Goal: Task Accomplishment & Management: Use online tool/utility

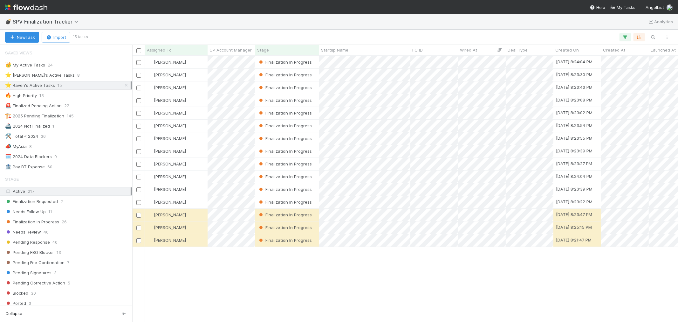
scroll to position [260, 541]
click at [25, 7] on img at bounding box center [26, 7] width 42 height 11
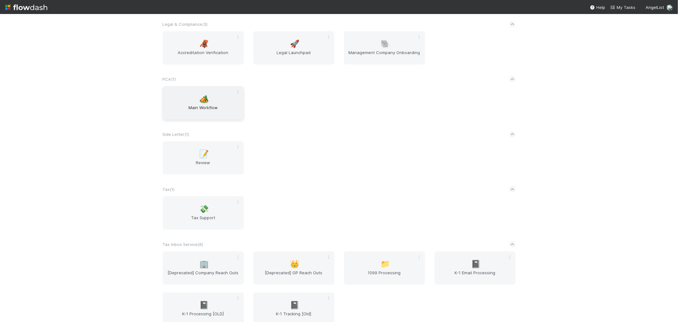
scroll to position [682, 0]
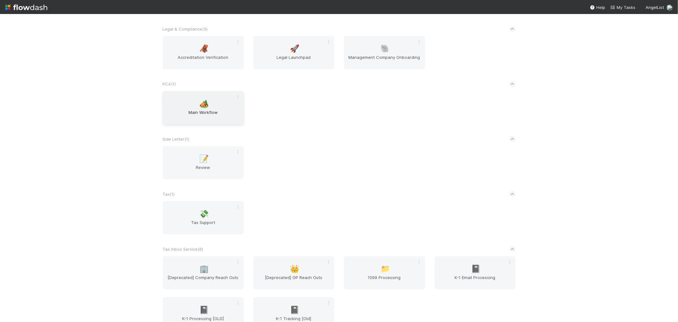
click at [211, 116] on span "Main Workflow" at bounding box center [203, 115] width 76 height 13
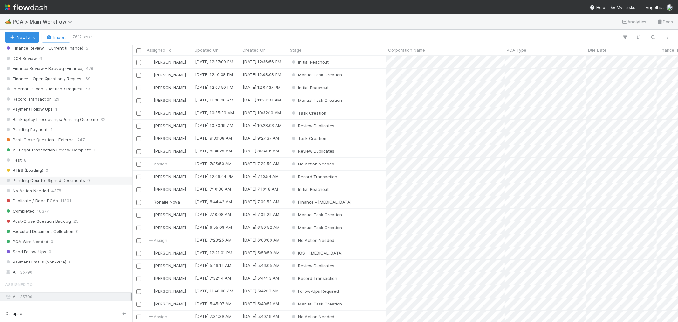
scroll to position [598, 0]
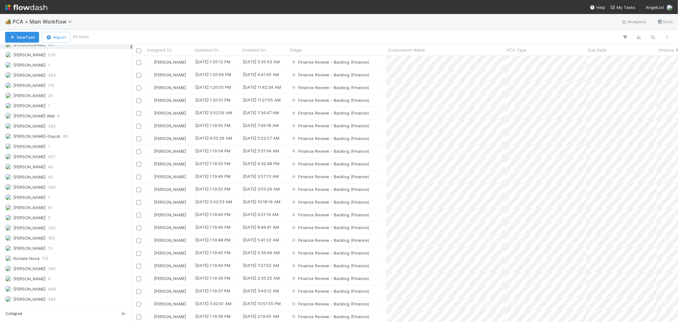
scroll to position [260, 541]
click at [64, 248] on div "Raven Jacinto 13" at bounding box center [68, 248] width 126 height 8
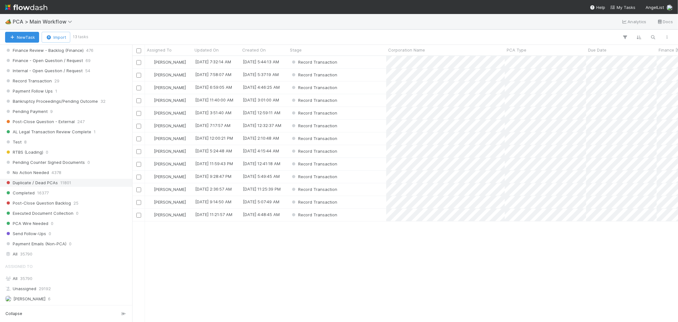
scroll to position [260, 541]
click at [41, 81] on span "Record Transaction" at bounding box center [28, 81] width 47 height 8
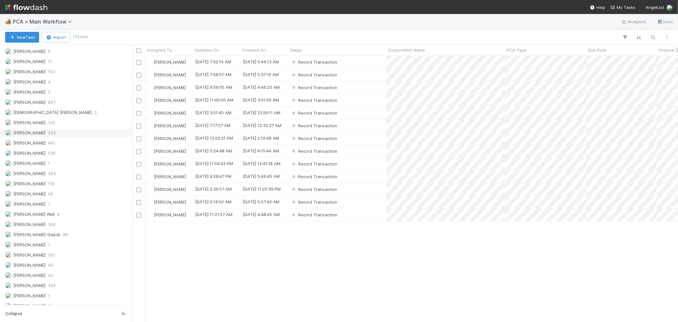
scroll to position [260, 541]
click at [39, 135] on span "[PERSON_NAME]" at bounding box center [29, 132] width 32 height 5
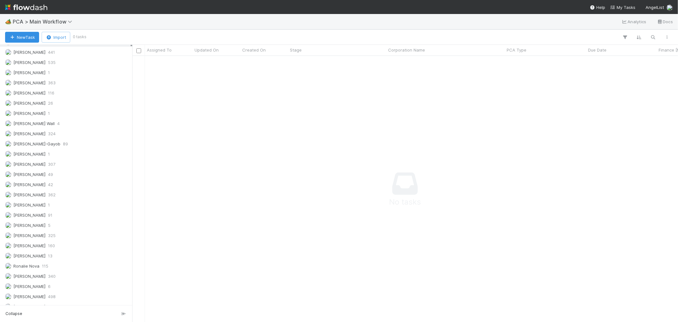
scroll to position [901, 0]
click at [33, 185] on span "[PERSON_NAME]" at bounding box center [29, 186] width 32 height 5
click at [24, 269] on span "Roselyn de Villa" at bounding box center [29, 268] width 32 height 5
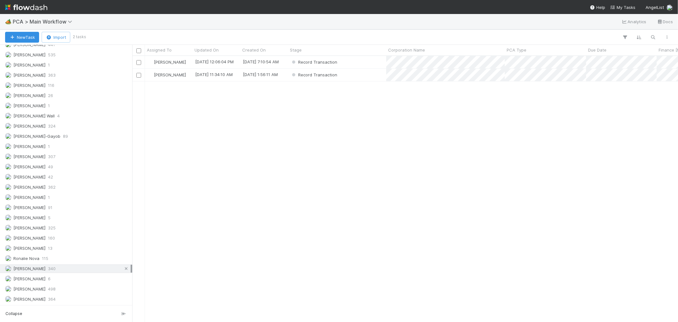
scroll to position [260, 541]
click at [123, 268] on icon at bounding box center [126, 268] width 6 height 4
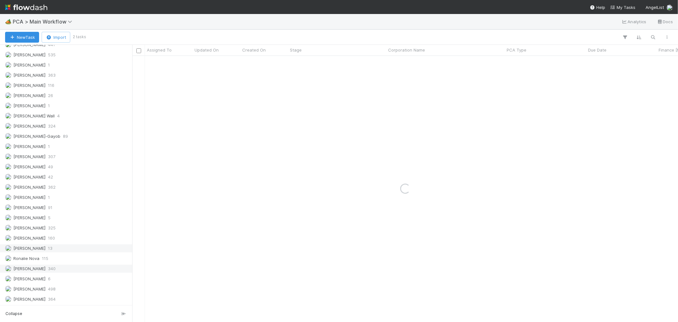
click at [79, 247] on div "Raven Jacinto 13" at bounding box center [68, 248] width 126 height 8
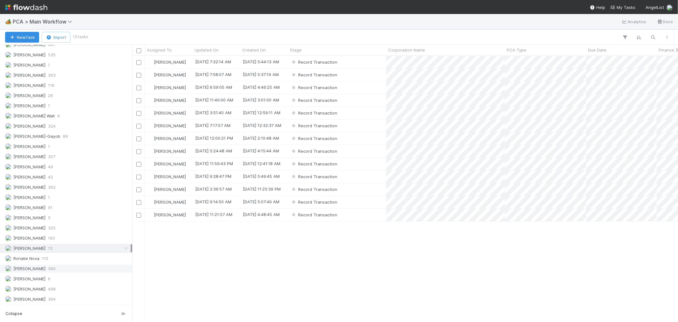
scroll to position [260, 541]
click at [533, 51] on div "PCA Type" at bounding box center [546, 50] width 78 height 6
click at [525, 61] on div "Sort A → Z" at bounding box center [543, 62] width 72 height 10
click at [354, 216] on div "Record Transaction" at bounding box center [337, 215] width 98 height 12
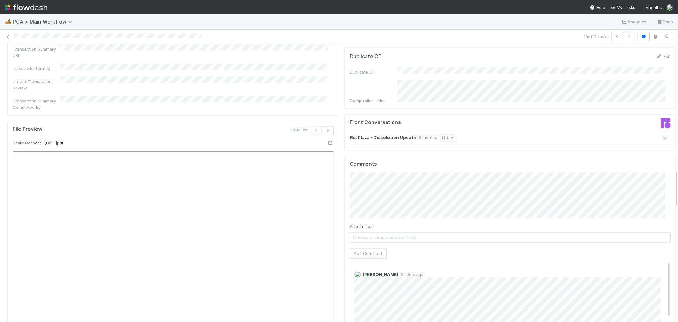
scroll to position [954, 0]
click at [614, 38] on icon "button" at bounding box center [617, 37] width 6 height 4
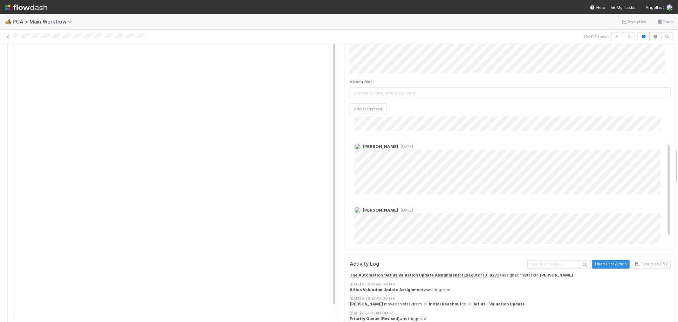
scroll to position [954, 0]
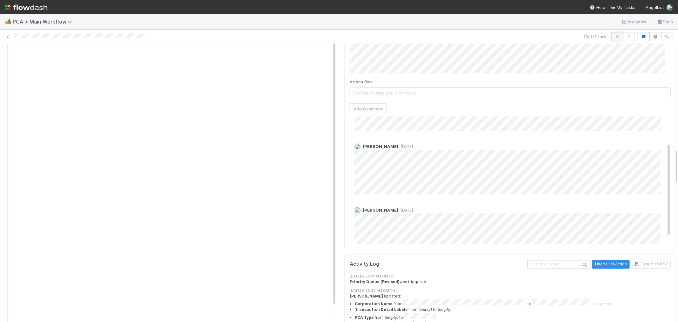
click at [611, 38] on button "button" at bounding box center [617, 36] width 12 height 9
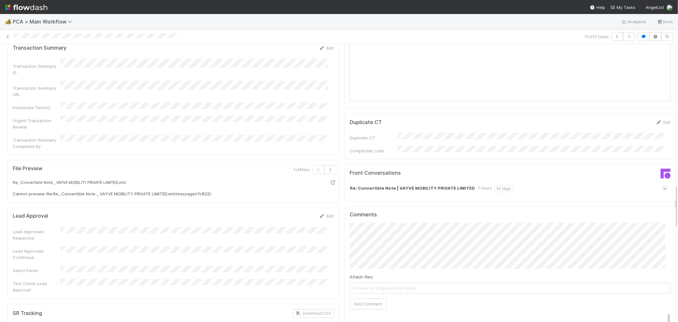
scroll to position [918, 0]
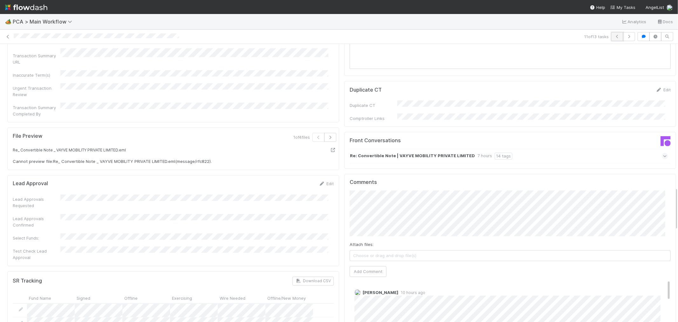
click at [614, 37] on icon "button" at bounding box center [617, 37] width 6 height 4
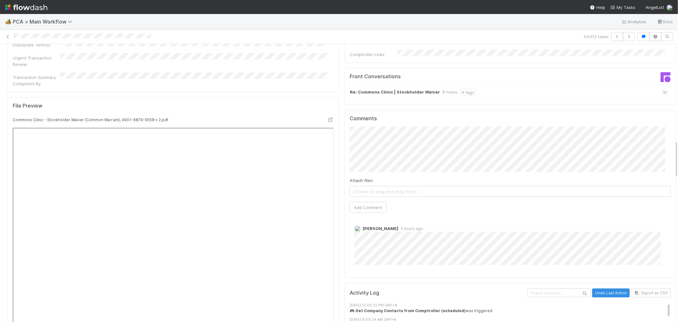
scroll to position [706, 0]
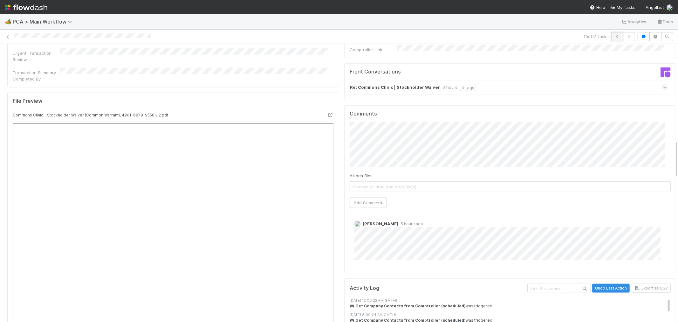
click at [614, 37] on icon "button" at bounding box center [617, 37] width 6 height 4
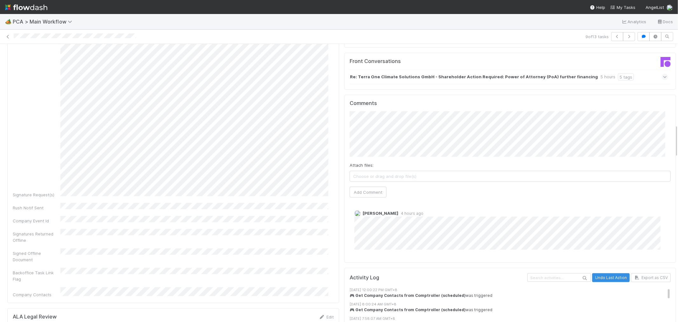
scroll to position [742, 0]
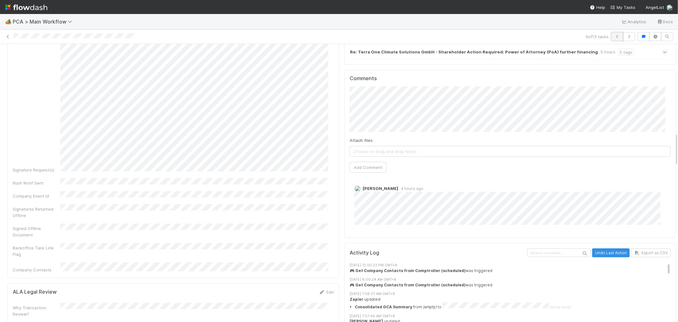
click at [611, 38] on button "button" at bounding box center [617, 36] width 12 height 9
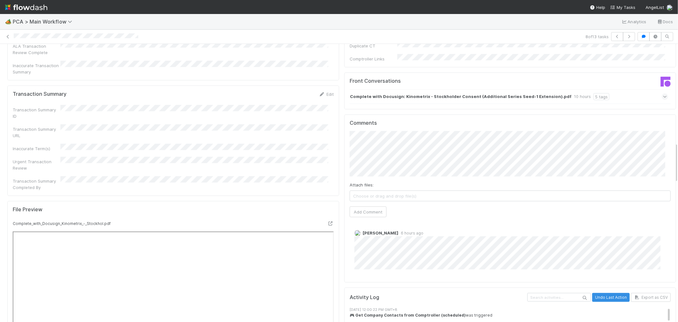
scroll to position [706, 0]
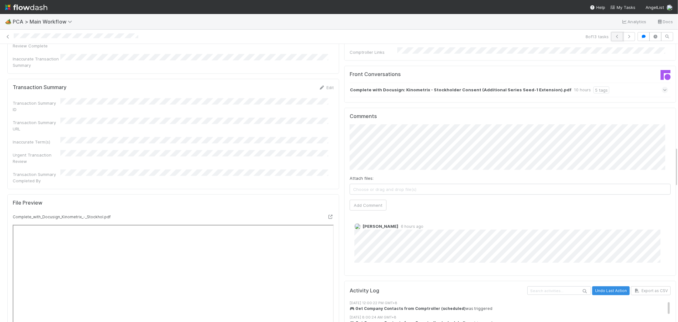
click at [617, 36] on button "button" at bounding box center [617, 36] width 12 height 9
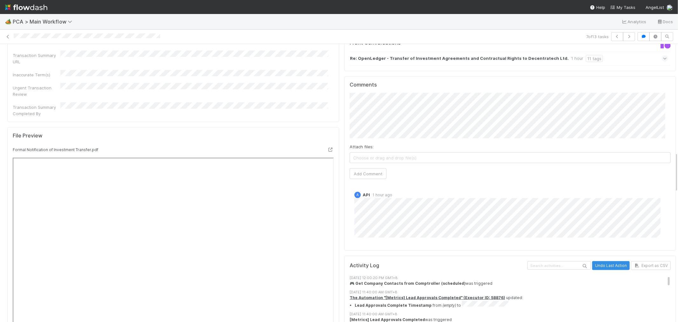
scroll to position [742, 0]
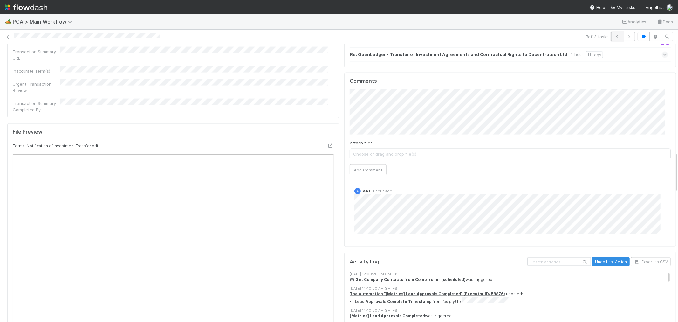
click at [616, 38] on button "button" at bounding box center [617, 36] width 12 height 9
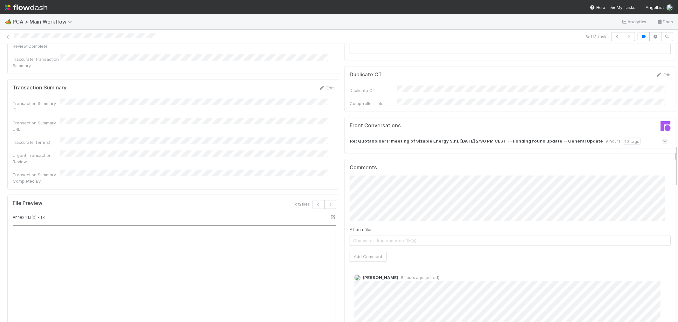
scroll to position [742, 0]
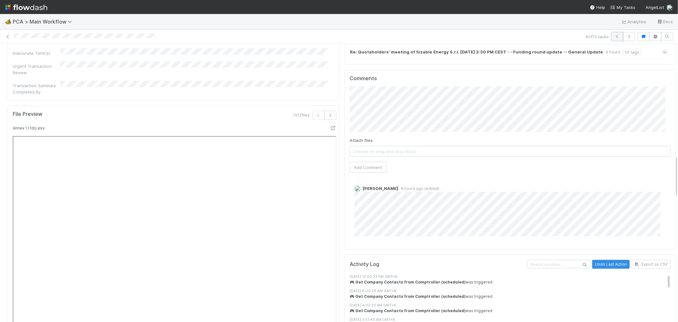
click at [614, 35] on icon "button" at bounding box center [617, 37] width 6 height 4
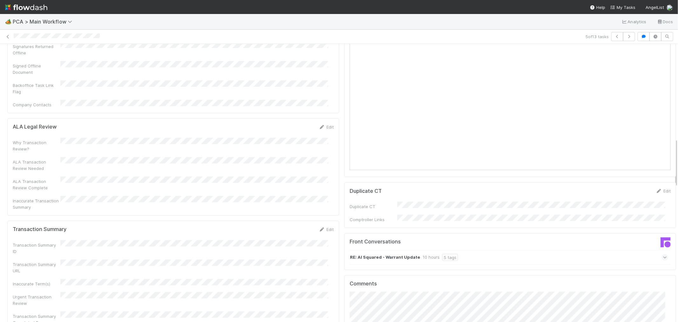
scroll to position [636, 0]
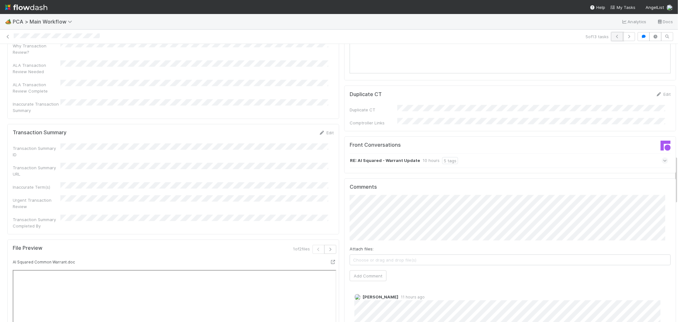
click at [615, 37] on icon "button" at bounding box center [617, 37] width 6 height 4
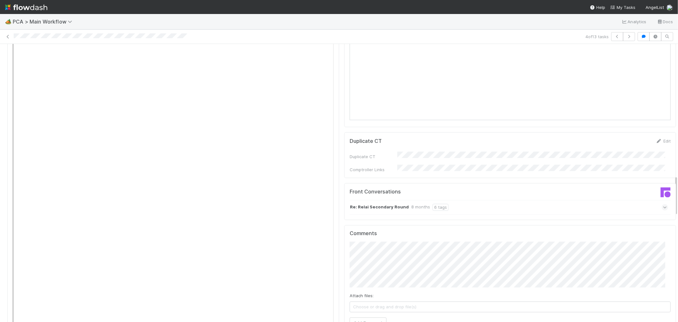
scroll to position [918, 0]
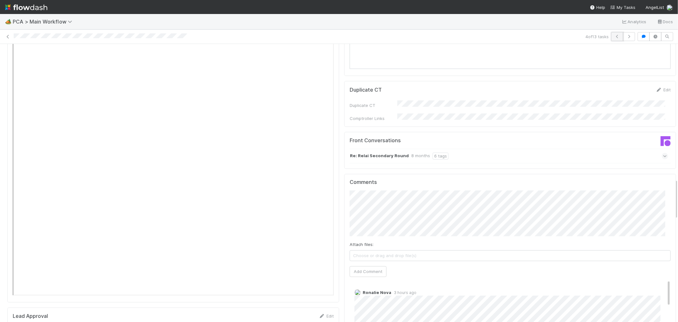
click at [613, 32] on button "button" at bounding box center [617, 36] width 12 height 9
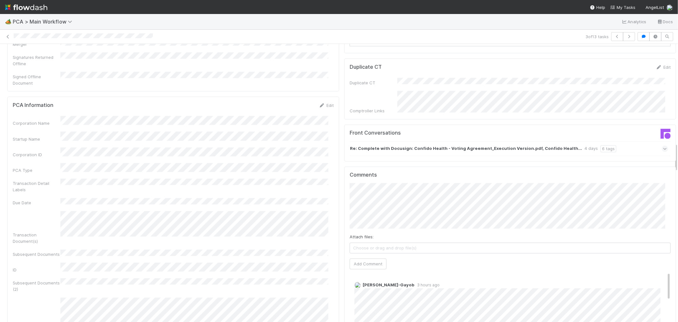
scroll to position [954, 0]
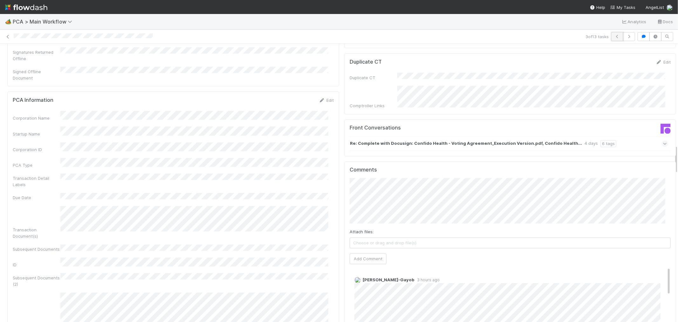
click at [611, 36] on button "button" at bounding box center [617, 36] width 12 height 9
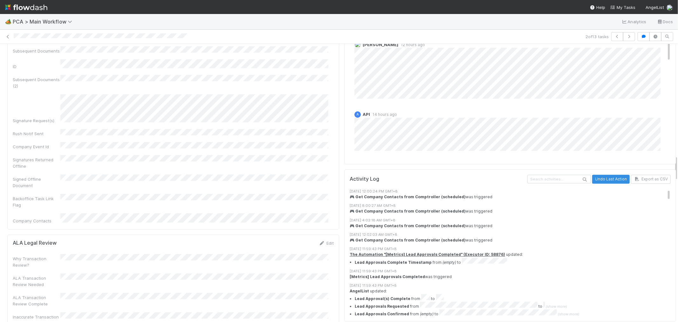
scroll to position [1166, 0]
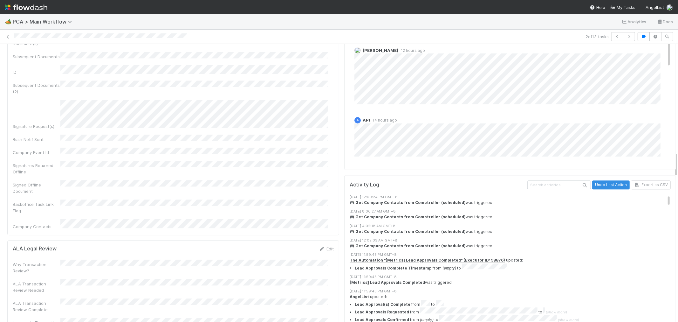
click at [270, 259] on div "Why Transaction Review? ALA Transaction Review Needed ALA Transaction Review Co…" at bounding box center [173, 295] width 321 height 72
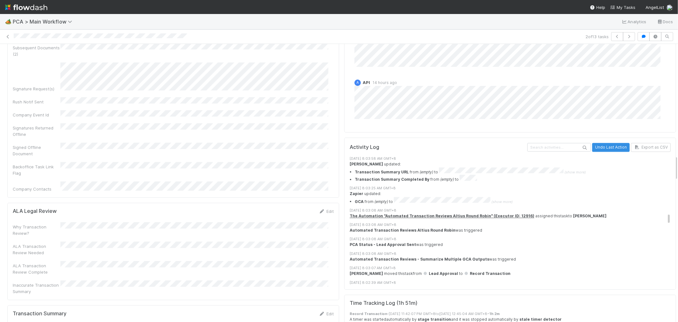
scroll to position [1503, 0]
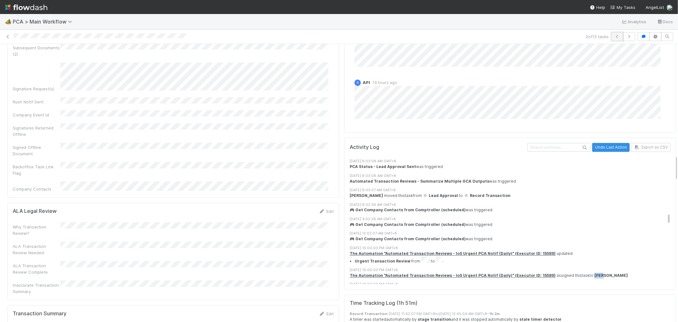
click at [614, 35] on icon "button" at bounding box center [617, 37] width 6 height 4
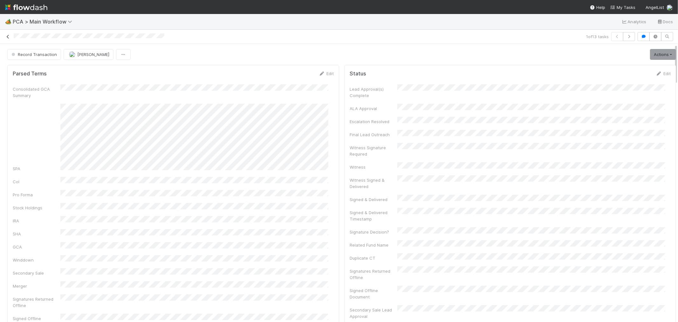
click at [5, 36] on icon at bounding box center [8, 37] width 6 height 4
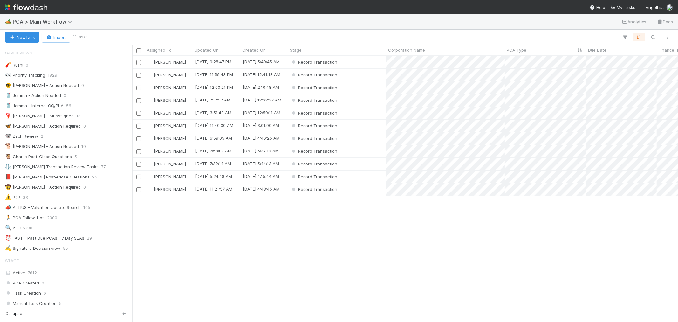
scroll to position [260, 541]
click at [362, 62] on div "Record Transaction" at bounding box center [337, 62] width 98 height 12
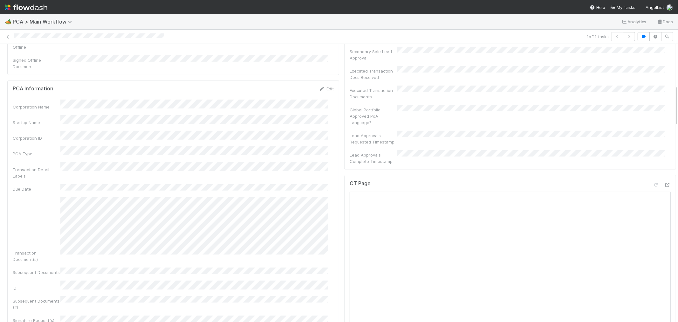
scroll to position [282, 0]
click at [665, 159] on icon at bounding box center [668, 161] width 6 height 4
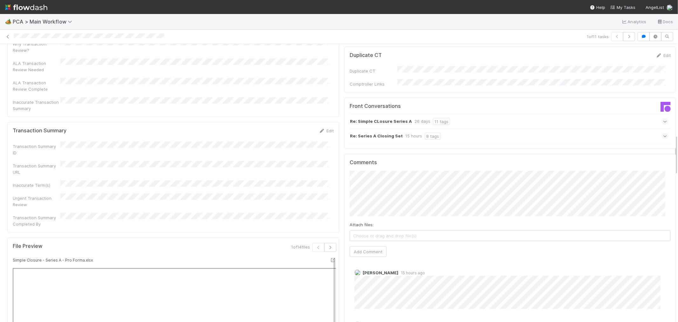
scroll to position [600, 0]
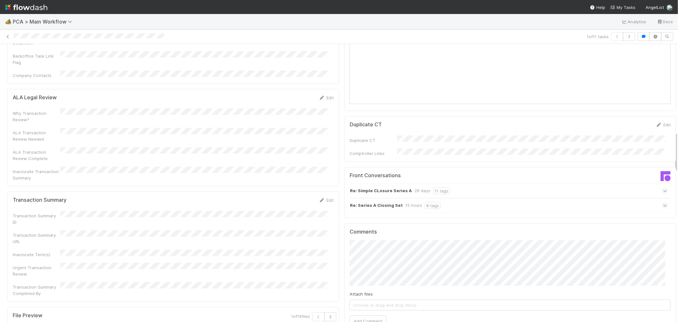
click at [498, 183] on div "Re: Simple CLosure Series A 26 days 11 tags" at bounding box center [509, 190] width 319 height 15
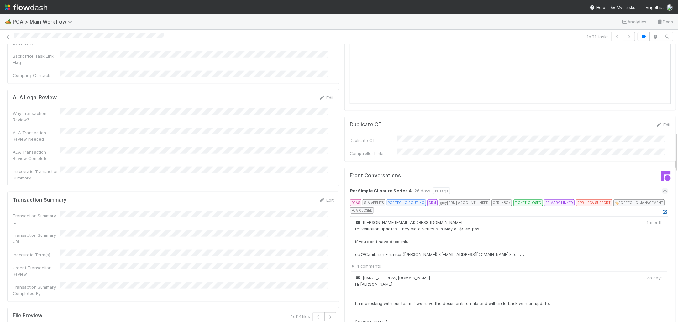
click at [662, 210] on icon at bounding box center [665, 212] width 6 height 4
click at [663, 188] on icon at bounding box center [665, 191] width 4 height 6
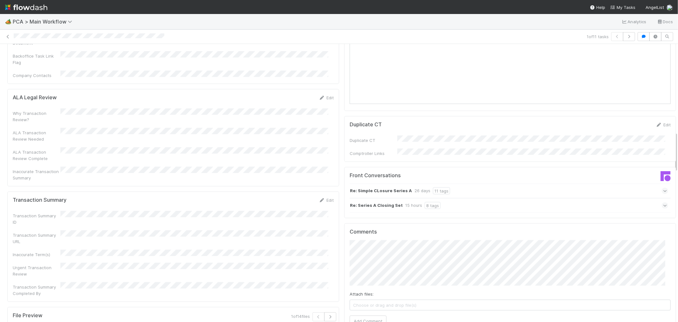
click at [577, 198] on div "Re: Series A Closing Set 15 hours 8 tags" at bounding box center [509, 205] width 319 height 15
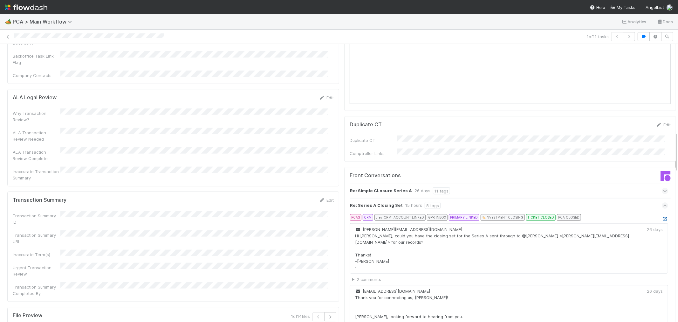
click at [662, 217] on icon at bounding box center [665, 219] width 6 height 4
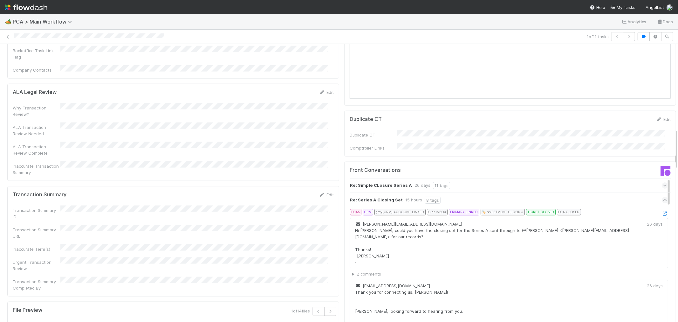
scroll to position [636, 0]
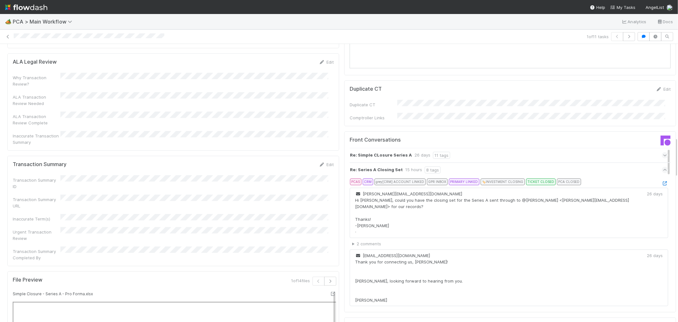
drag, startPoint x: 327, startPoint y: 102, endPoint x: 312, endPoint y: 112, distance: 17.7
click at [327, 162] on link "Edit" at bounding box center [326, 164] width 15 height 5
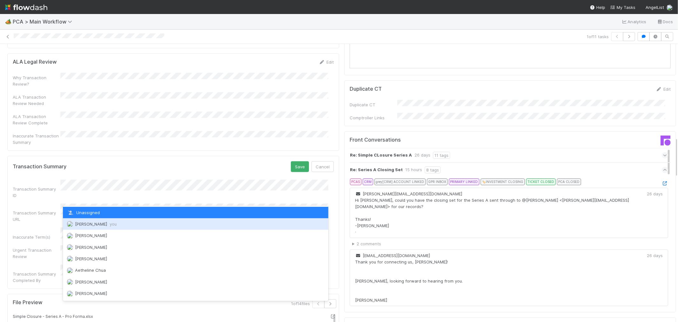
click at [94, 224] on span "Raven Jacinto you" at bounding box center [96, 223] width 42 height 5
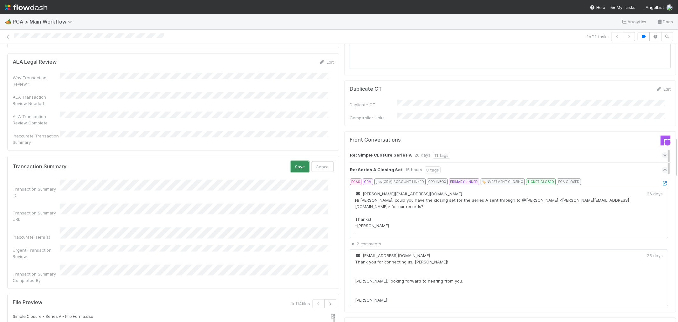
click at [296, 161] on button "Save" at bounding box center [300, 166] width 18 height 11
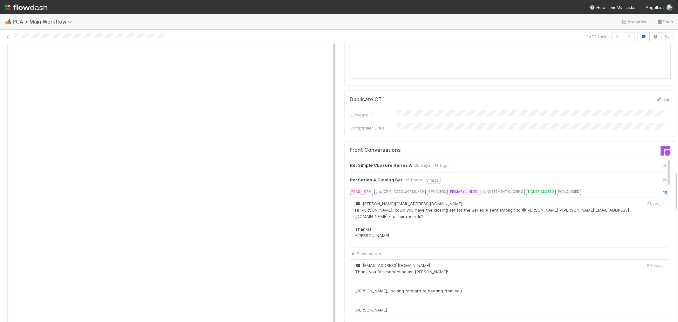
scroll to position [918, 0]
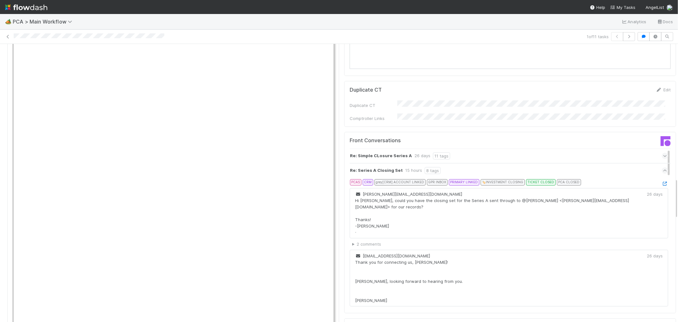
click at [563, 163] on div "Re: Series A Closing Set 15 hours 8 tags" at bounding box center [509, 170] width 319 height 15
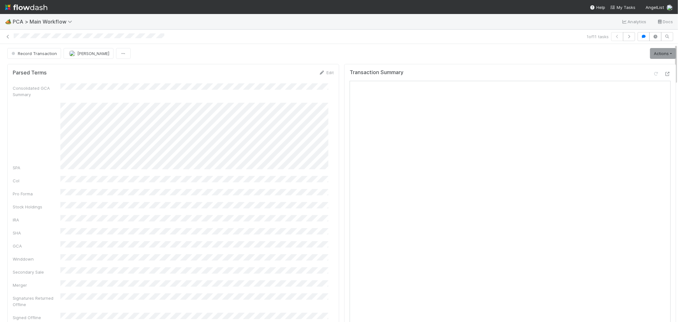
scroll to position [0, 0]
click at [37, 52] on button "Record Transaction" at bounding box center [34, 54] width 54 height 11
click at [61, 71] on div "ICU" at bounding box center [50, 70] width 90 height 11
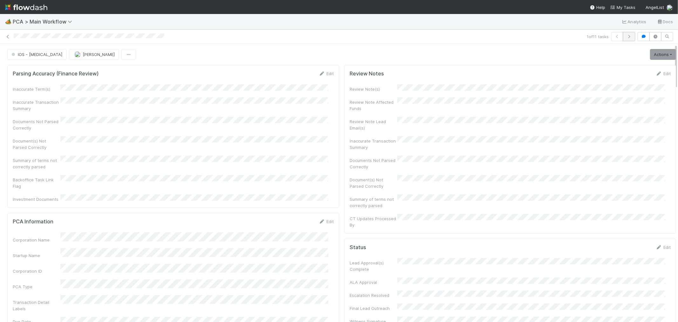
click at [626, 38] on icon "button" at bounding box center [629, 37] width 6 height 4
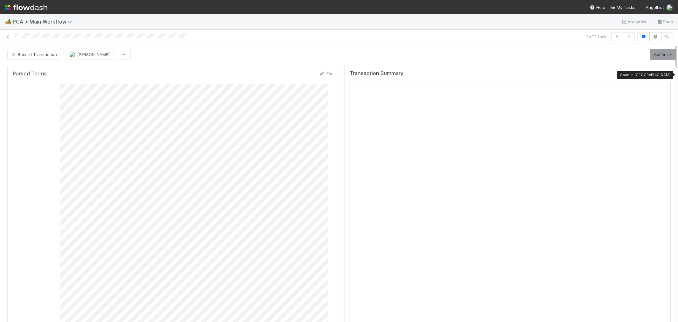
click at [665, 73] on icon at bounding box center [668, 75] width 6 height 4
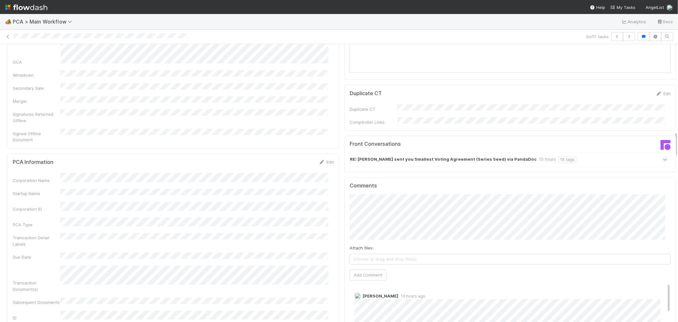
scroll to position [918, 0]
click at [593, 154] on div "RE: Sudarshan Kamath sent you Smallest Voting Agreement (Series Seed) via Panda…" at bounding box center [509, 161] width 319 height 15
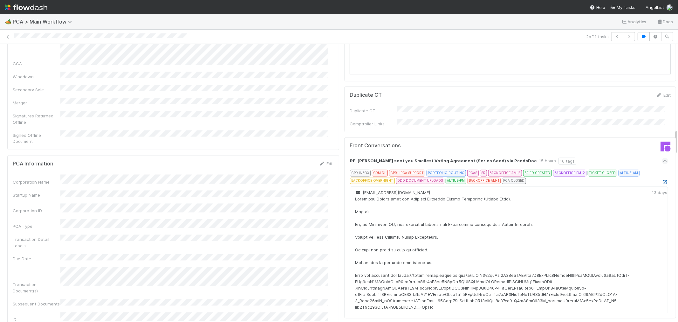
click at [662, 180] on icon at bounding box center [665, 182] width 6 height 4
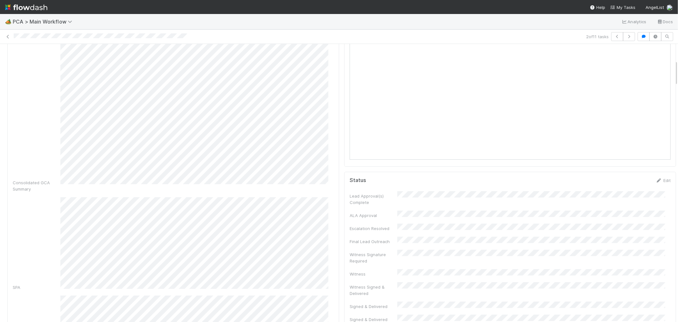
scroll to position [0, 0]
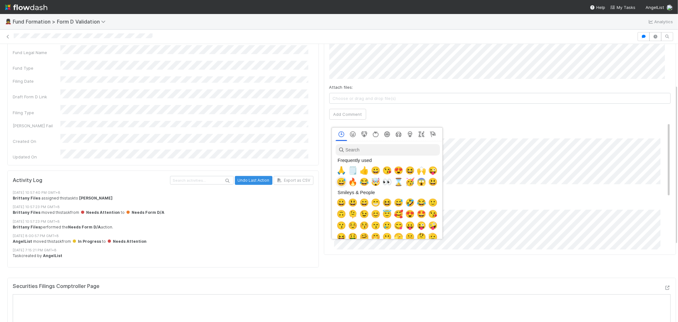
scroll to position [0, 3]
click at [337, 171] on span "🙏" at bounding box center [340, 170] width 10 height 9
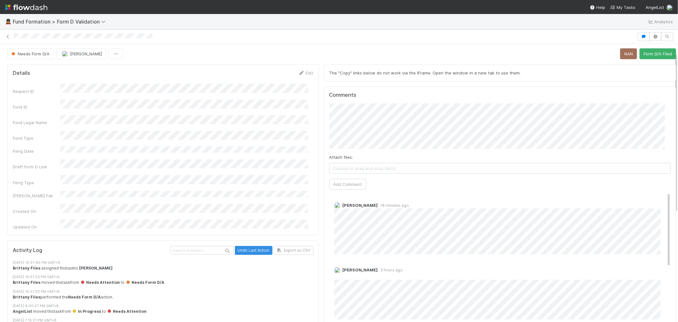
scroll to position [0, 0]
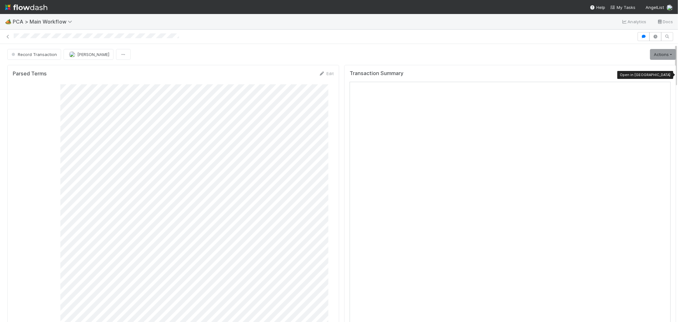
click at [665, 75] on icon at bounding box center [668, 75] width 6 height 4
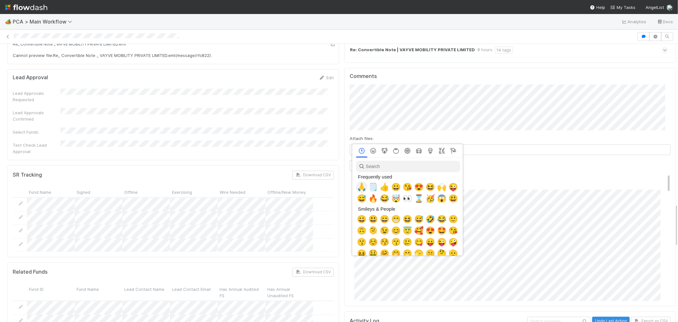
scroll to position [0, 3]
click at [361, 186] on span "🙏" at bounding box center [361, 187] width 10 height 9
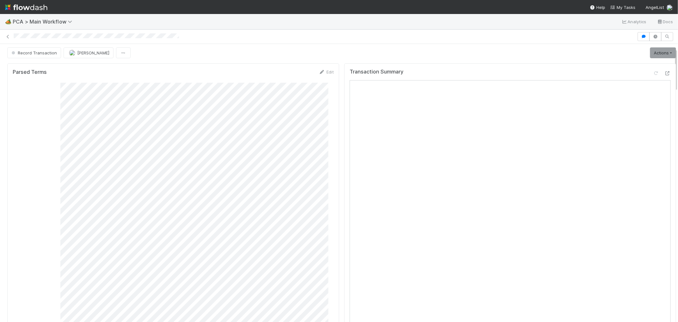
scroll to position [0, 0]
click at [42, 58] on button "Record Transaction" at bounding box center [34, 54] width 54 height 11
click at [72, 69] on div "[MEDICAL_DATA]" at bounding box center [50, 70] width 90 height 11
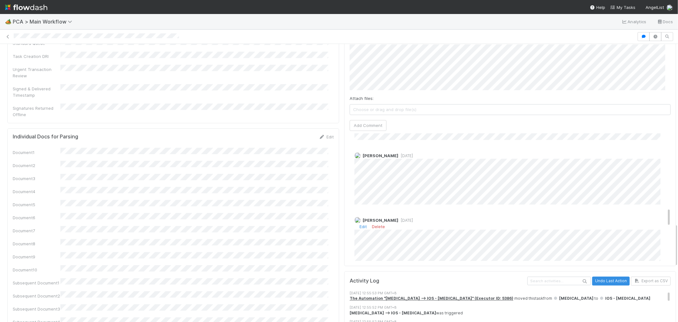
scroll to position [530, 0]
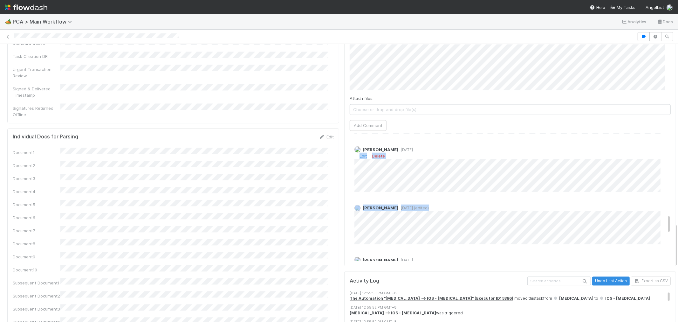
drag, startPoint x: 659, startPoint y: 179, endPoint x: 649, endPoint y: 94, distance: 85.5
click at [649, 94] on div "Zachary Conley 10 hours ago A API 2 days ago A API 2 days ago Nathalie Gualito …" at bounding box center [513, 20] width 326 height 833
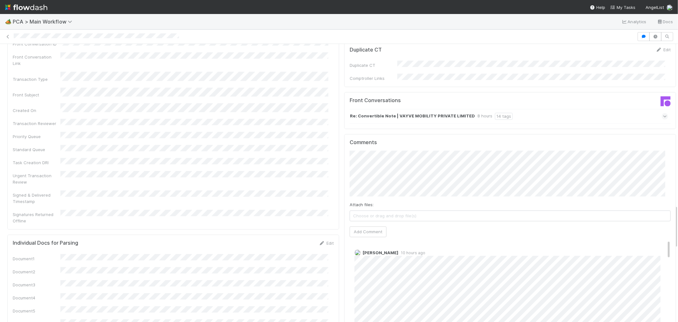
scroll to position [1037, 0]
click at [388, 130] on span "[PERSON_NAME]" at bounding box center [382, 128] width 32 height 5
click at [393, 181] on button "[PERSON_NAME]" at bounding box center [394, 185] width 48 height 9
click at [361, 226] on button "Add Comment" at bounding box center [368, 231] width 37 height 11
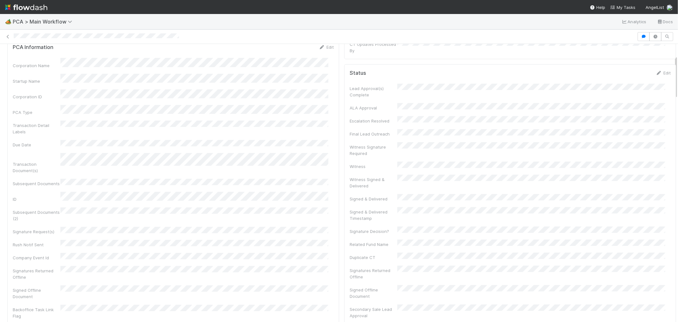
scroll to position [0, 0]
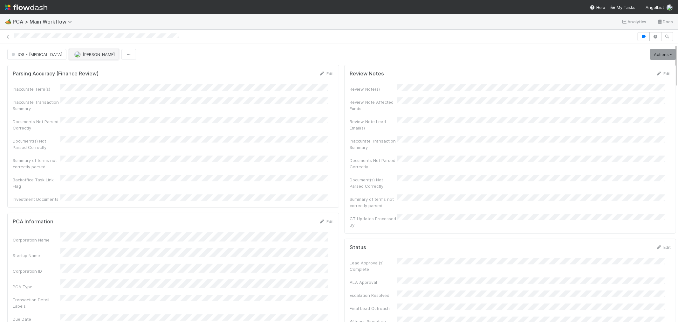
click at [83, 54] on span "[PERSON_NAME]" at bounding box center [99, 54] width 32 height 5
click at [65, 86] on span "[PERSON_NAME]" at bounding box center [68, 88] width 32 height 5
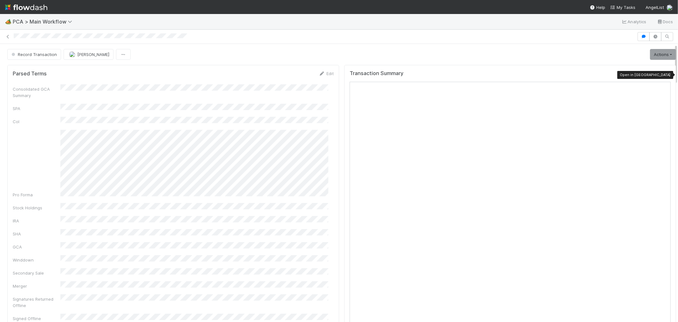
click at [665, 75] on icon at bounding box center [668, 75] width 6 height 4
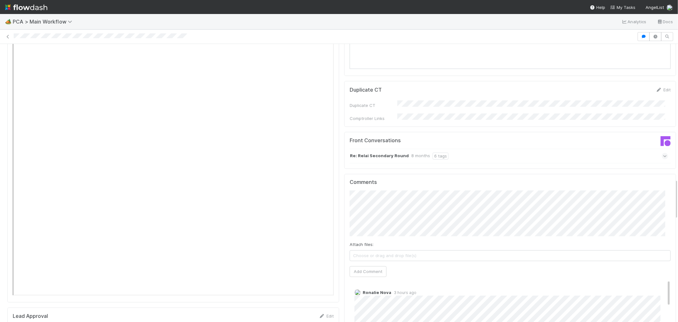
click at [503, 149] on div "Re: Relai Secondary Round 8 months 6 tags" at bounding box center [509, 156] width 319 height 15
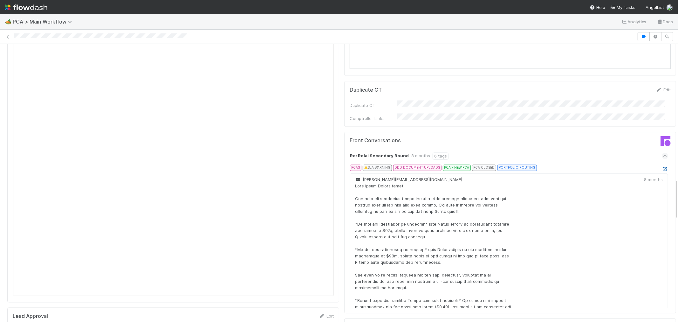
click at [662, 167] on icon at bounding box center [665, 169] width 6 height 4
click at [584, 149] on div "Re: Relai Secondary Round 8 months 6 tags" at bounding box center [509, 156] width 319 height 15
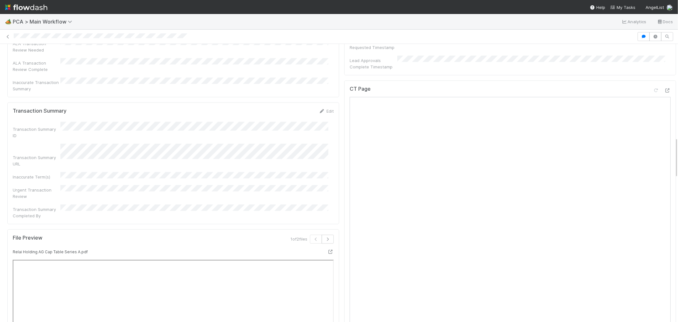
scroll to position [530, 0]
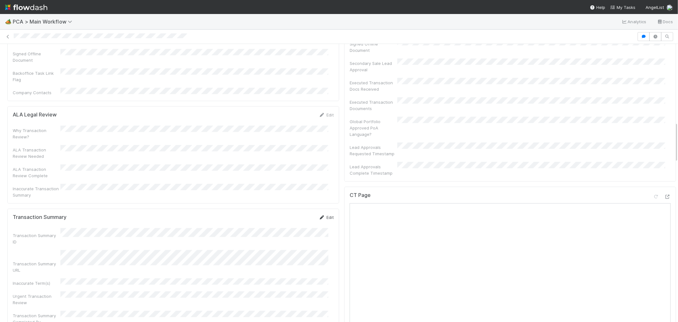
click at [328, 215] on link "Edit" at bounding box center [326, 217] width 15 height 5
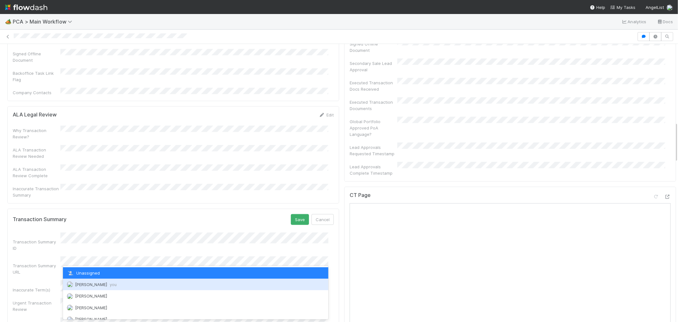
click at [93, 284] on span "[PERSON_NAME] you" at bounding box center [96, 284] width 42 height 5
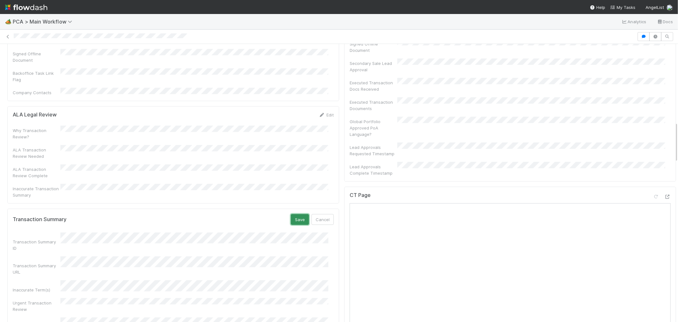
click at [293, 214] on button "Save" at bounding box center [300, 219] width 18 height 11
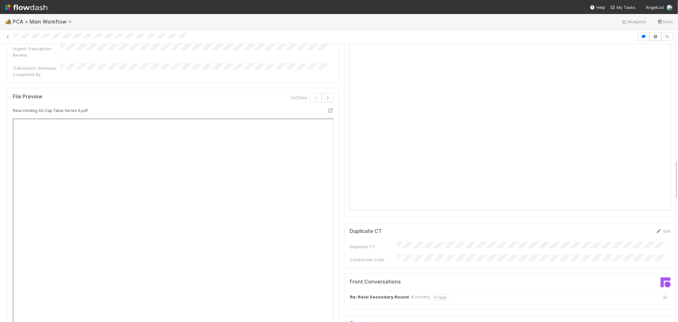
scroll to position [989, 0]
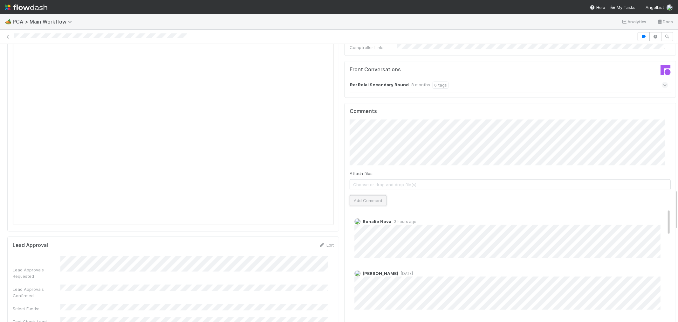
click at [360, 195] on button "Add Comment" at bounding box center [368, 200] width 37 height 11
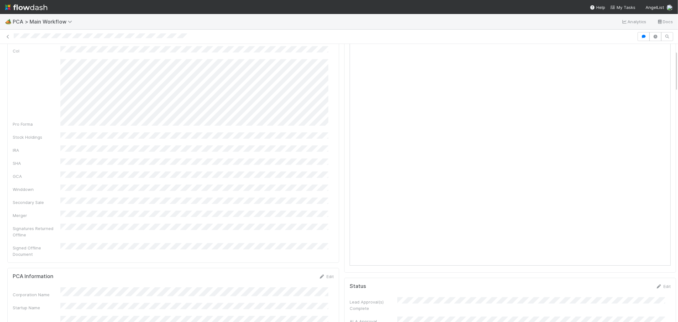
scroll to position [0, 0]
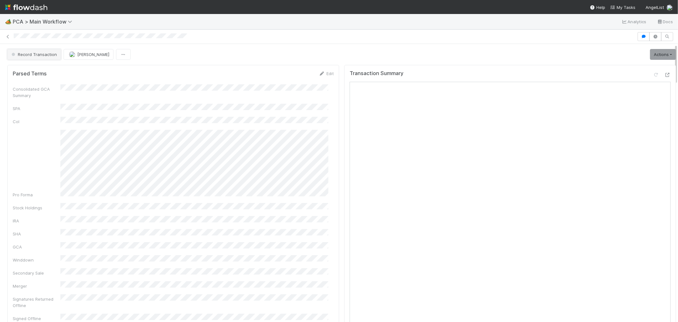
click at [48, 57] on button "Record Transaction" at bounding box center [34, 54] width 54 height 11
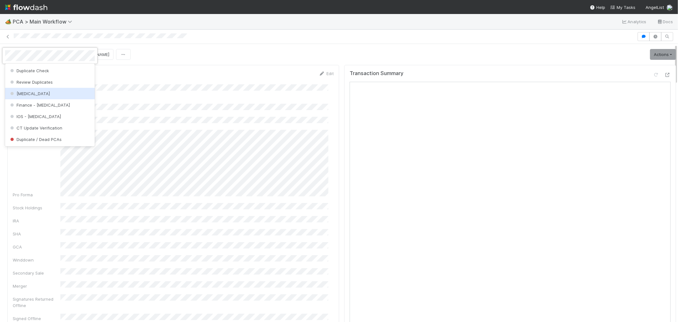
click at [47, 92] on div "[MEDICAL_DATA]" at bounding box center [50, 93] width 90 height 11
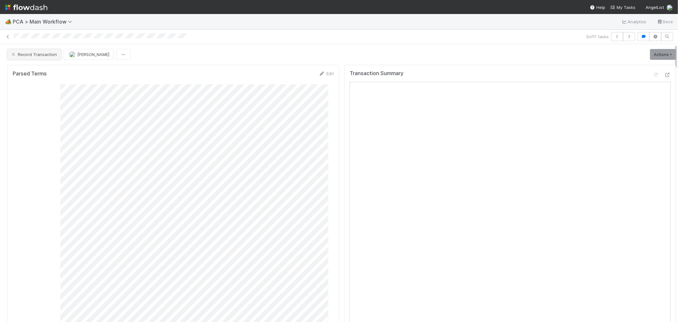
click at [42, 55] on span "Record Transaction" at bounding box center [33, 54] width 47 height 5
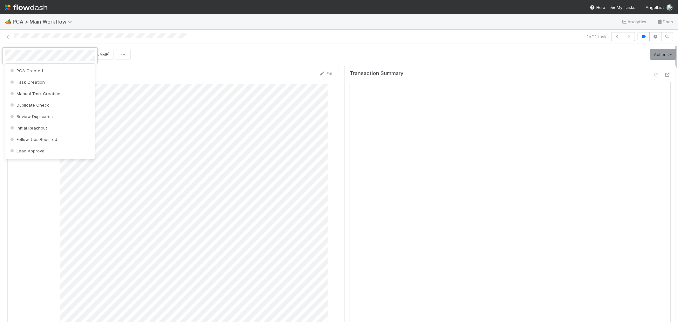
scroll to position [323, 0]
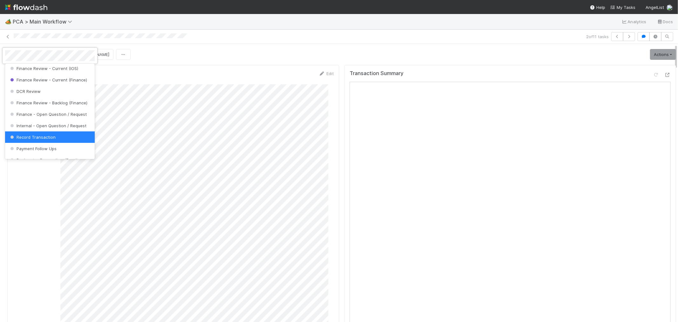
click at [220, 63] on div at bounding box center [339, 161] width 678 height 322
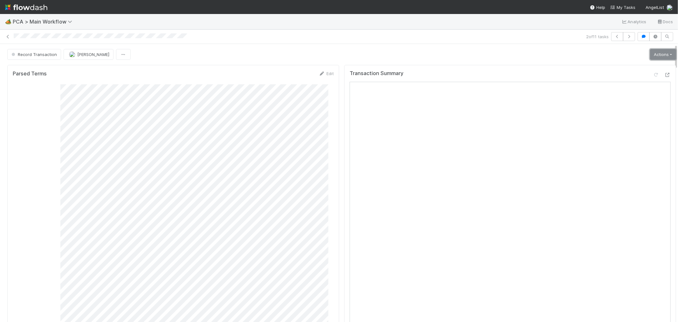
click at [656, 49] on link "Actions" at bounding box center [663, 54] width 26 height 11
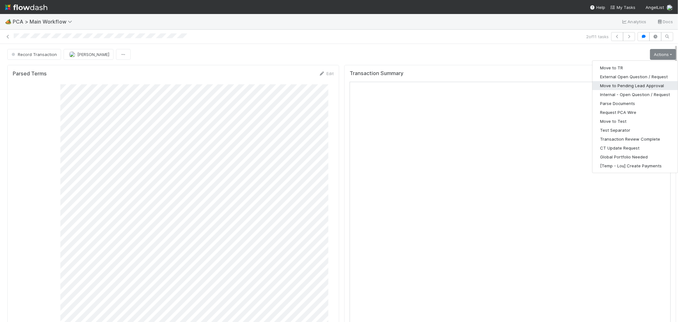
click at [625, 84] on button "Move to Pending Lead Approval" at bounding box center [635, 85] width 85 height 9
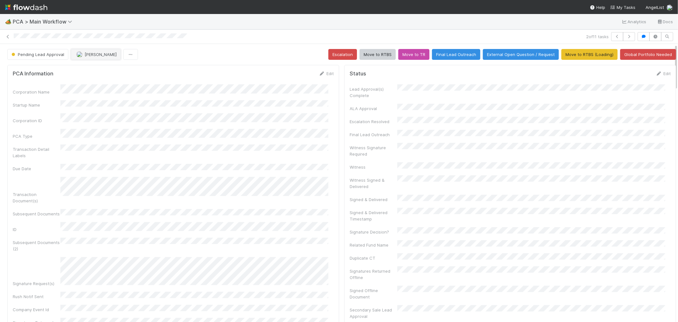
click at [98, 59] on button "[PERSON_NAME]" at bounding box center [96, 54] width 50 height 11
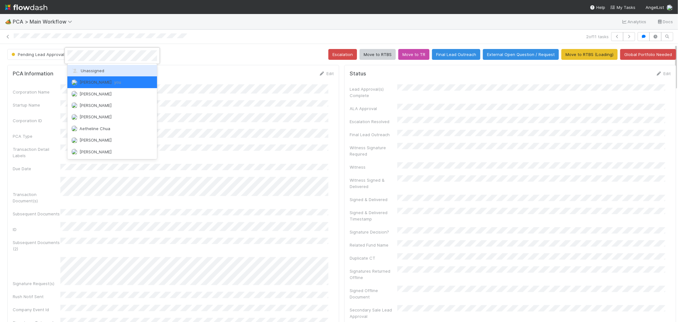
click at [100, 69] on span "Unassigned" at bounding box center [87, 70] width 33 height 5
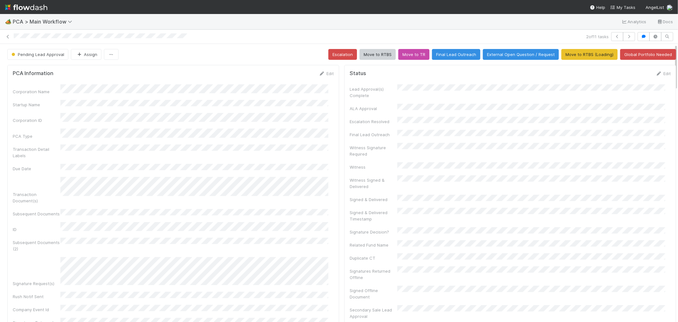
click at [201, 55] on div "Pending Lead Approval Assign Escalation Move to RTBS Move to TR Final Lead Outr…" at bounding box center [341, 54] width 669 height 11
click at [626, 35] on icon "button" at bounding box center [629, 37] width 6 height 4
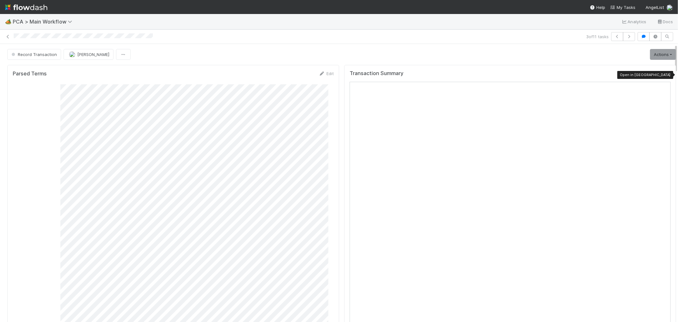
click at [665, 75] on icon at bounding box center [668, 75] width 6 height 4
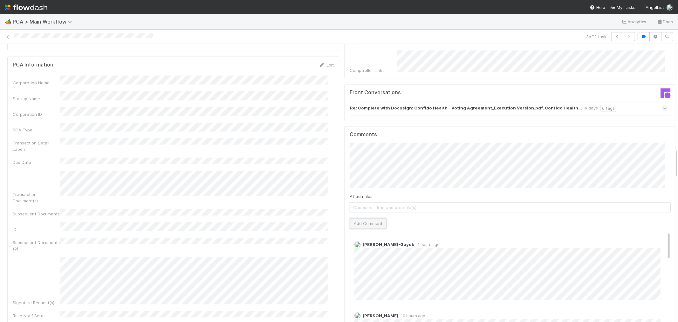
click at [367, 218] on button "Add Comment" at bounding box center [368, 223] width 37 height 11
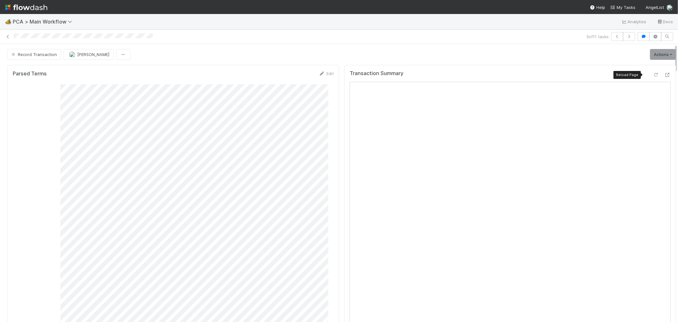
click at [653, 74] on icon at bounding box center [656, 75] width 6 height 4
click at [44, 57] on button "Record Transaction" at bounding box center [34, 54] width 54 height 11
click at [48, 69] on div "ICU" at bounding box center [50, 70] width 90 height 11
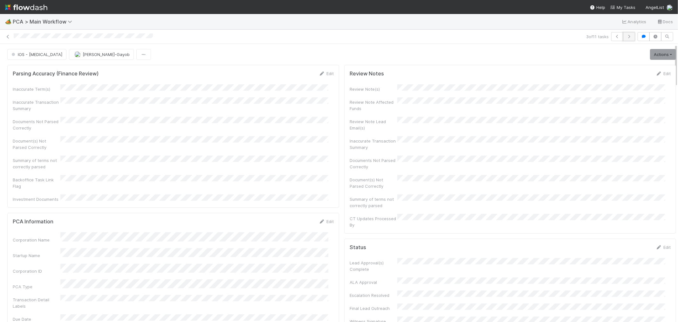
click at [626, 37] on icon "button" at bounding box center [629, 37] width 6 height 4
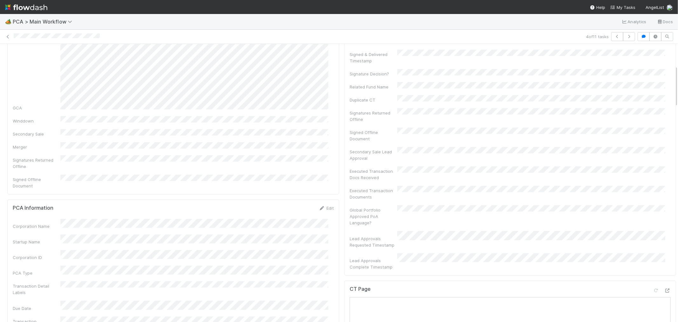
scroll to position [176, 0]
click at [665, 270] on icon at bounding box center [668, 272] width 6 height 4
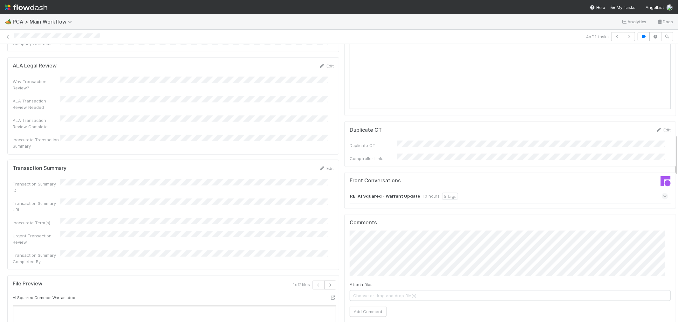
scroll to position [671, 0]
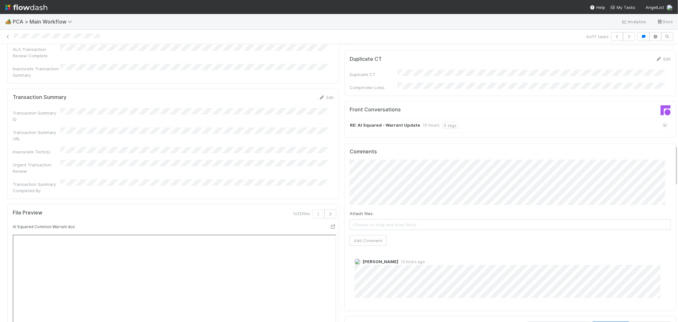
click at [500, 118] on div "RE: AI Squared - Warrant Update 10 hours 5 tags" at bounding box center [509, 125] width 319 height 15
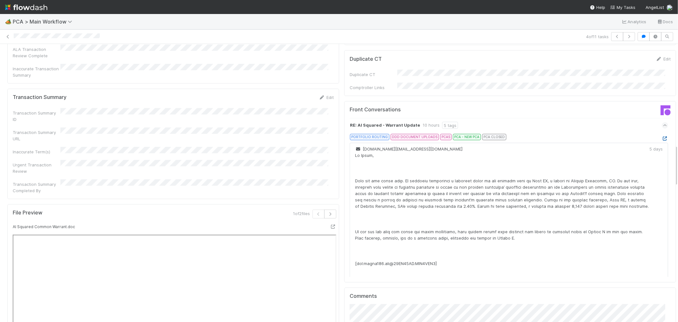
click at [662, 136] on icon at bounding box center [665, 138] width 6 height 4
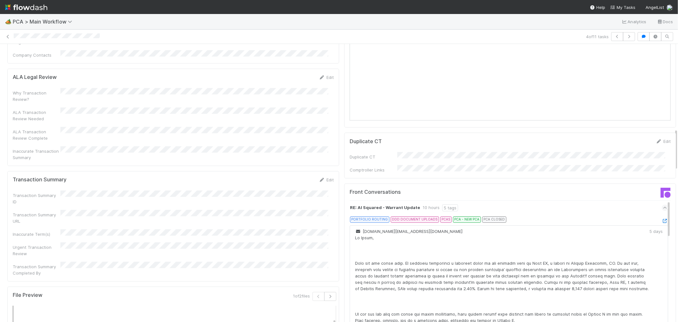
scroll to position [600, 0]
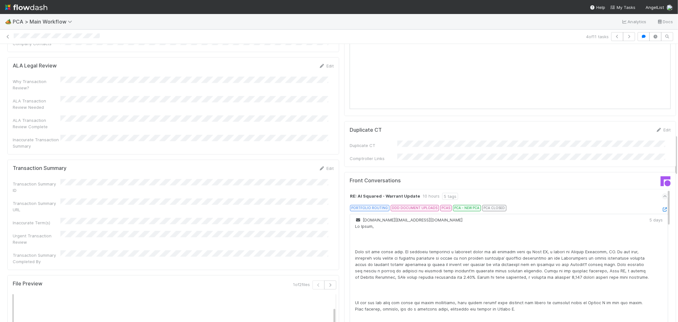
drag, startPoint x: 589, startPoint y: 156, endPoint x: 585, endPoint y: 157, distance: 3.8
click at [589, 189] on div "RE: AI Squared - Warrant Update 10 hours 5 tags" at bounding box center [509, 196] width 319 height 15
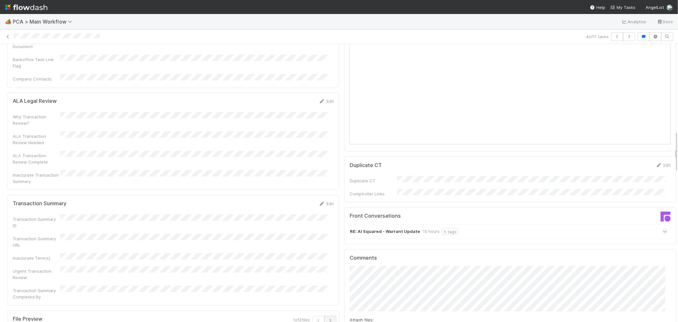
scroll to position [671, 0]
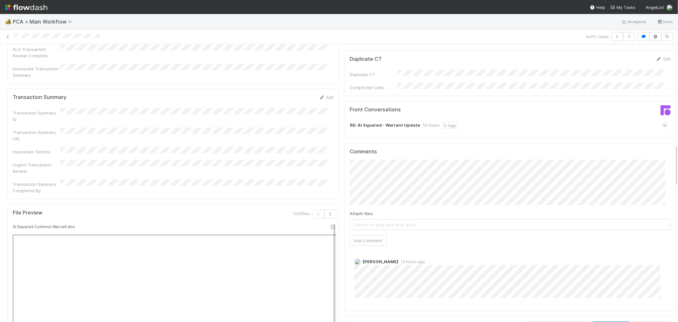
click at [506, 118] on div "RE: AI Squared - Warrant Update 10 hours 5 tags" at bounding box center [509, 125] width 319 height 15
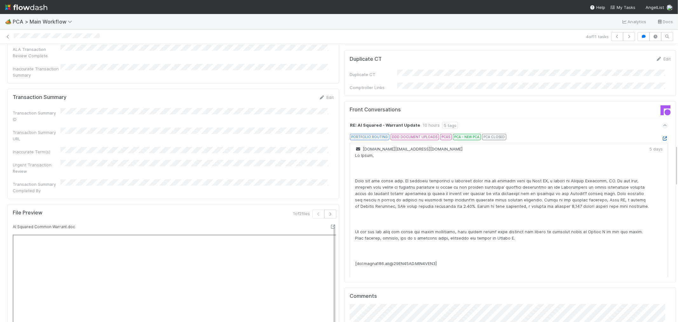
click at [662, 136] on icon at bounding box center [665, 138] width 6 height 4
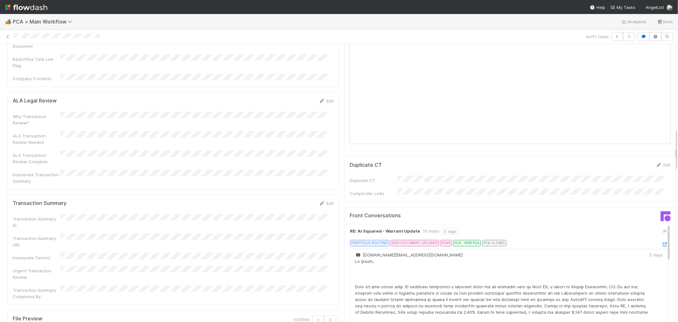
scroll to position [565, 0]
click at [324, 201] on link "Edit" at bounding box center [326, 203] width 15 height 5
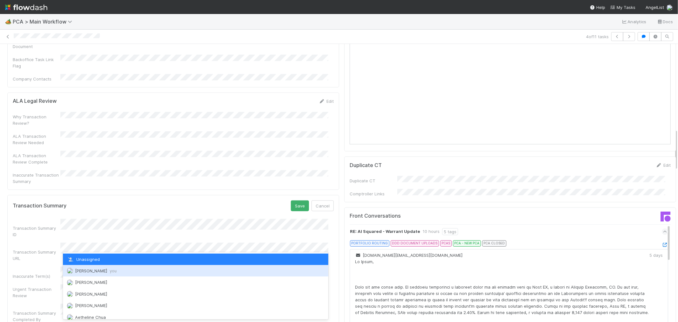
click at [101, 272] on span "Raven Jacinto you" at bounding box center [96, 270] width 42 height 5
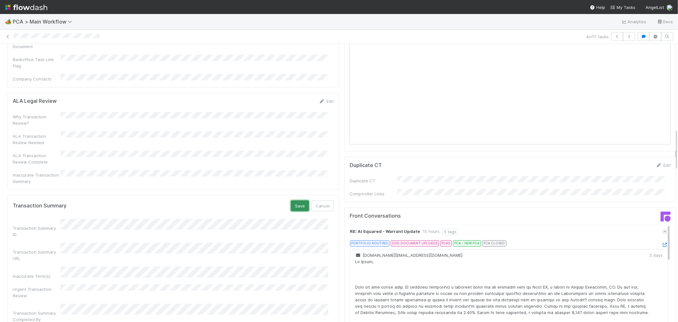
click at [294, 200] on button "Save" at bounding box center [300, 205] width 18 height 11
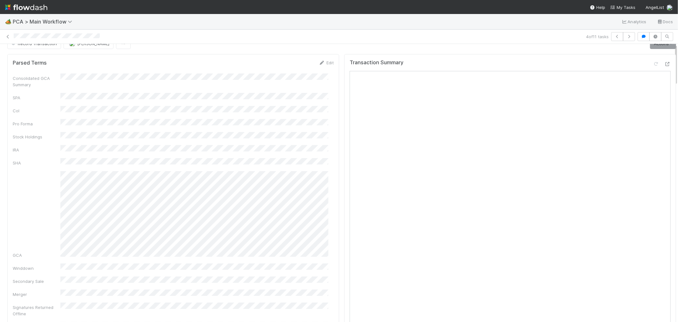
scroll to position [0, 0]
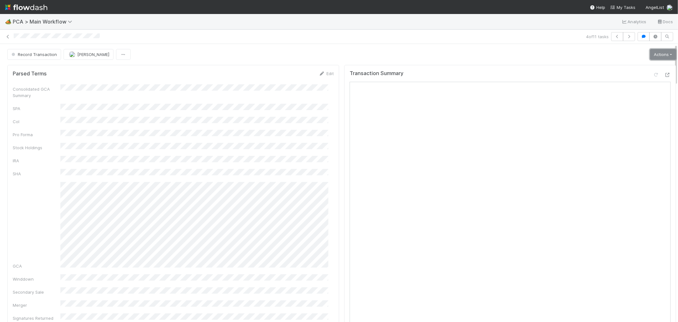
click at [659, 52] on link "Actions" at bounding box center [663, 54] width 26 height 11
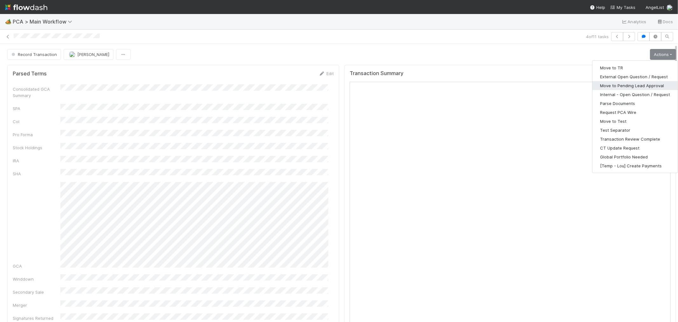
click at [641, 84] on button "Move to Pending Lead Approval" at bounding box center [635, 85] width 85 height 9
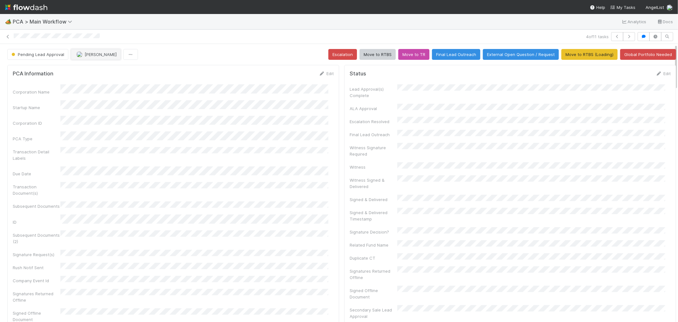
click at [103, 55] on span "[PERSON_NAME]" at bounding box center [101, 54] width 32 height 5
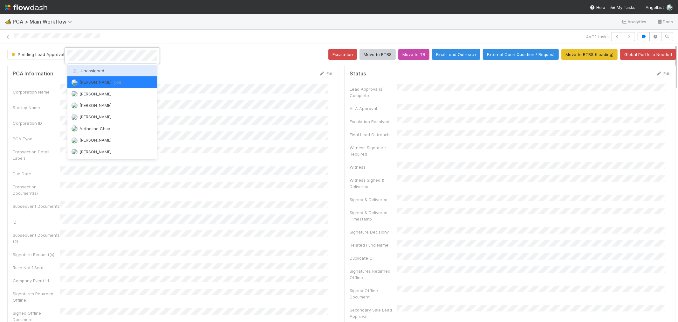
click at [106, 68] on div "Unassigned" at bounding box center [112, 70] width 90 height 11
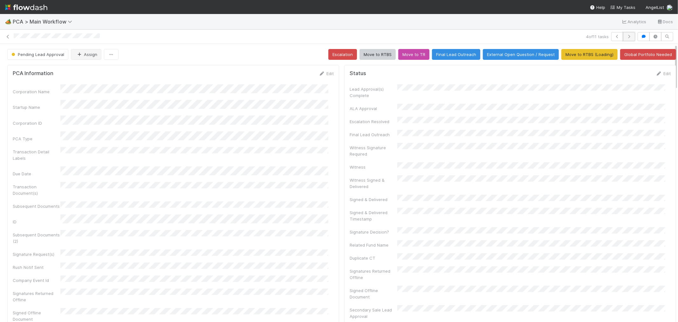
click at [626, 36] on icon "button" at bounding box center [629, 37] width 6 height 4
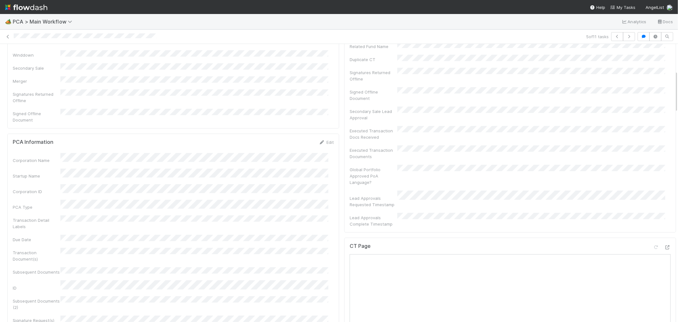
scroll to position [247, 0]
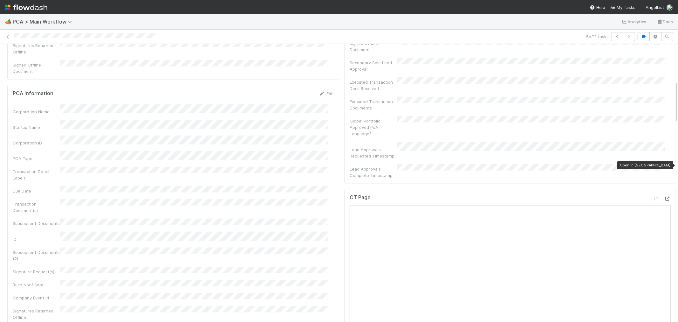
click at [665, 196] on icon at bounding box center [668, 198] width 6 height 4
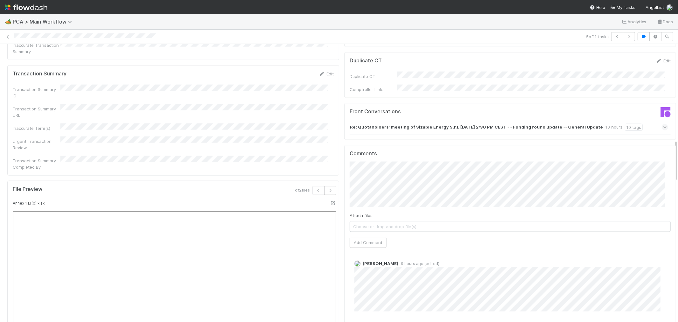
scroll to position [636, 0]
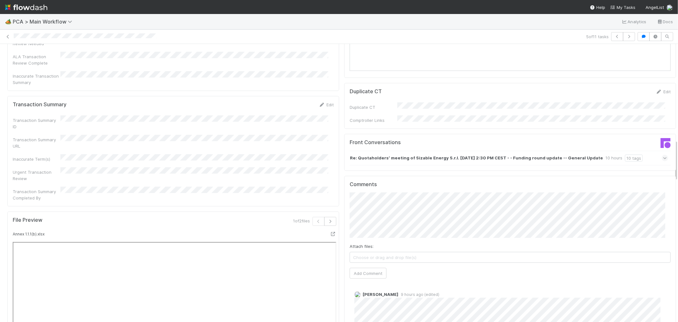
click at [555, 155] on strong "Re: Quotaholders’ meeting of Sizable Energy S.r.l. May 19, 2025 2:30 PM CEST - …" at bounding box center [476, 158] width 253 height 7
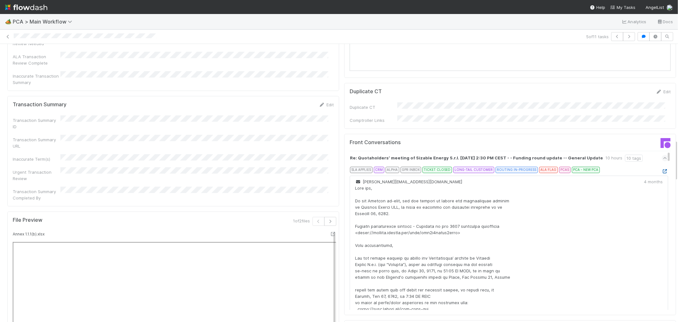
click at [662, 169] on icon at bounding box center [665, 171] width 6 height 4
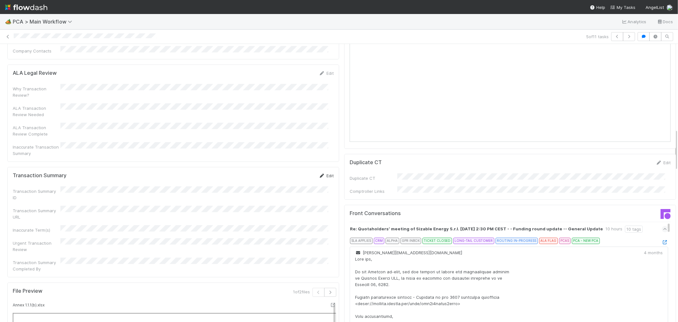
click at [325, 173] on link "Edit" at bounding box center [326, 175] width 15 height 5
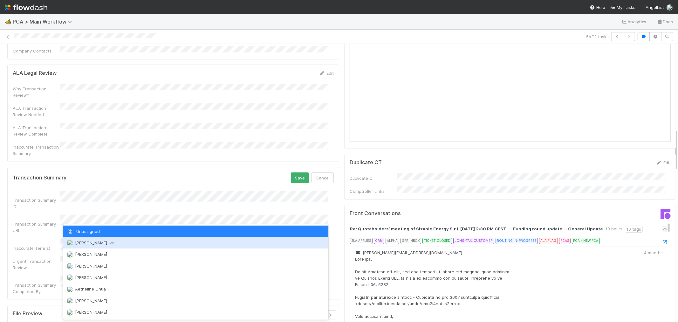
click at [88, 238] on div "Raven Jacinto you" at bounding box center [195, 242] width 265 height 11
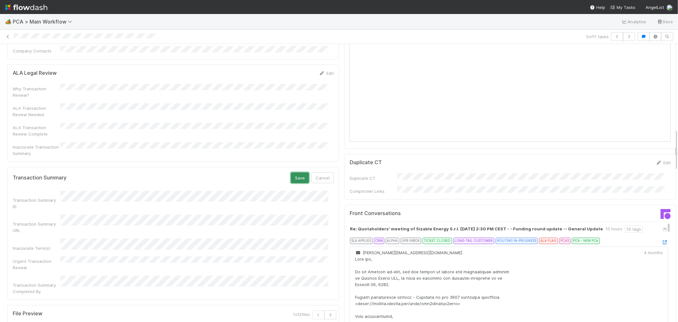
click at [297, 172] on button "Save" at bounding box center [300, 177] width 18 height 11
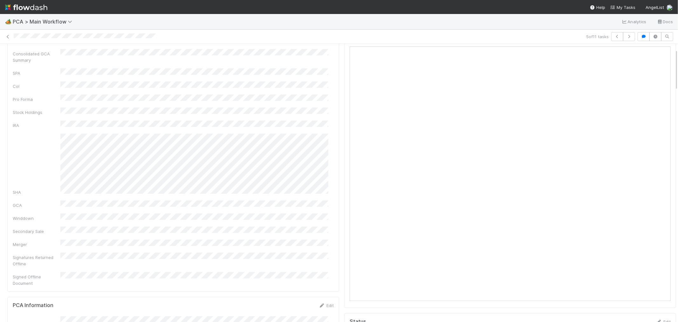
scroll to position [0, 0]
click at [652, 52] on link "Actions" at bounding box center [663, 54] width 26 height 11
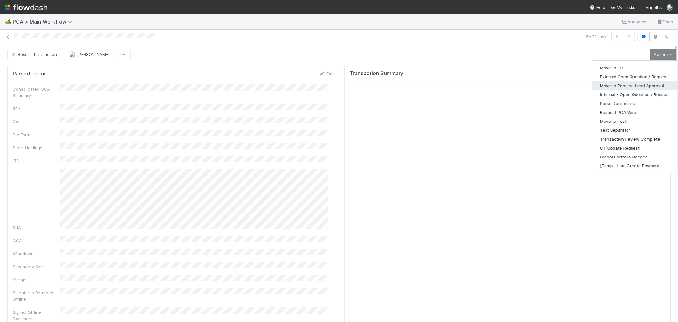
click at [615, 85] on button "Move to Pending Lead Approval" at bounding box center [635, 85] width 85 height 9
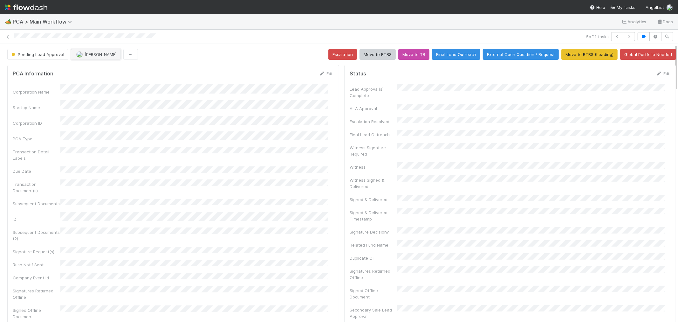
click at [87, 58] on button "[PERSON_NAME]" at bounding box center [96, 54] width 50 height 11
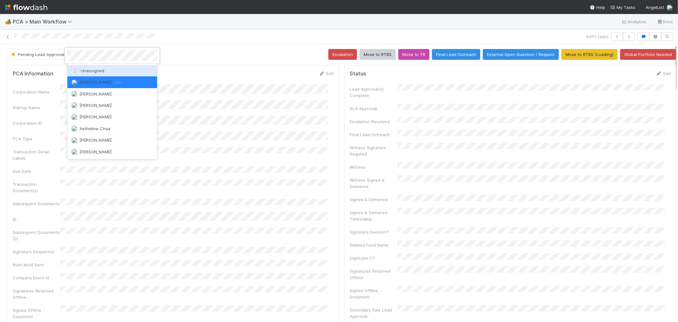
click at [88, 69] on span "Unassigned" at bounding box center [87, 70] width 33 height 5
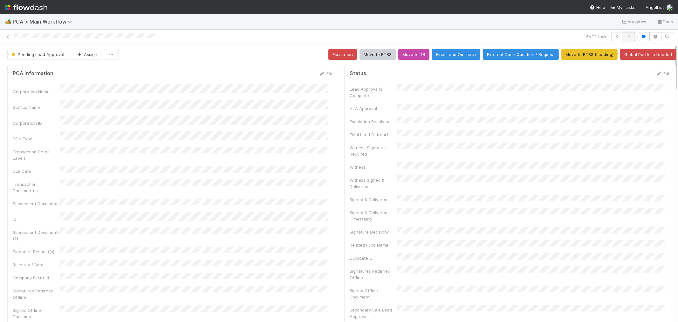
click at [626, 37] on icon "button" at bounding box center [629, 37] width 6 height 4
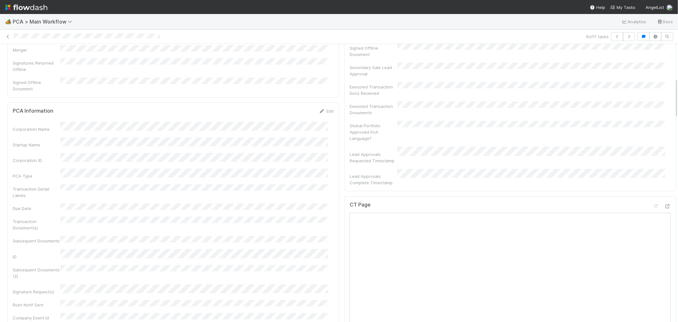
scroll to position [247, 0]
click at [665, 199] on icon at bounding box center [668, 201] width 6 height 4
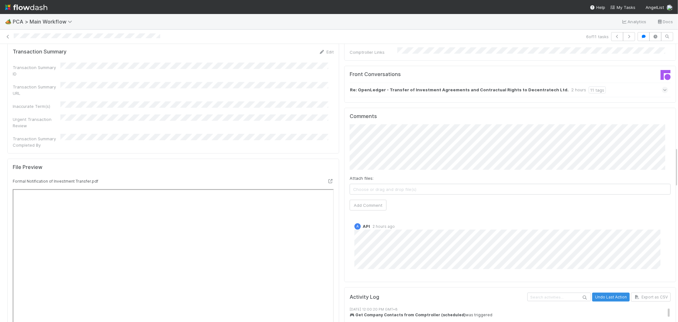
scroll to position [636, 0]
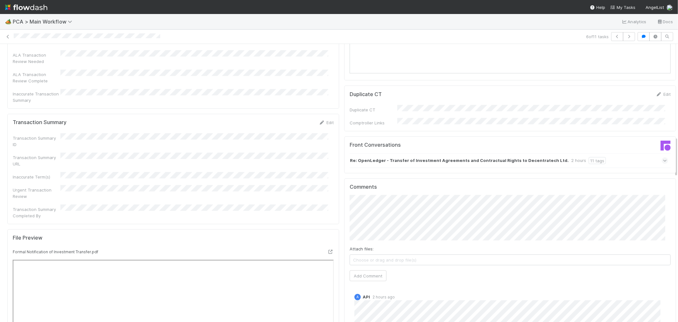
click at [621, 153] on div "Re: OpenLedger - Transfer of Investment Agreements and Contractual Rights to De…" at bounding box center [509, 160] width 319 height 15
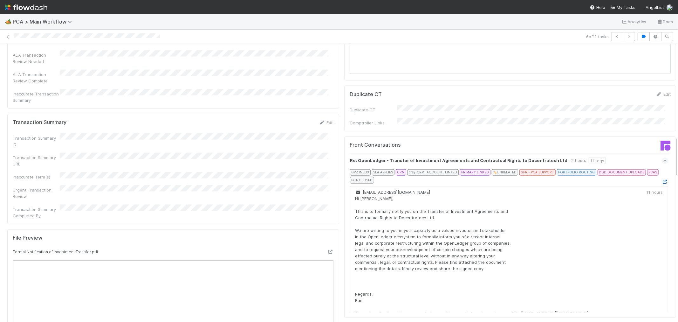
click at [662, 180] on icon at bounding box center [665, 182] width 6 height 4
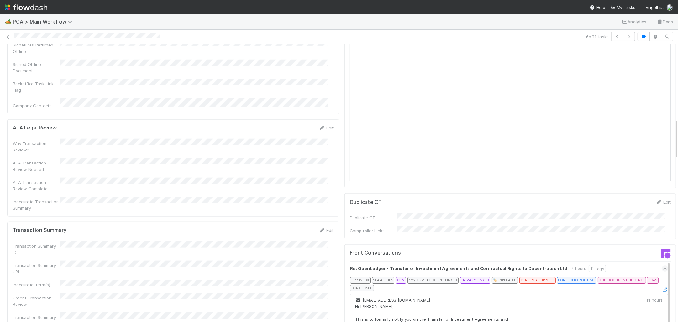
scroll to position [530, 0]
click at [326, 226] on link "Edit" at bounding box center [326, 228] width 15 height 5
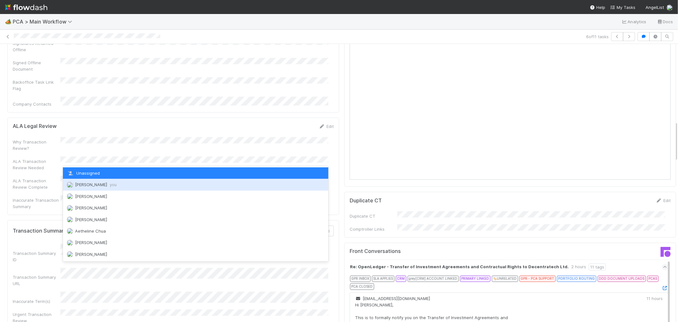
click at [101, 185] on span "Raven Jacinto you" at bounding box center [96, 184] width 42 height 5
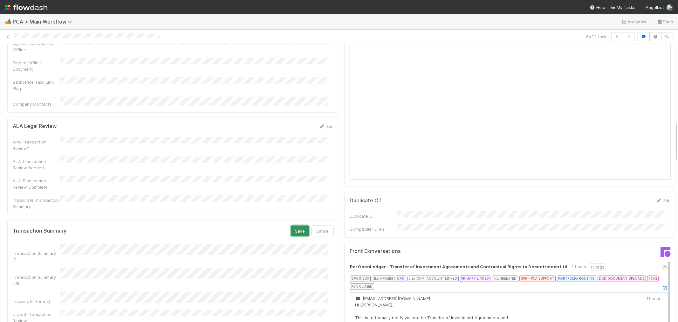
click at [293, 225] on button "Save" at bounding box center [300, 230] width 18 height 11
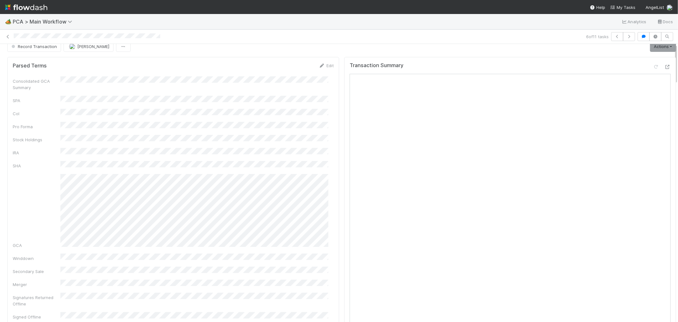
scroll to position [0, 0]
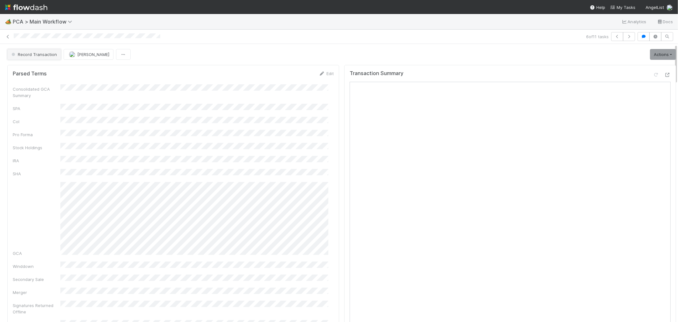
click at [48, 54] on span "Record Transaction" at bounding box center [33, 54] width 47 height 5
click at [86, 71] on div "ICU" at bounding box center [50, 70] width 90 height 11
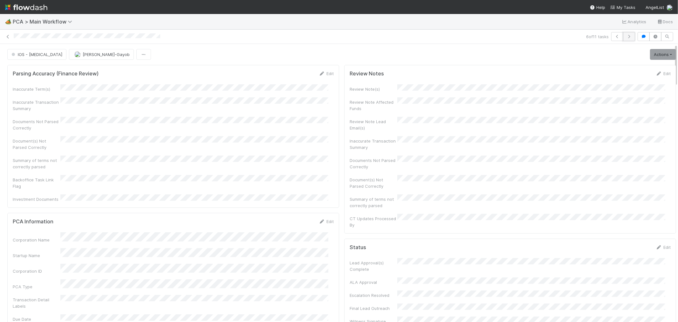
click at [626, 38] on icon "button" at bounding box center [629, 37] width 6 height 4
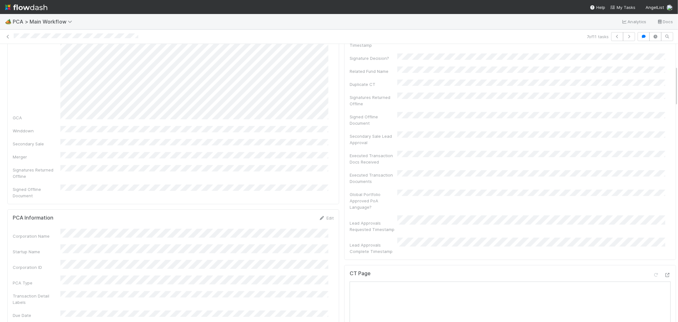
scroll to position [247, 0]
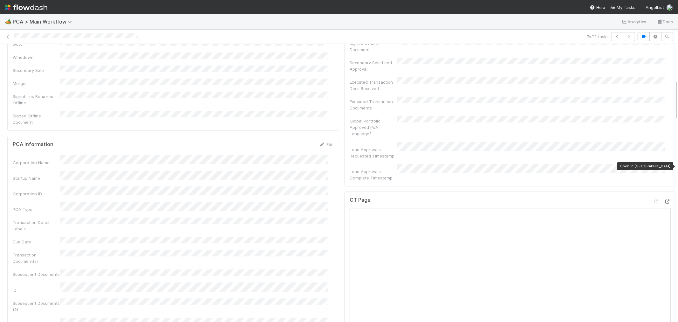
click at [665, 199] on icon at bounding box center [668, 201] width 6 height 4
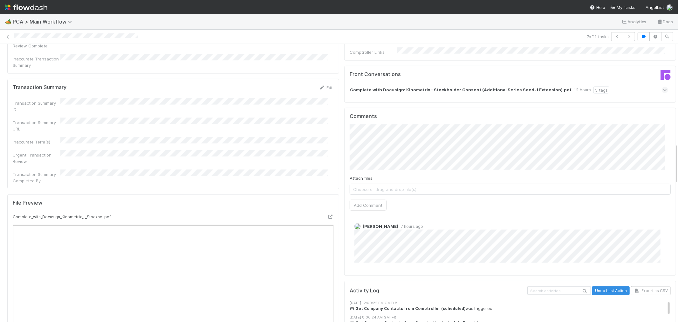
scroll to position [636, 0]
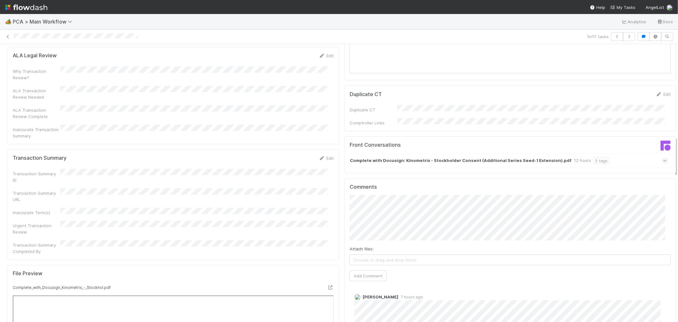
click at [614, 153] on div "Complete with Docusign: Kinometrix - Stockholder Consent (Additional Series See…" at bounding box center [509, 160] width 319 height 15
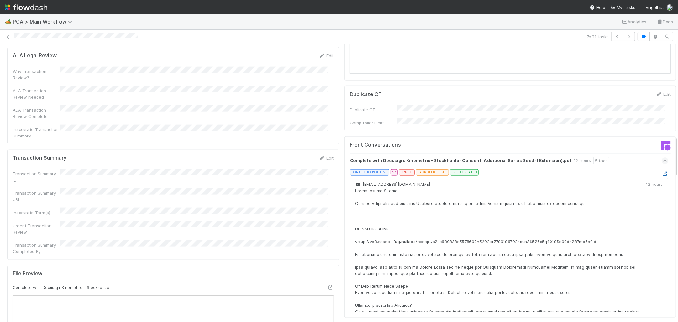
click at [662, 172] on icon at bounding box center [665, 174] width 6 height 4
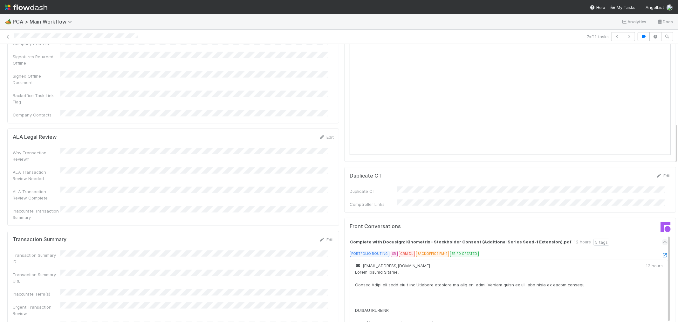
scroll to position [565, 0]
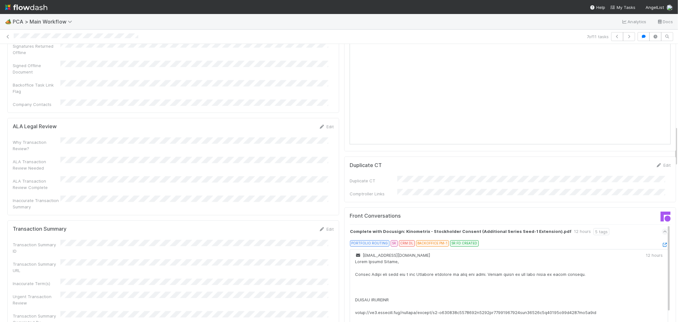
drag, startPoint x: 320, startPoint y: 173, endPoint x: 282, endPoint y: 189, distance: 41.0
click at [320, 227] on icon at bounding box center [322, 229] width 6 height 4
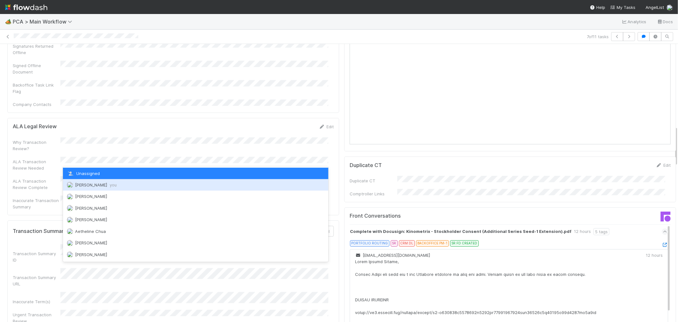
click at [96, 188] on div "Raven Jacinto you" at bounding box center [195, 184] width 265 height 11
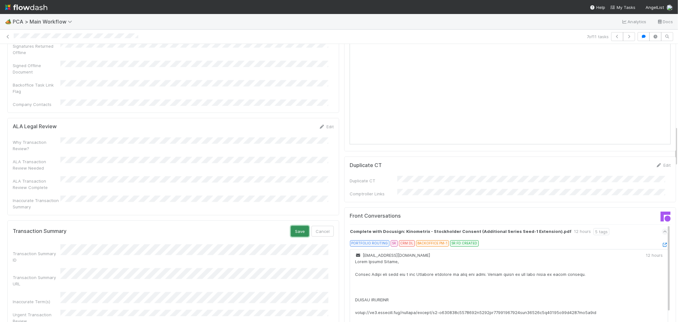
click at [294, 226] on button "Save" at bounding box center [300, 231] width 18 height 11
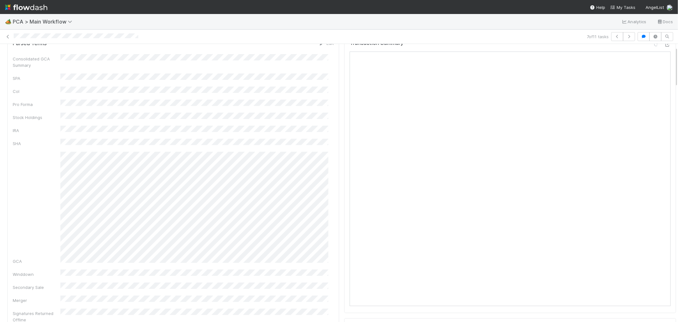
scroll to position [0, 0]
click at [658, 52] on link "Actions" at bounding box center [663, 54] width 26 height 11
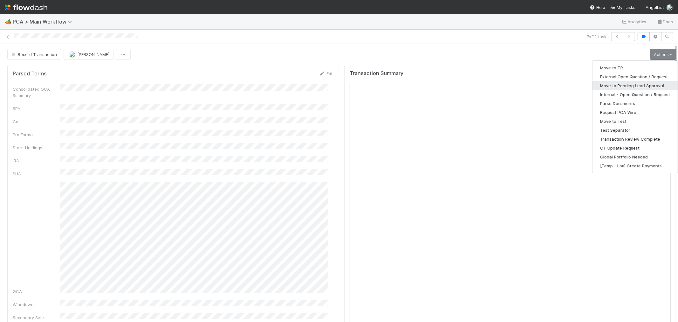
click at [630, 82] on button "Move to Pending Lead Approval" at bounding box center [635, 85] width 85 height 9
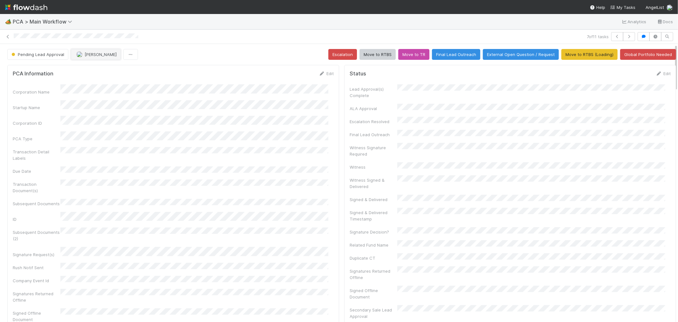
click at [96, 58] on button "[PERSON_NAME]" at bounding box center [96, 54] width 50 height 11
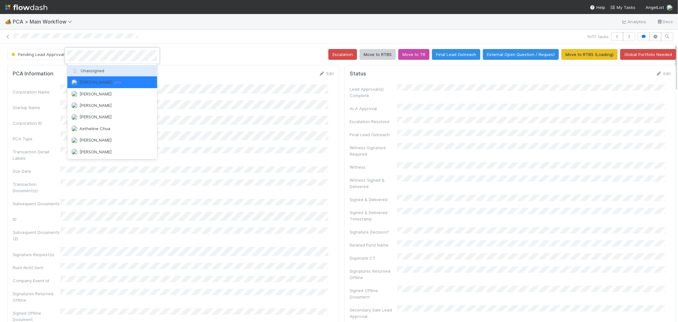
drag, startPoint x: 96, startPoint y: 67, endPoint x: 105, endPoint y: 69, distance: 9.4
click at [96, 68] on div "Unassigned" at bounding box center [112, 70] width 90 height 11
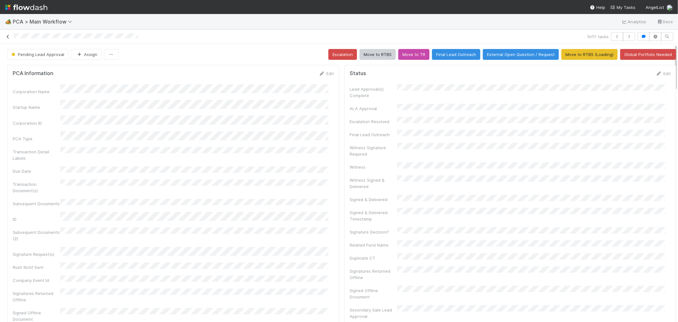
click at [7, 37] on icon at bounding box center [8, 37] width 6 height 4
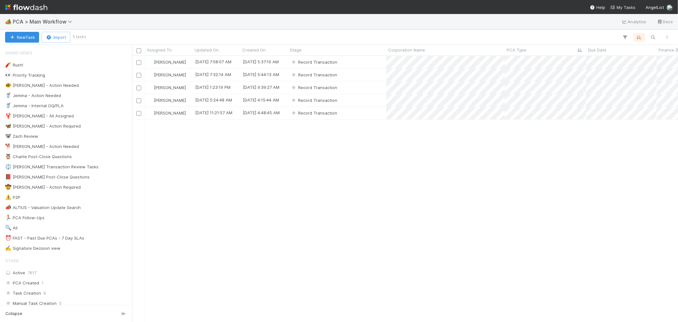
scroll to position [260, 541]
click at [371, 64] on div "Record Transaction" at bounding box center [337, 62] width 98 height 12
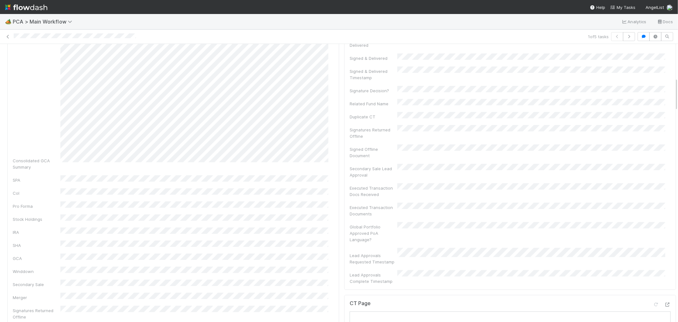
scroll to position [282, 0]
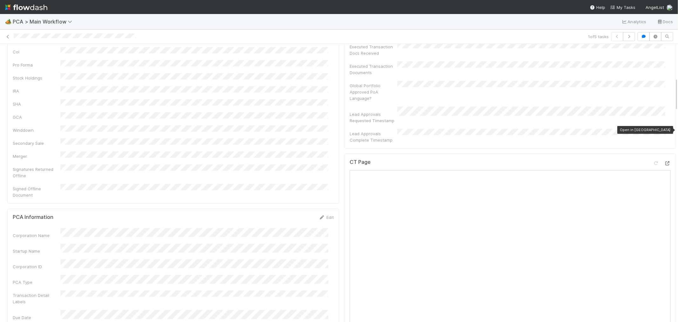
click at [665, 161] on icon at bounding box center [668, 163] width 6 height 4
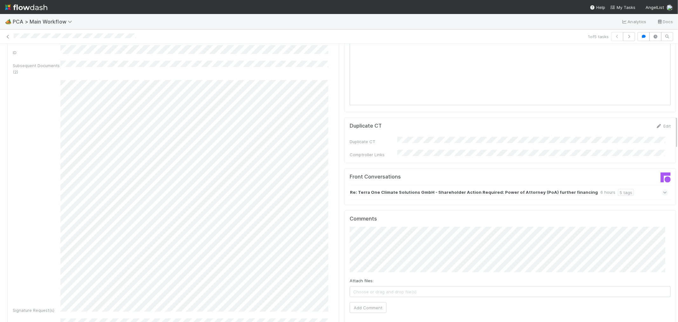
scroll to position [636, 0]
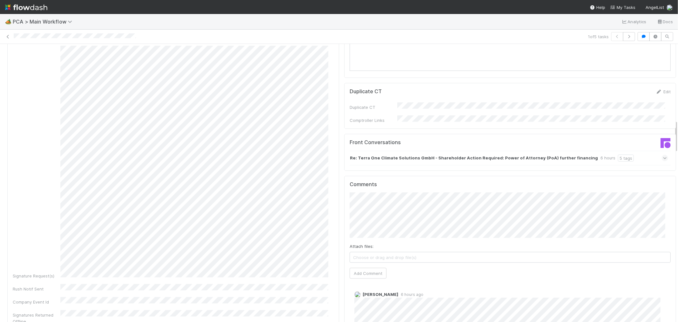
click at [544, 151] on div "Re: Terra One Climate Solutions GmbH - Shareholder Action Required: Power of At…" at bounding box center [509, 158] width 319 height 15
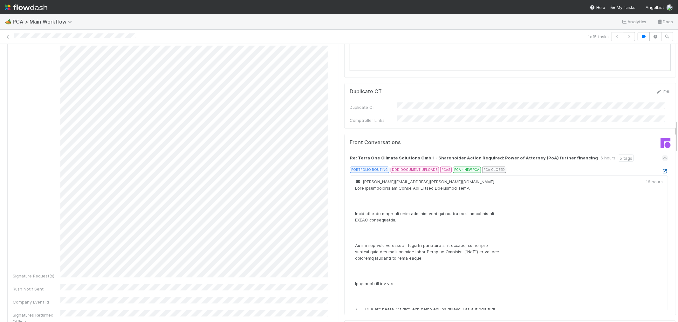
click at [662, 169] on icon at bounding box center [665, 171] width 6 height 4
click at [626, 151] on div "Re: Terra One Climate Solutions GmbH - Shareholder Action Required: Power of At…" at bounding box center [509, 158] width 319 height 15
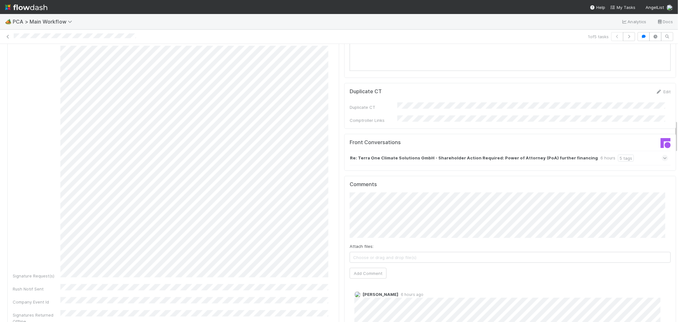
click at [80, 35] on div "1 of 5 tasks" at bounding box center [339, 36] width 678 height 9
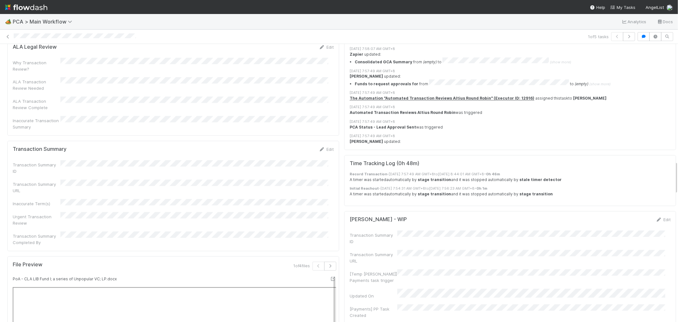
scroll to position [989, 0]
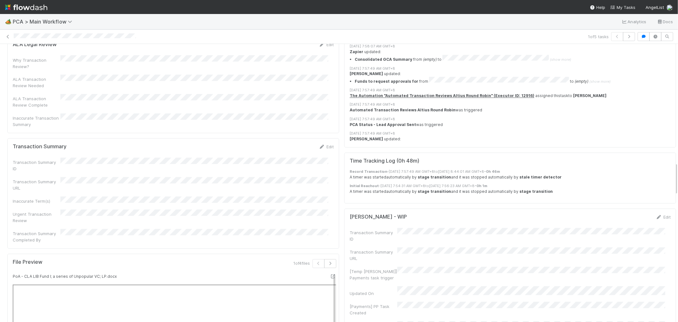
drag, startPoint x: 323, startPoint y: 79, endPoint x: 307, endPoint y: 89, distance: 19.8
click at [323, 144] on link "Edit" at bounding box center [326, 146] width 15 height 5
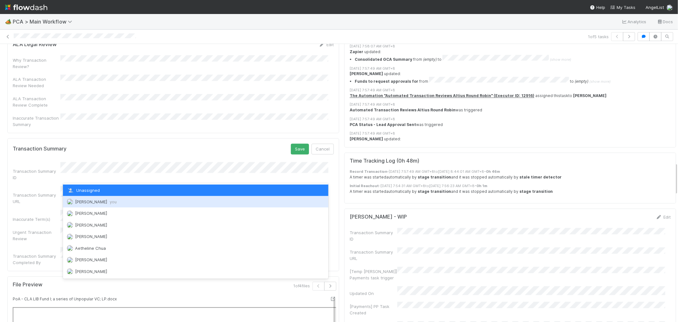
click at [89, 200] on span "Raven Jacinto you" at bounding box center [96, 201] width 42 height 5
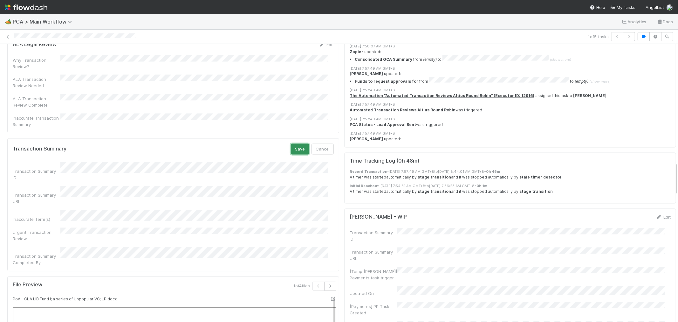
click at [293, 144] on button "Save" at bounding box center [300, 149] width 18 height 11
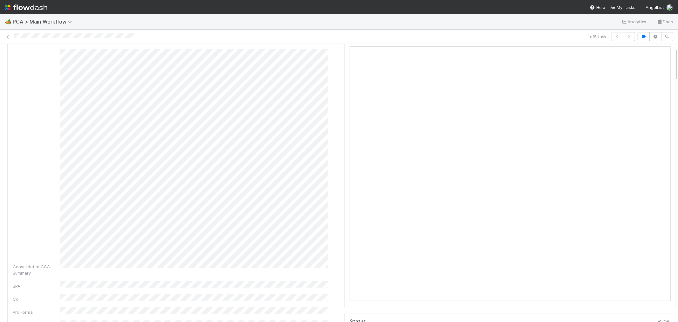
scroll to position [0, 0]
click at [659, 54] on link "Actions" at bounding box center [663, 54] width 26 height 11
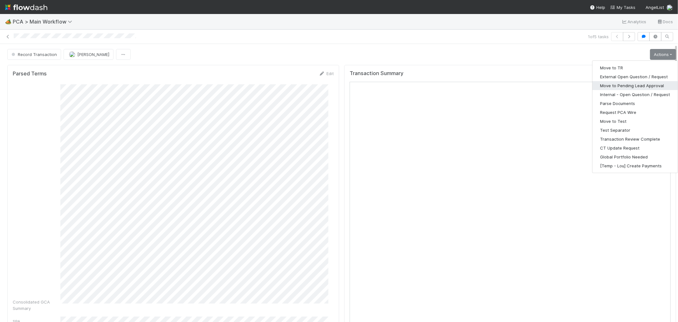
click at [625, 86] on button "Move to Pending Lead Approval" at bounding box center [635, 85] width 85 height 9
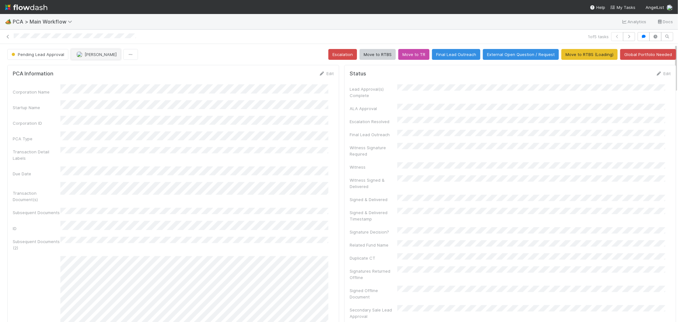
click at [91, 51] on button "[PERSON_NAME]" at bounding box center [96, 54] width 50 height 11
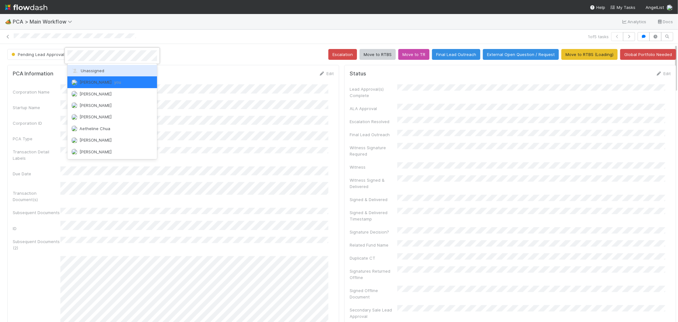
click at [89, 70] on span "Unassigned" at bounding box center [87, 70] width 33 height 5
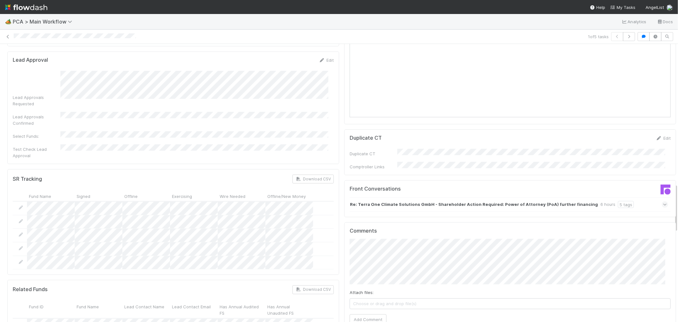
scroll to position [848, 0]
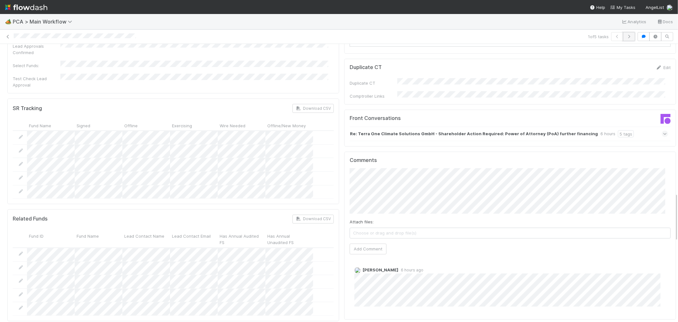
click at [626, 38] on icon "button" at bounding box center [629, 37] width 6 height 4
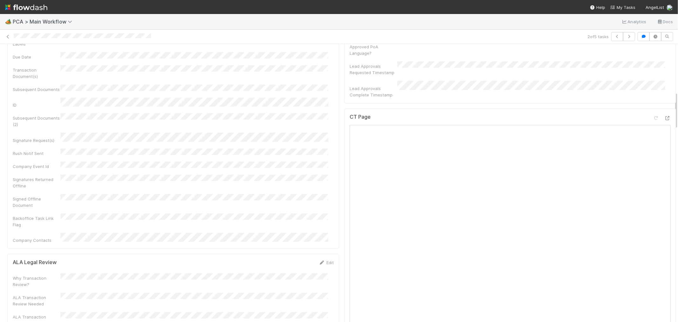
scroll to position [353, 0]
click at [665, 90] on icon at bounding box center [668, 92] width 6 height 4
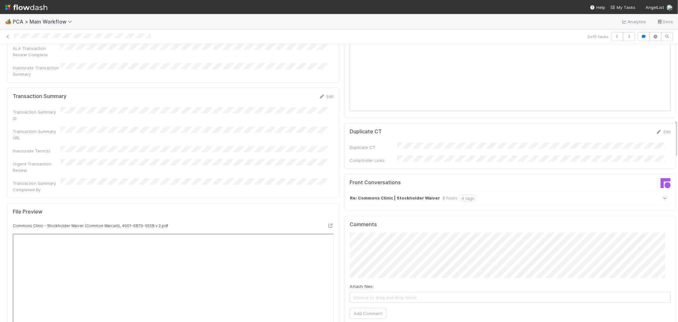
scroll to position [600, 0]
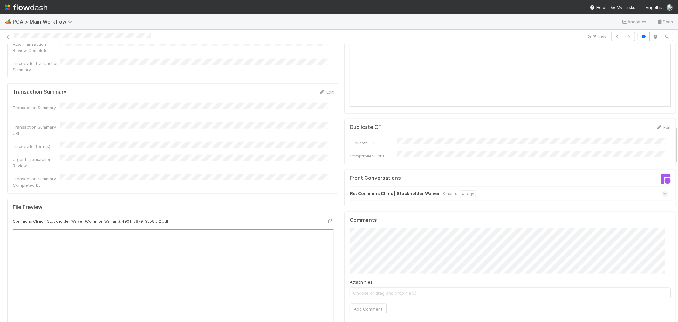
click at [520, 186] on div "Re: Commons Clinic | Stockholder Waiver 8 hours 4 tags" at bounding box center [509, 193] width 319 height 15
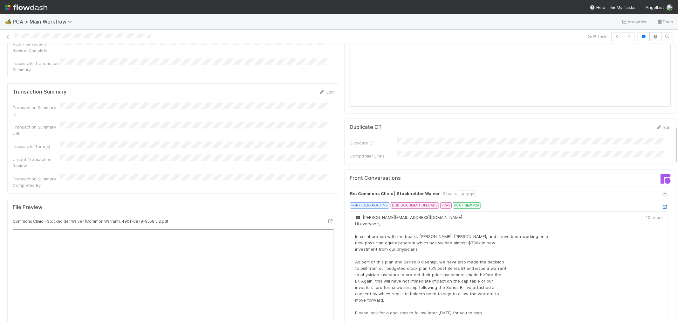
click at [662, 205] on icon at bounding box center [665, 207] width 6 height 4
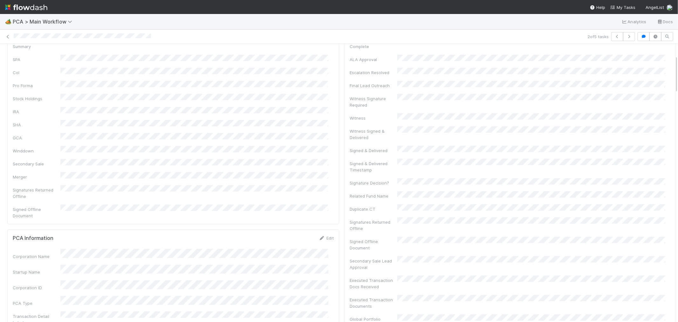
scroll to position [141, 0]
click at [53, 38] on div "2 of 5 tasks" at bounding box center [339, 36] width 678 height 9
copy icon
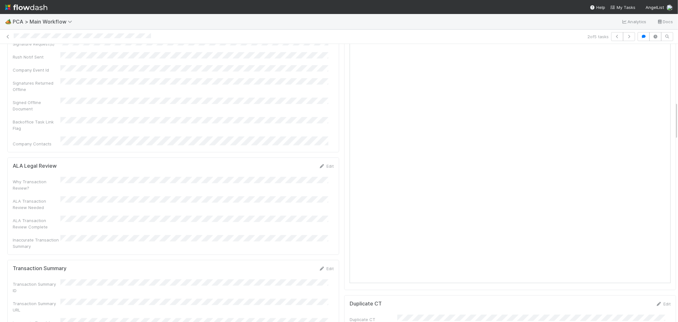
scroll to position [530, 0]
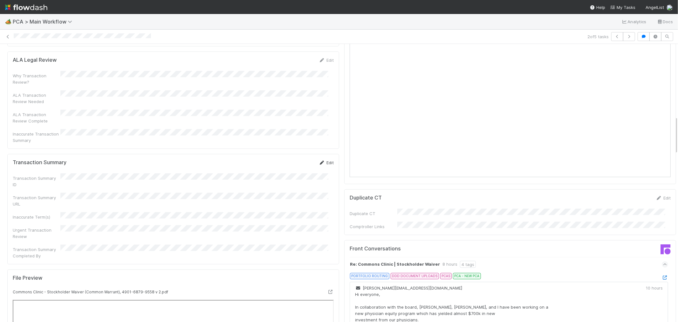
click at [322, 160] on link "Edit" at bounding box center [326, 162] width 15 height 5
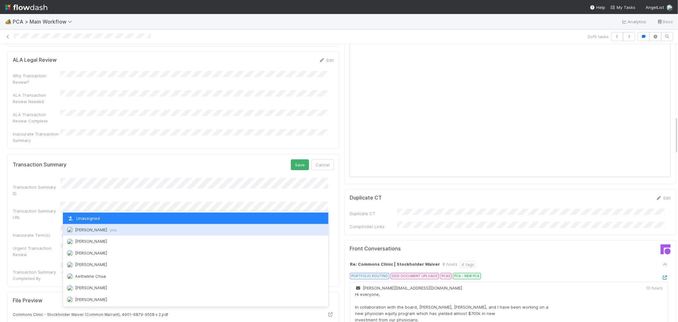
click at [110, 231] on span "you" at bounding box center [113, 229] width 7 height 5
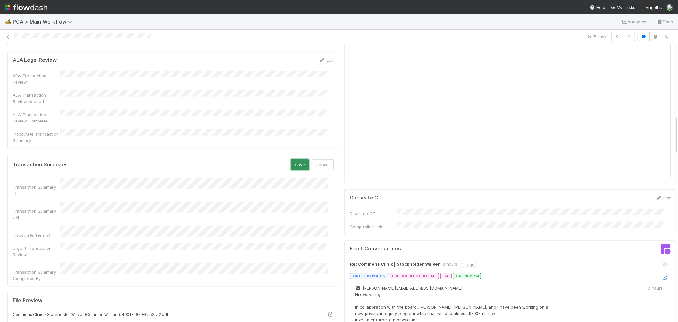
click at [293, 159] on button "Save" at bounding box center [300, 164] width 18 height 11
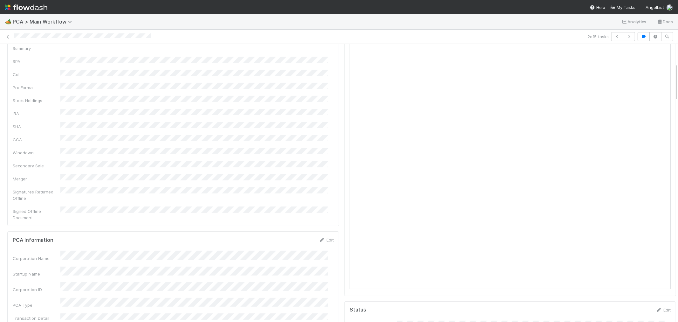
scroll to position [0, 0]
click at [662, 55] on link "Actions" at bounding box center [663, 54] width 26 height 11
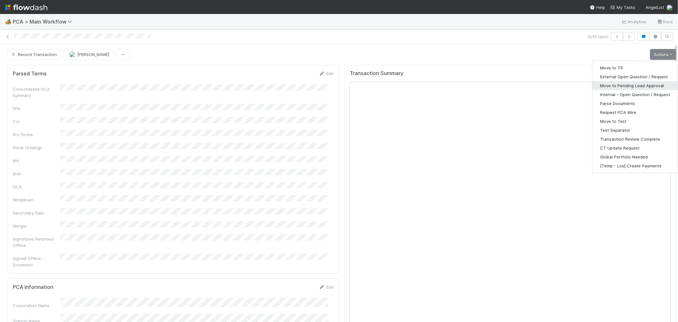
click at [634, 82] on button "Move to Pending Lead Approval" at bounding box center [635, 85] width 85 height 9
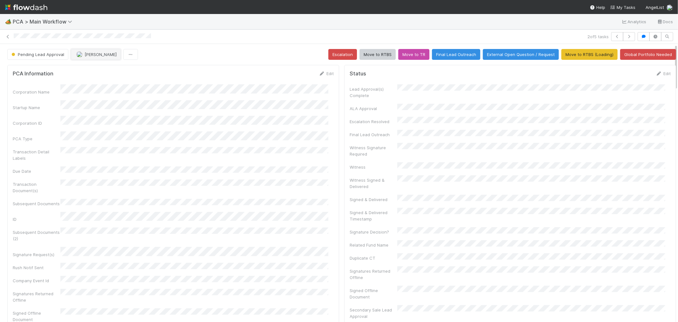
click at [85, 56] on span "[PERSON_NAME]" at bounding box center [101, 54] width 32 height 5
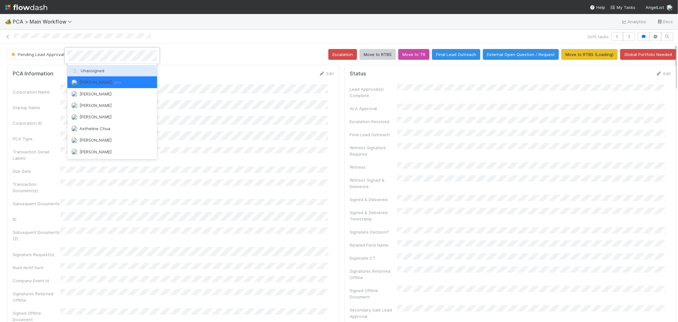
click at [92, 67] on div "Unassigned" at bounding box center [112, 70] width 90 height 11
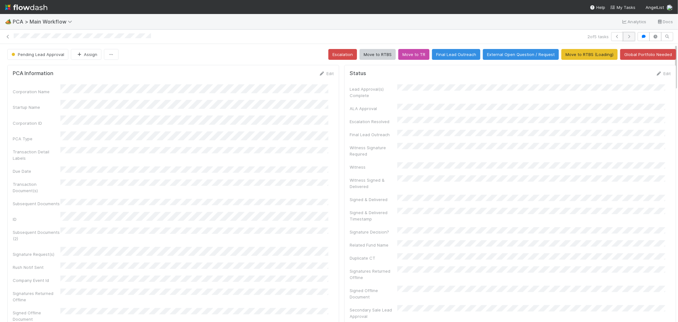
click at [626, 38] on icon "button" at bounding box center [629, 37] width 6 height 4
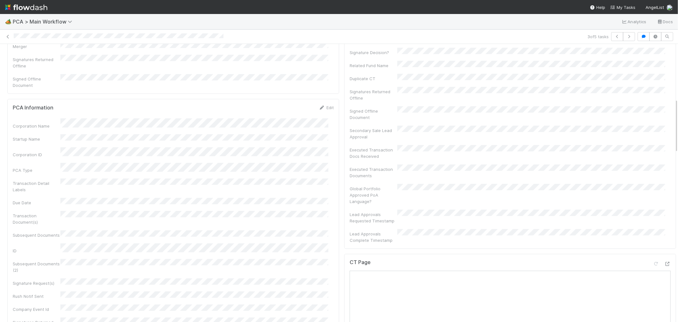
scroll to position [282, 0]
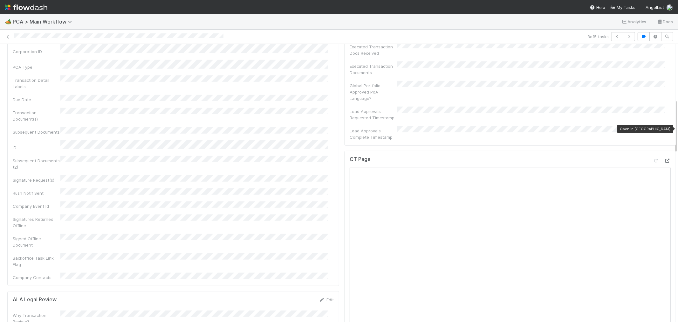
click at [665, 159] on icon at bounding box center [668, 161] width 6 height 4
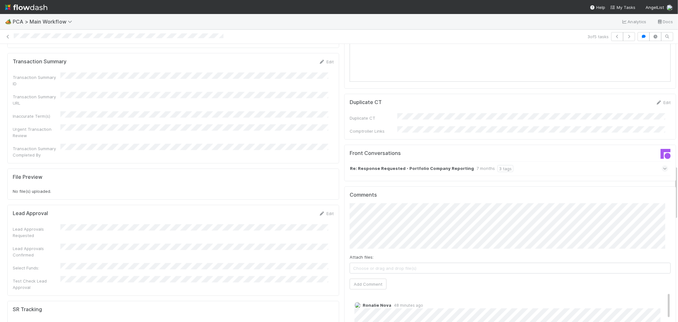
scroll to position [671, 0]
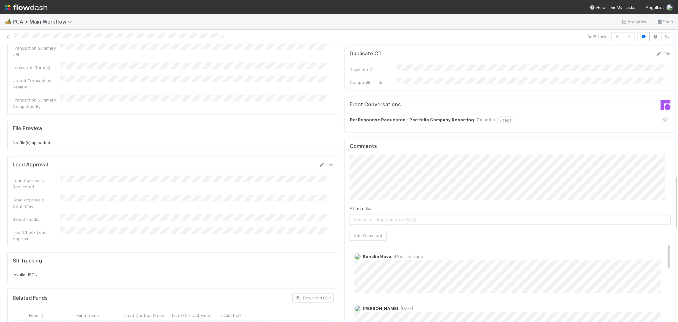
click at [549, 113] on div "Re: Response Requested - Portfolio Company Reporting 7 months 3 tags" at bounding box center [509, 120] width 319 height 15
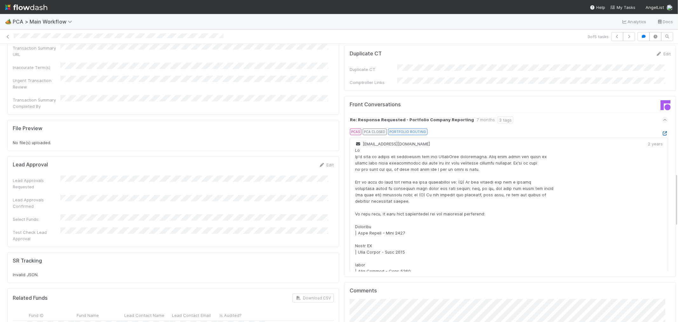
click at [662, 131] on icon at bounding box center [665, 133] width 6 height 4
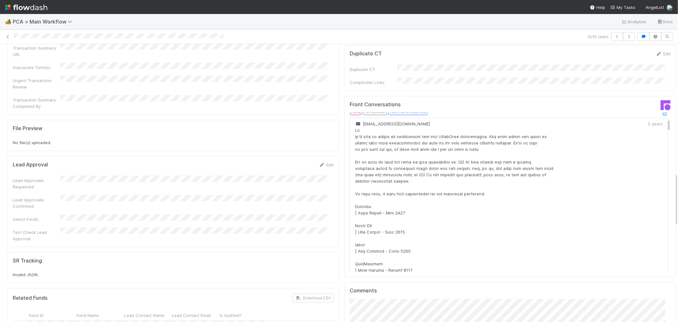
scroll to position [0, 0]
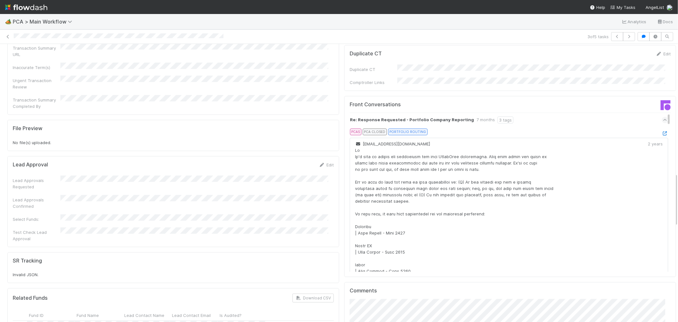
click at [621, 113] on div "Re: Response Requested - Portfolio Company Reporting 7 months 3 tags" at bounding box center [509, 120] width 319 height 15
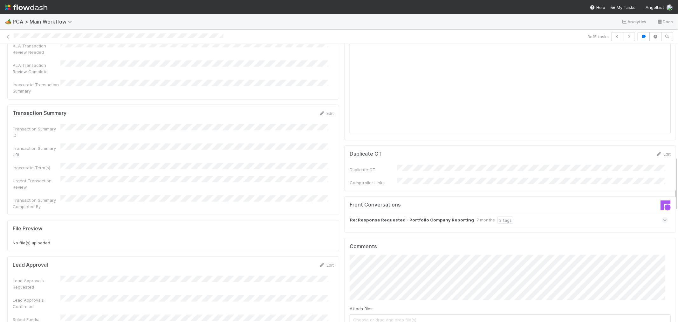
scroll to position [565, 0]
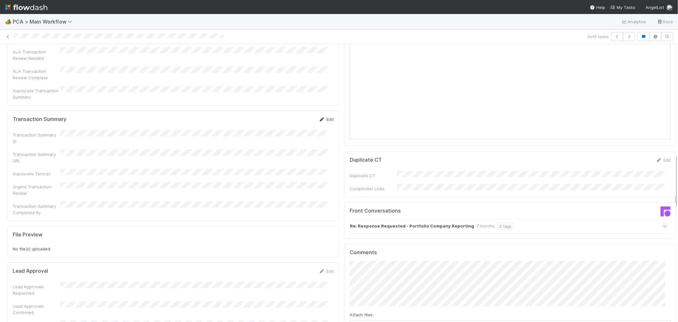
click at [320, 117] on link "Edit" at bounding box center [326, 119] width 15 height 5
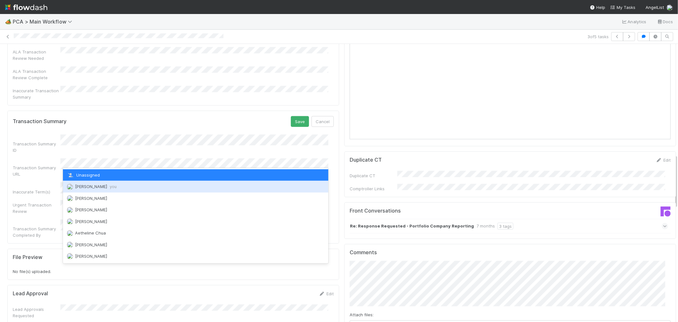
click at [83, 183] on div "Raven Jacinto you" at bounding box center [195, 186] width 265 height 11
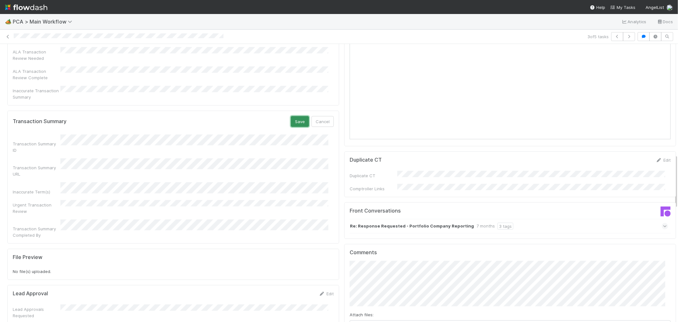
click at [294, 116] on button "Save" at bounding box center [300, 121] width 18 height 11
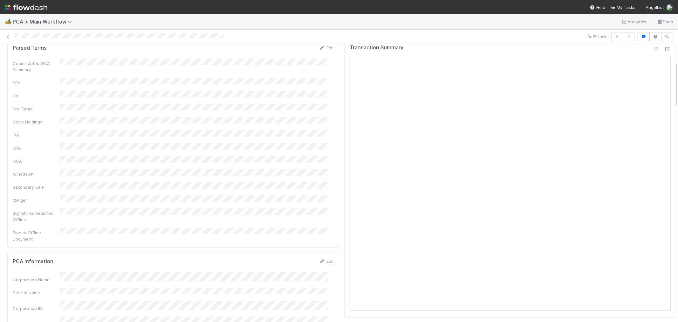
scroll to position [0, 0]
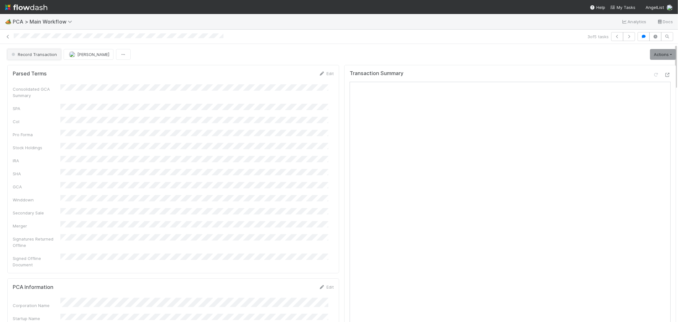
click at [38, 56] on span "Record Transaction" at bounding box center [33, 54] width 47 height 5
click at [48, 74] on div "ICU" at bounding box center [50, 70] width 90 height 11
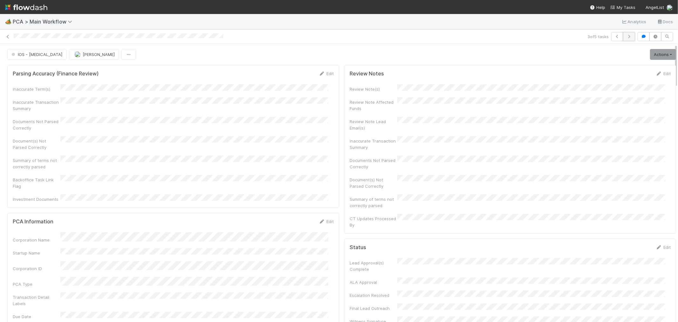
click at [626, 37] on icon "button" at bounding box center [629, 37] width 6 height 4
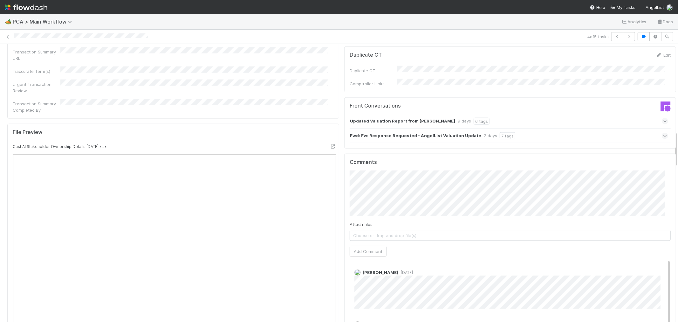
scroll to position [600, 0]
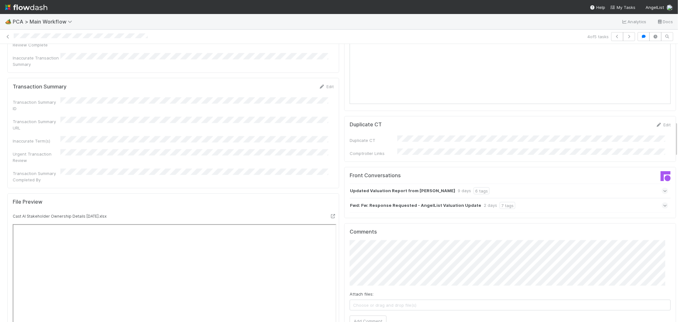
click at [548, 198] on div "Fwd: Fw: Response Requested - AngelList Valuation Update 2 days 7 tags" at bounding box center [509, 205] width 319 height 15
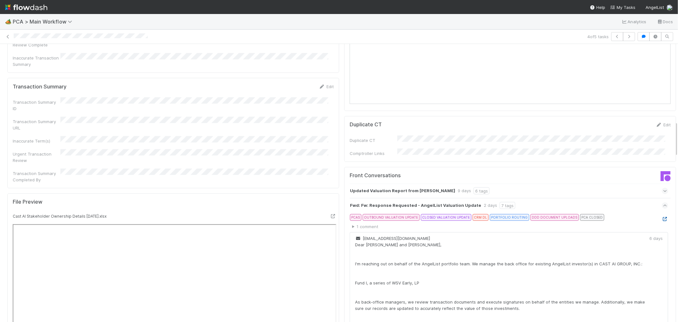
click at [662, 217] on icon at bounding box center [665, 219] width 6 height 4
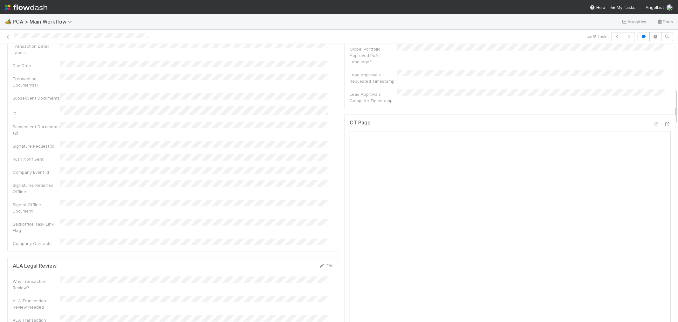
scroll to position [282, 0]
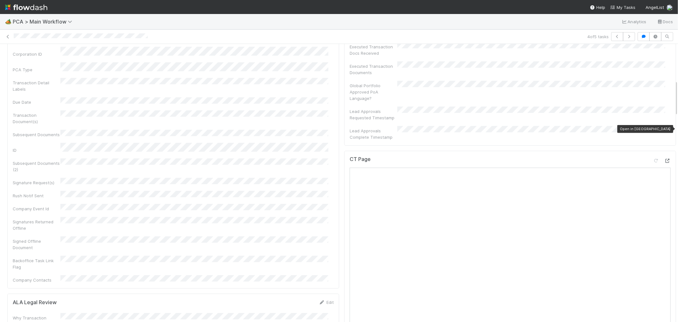
click at [665, 159] on icon at bounding box center [668, 161] width 6 height 4
click at [53, 39] on div at bounding box center [299, 36] width 571 height 7
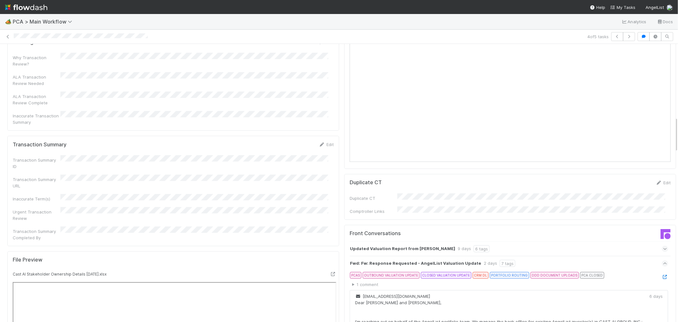
scroll to position [565, 0]
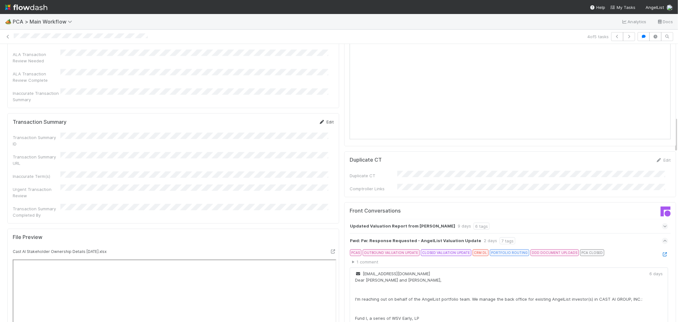
click at [319, 120] on icon at bounding box center [322, 122] width 6 height 4
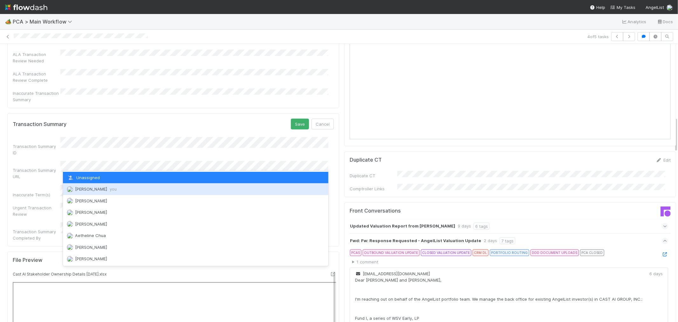
click at [99, 187] on span "Raven Jacinto you" at bounding box center [96, 188] width 42 height 5
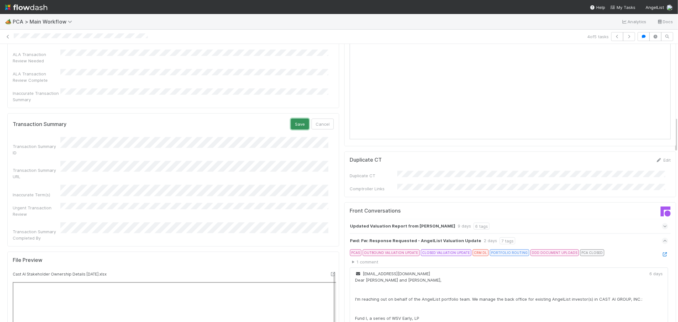
click at [294, 119] on button "Save" at bounding box center [300, 124] width 18 height 11
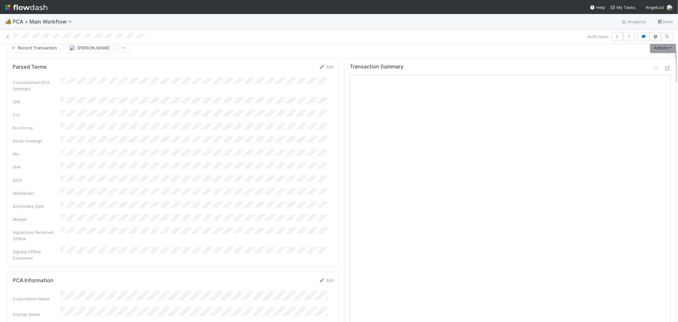
scroll to position [0, 0]
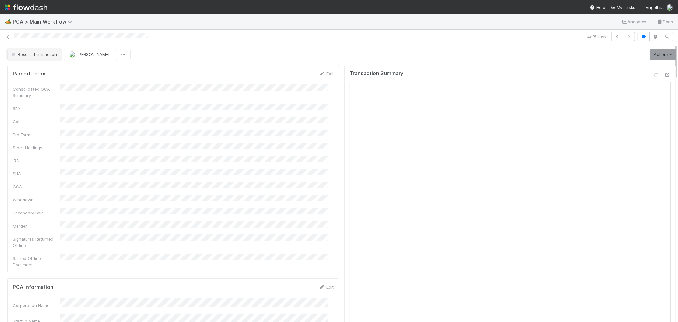
click at [37, 55] on span "Record Transaction" at bounding box center [33, 54] width 47 height 5
click at [37, 67] on div "ICU" at bounding box center [50, 70] width 90 height 11
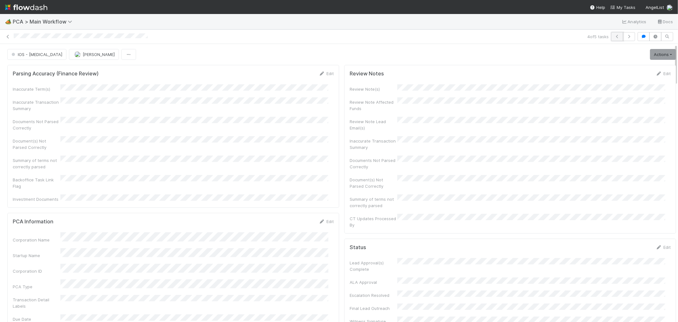
click at [614, 36] on icon "button" at bounding box center [617, 37] width 6 height 4
click at [5, 36] on icon at bounding box center [8, 37] width 6 height 4
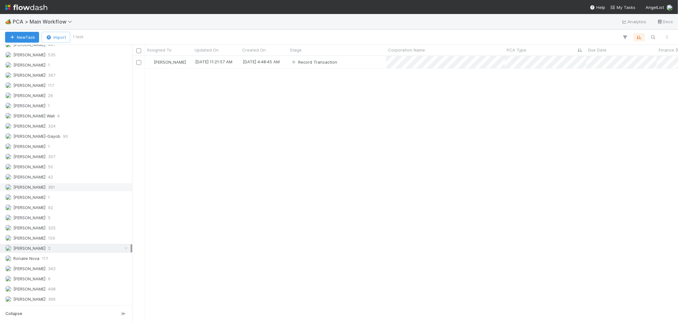
scroll to position [891, 0]
click at [358, 61] on div "Record Transaction" at bounding box center [337, 62] width 98 height 12
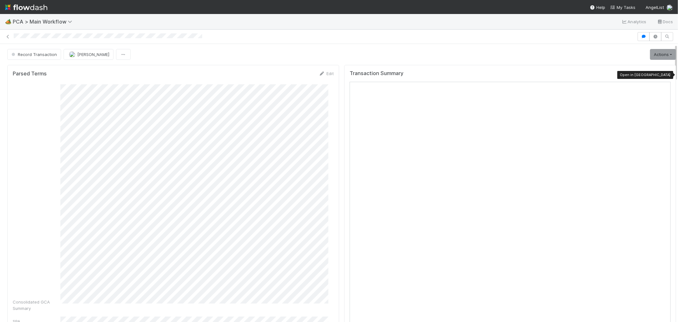
click at [665, 75] on icon at bounding box center [668, 75] width 6 height 4
click at [50, 55] on span "Record Transaction" at bounding box center [33, 54] width 47 height 5
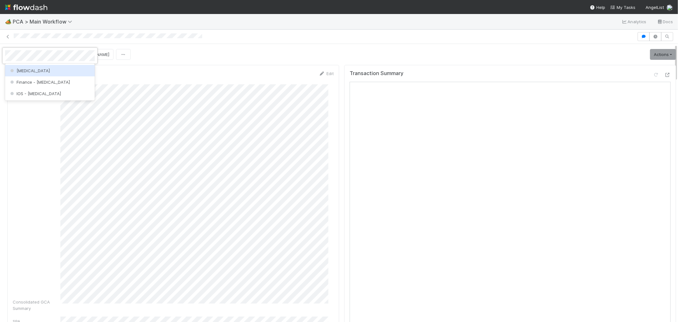
click at [70, 67] on div "ICU" at bounding box center [50, 70] width 90 height 11
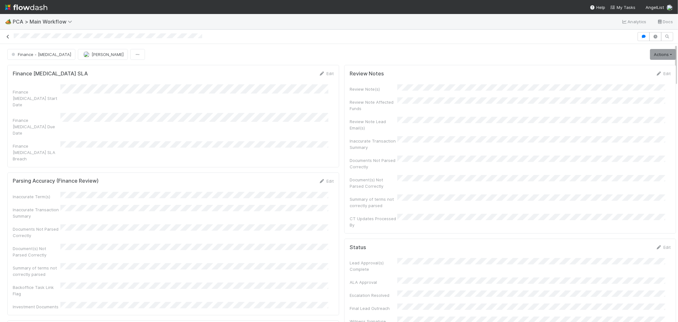
click at [8, 37] on icon at bounding box center [8, 37] width 6 height 4
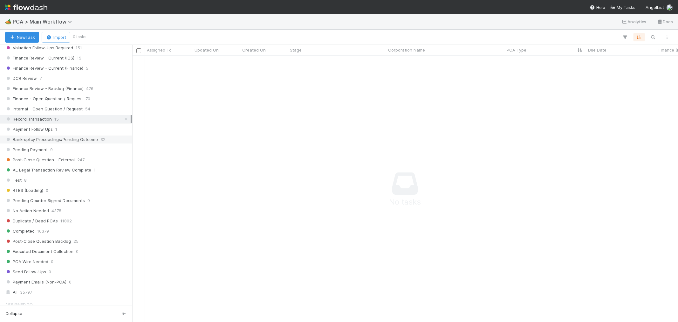
scroll to position [502, 0]
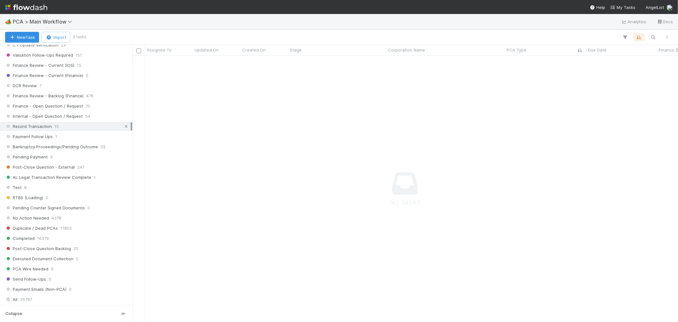
click at [123, 128] on icon at bounding box center [126, 126] width 6 height 4
click at [339, 65] on div "IOS - ICU" at bounding box center [337, 62] width 98 height 12
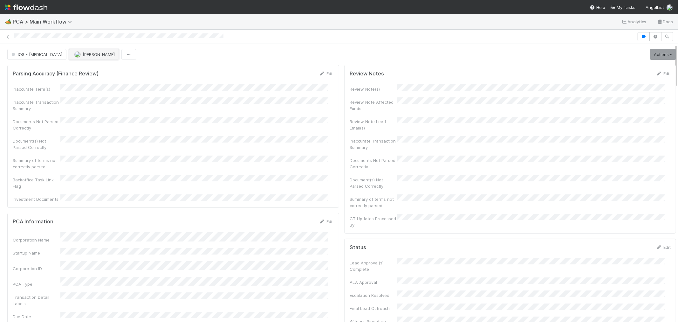
click at [83, 55] on span "[PERSON_NAME]" at bounding box center [99, 54] width 32 height 5
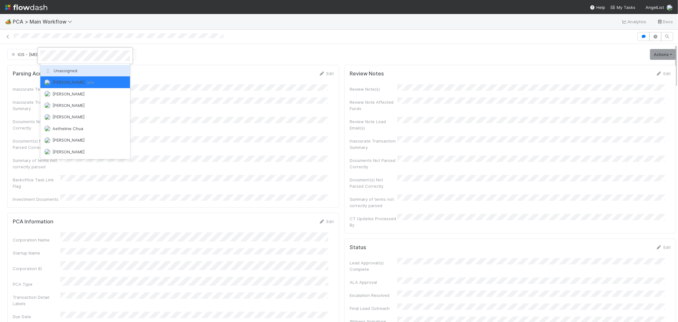
click at [78, 68] on div "Unassigned" at bounding box center [85, 70] width 90 height 11
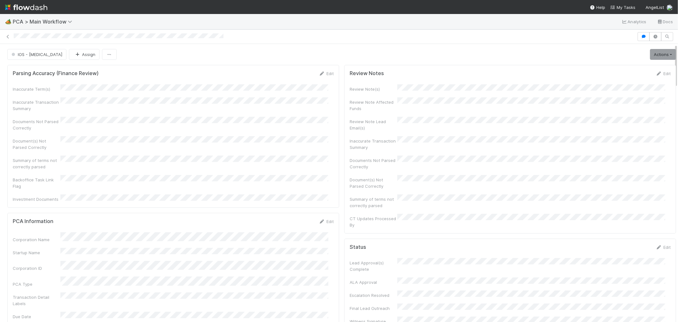
click at [4, 32] on div at bounding box center [339, 36] width 678 height 9
click at [7, 37] on icon at bounding box center [8, 37] width 6 height 4
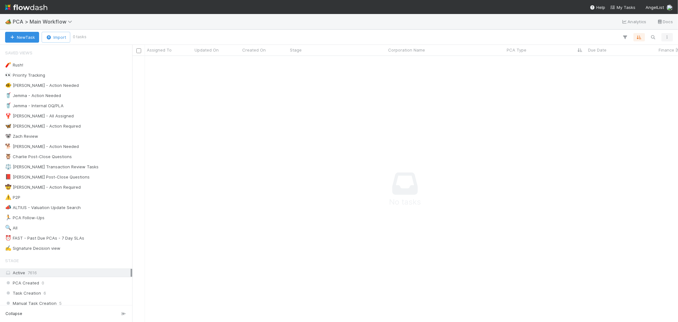
scroll to position [255, 535]
click at [23, 4] on img at bounding box center [26, 7] width 42 height 11
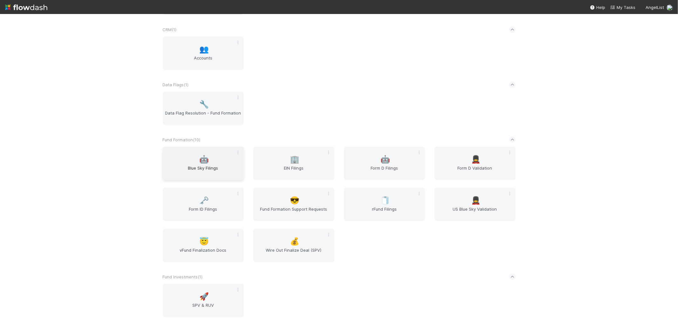
scroll to position [188, 0]
click at [191, 150] on div "🤖 Blue Sky Filings" at bounding box center [203, 162] width 81 height 33
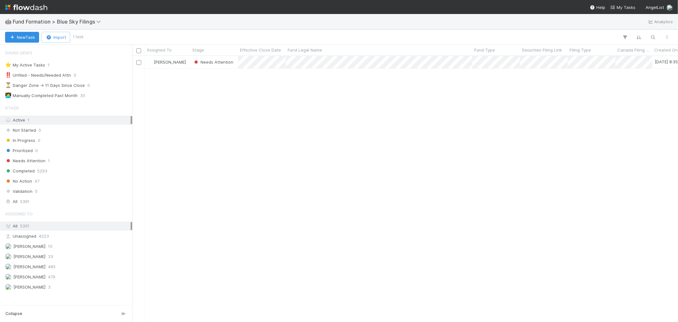
scroll to position [5, 5]
click at [77, 204] on div "All 5391" at bounding box center [68, 201] width 126 height 8
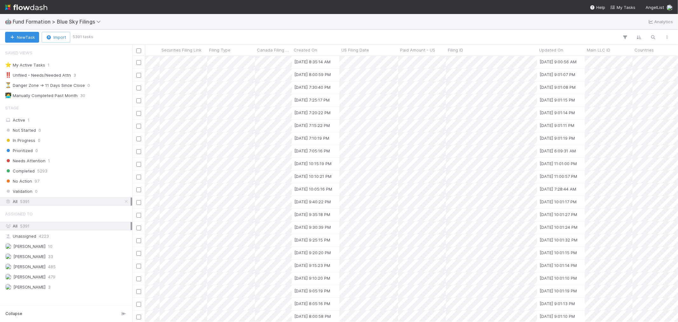
scroll to position [0, 361]
click at [554, 51] on span "Updated On" at bounding box center [551, 50] width 24 height 6
click at [558, 68] on div "Sort Newest → Oldest" at bounding box center [576, 72] width 72 height 10
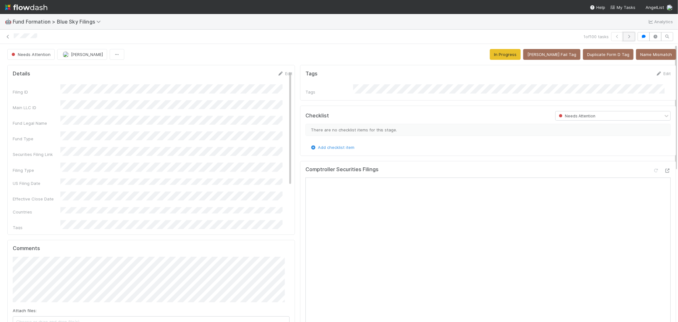
click at [626, 37] on icon "button" at bounding box center [629, 37] width 6 height 4
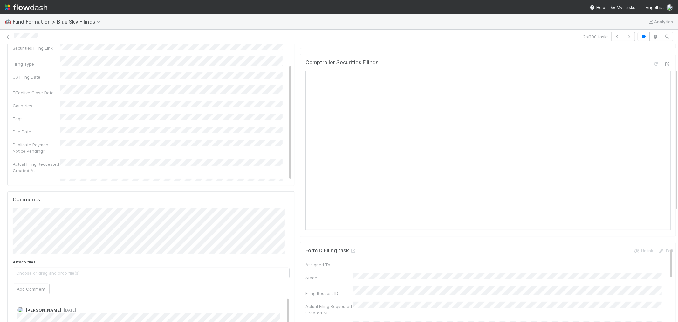
scroll to position [35, 0]
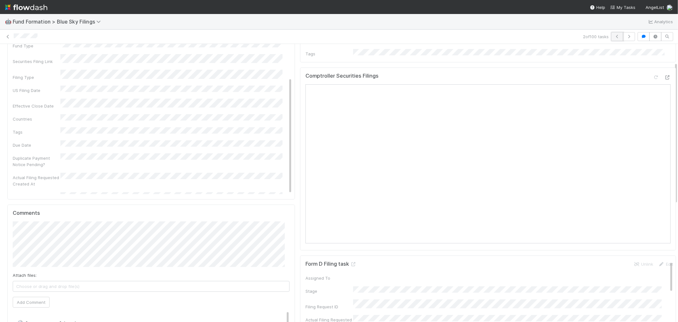
click at [614, 37] on icon "button" at bounding box center [617, 37] width 6 height 4
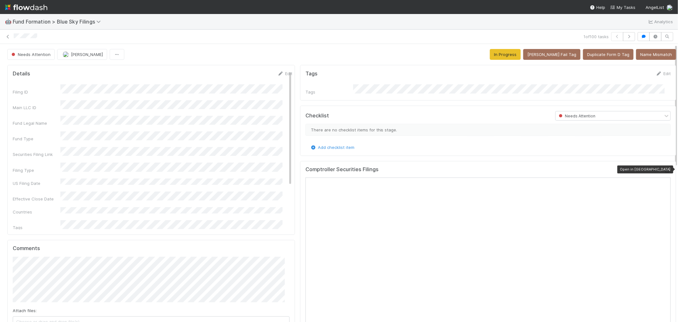
click at [665, 169] on icon at bounding box center [668, 171] width 6 height 4
click at [8, 36] on icon at bounding box center [8, 37] width 6 height 4
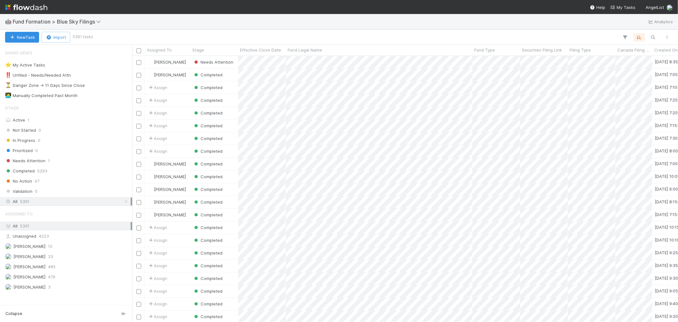
scroll to position [260, 541]
click at [60, 163] on div "Needs Attention 1" at bounding box center [68, 161] width 126 height 8
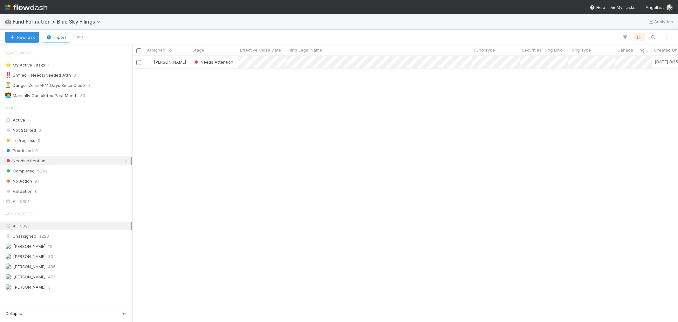
scroll to position [260, 541]
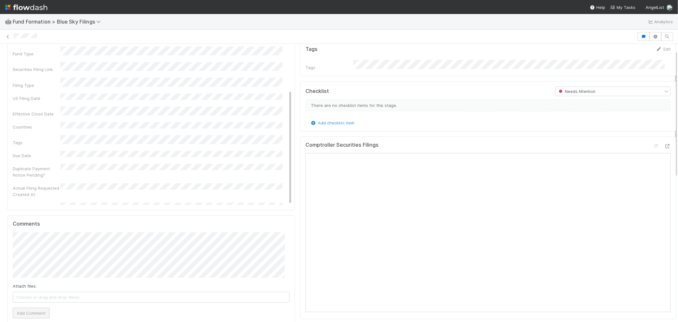
scroll to position [35, 0]
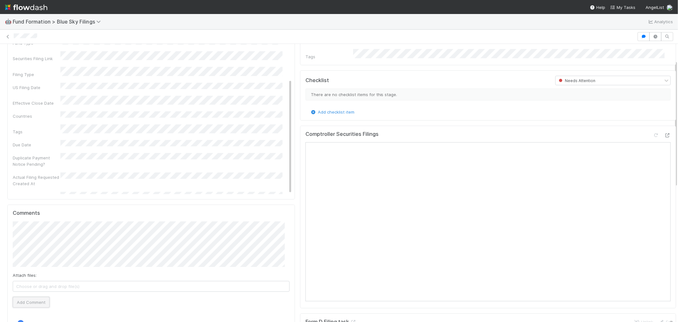
click at [31, 298] on button "Add Comment" at bounding box center [31, 302] width 37 height 11
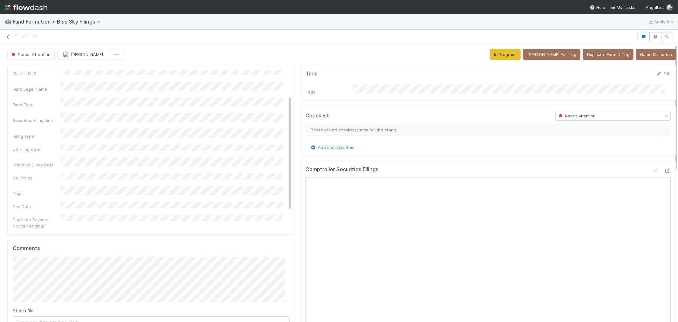
scroll to position [25, 0]
click at [6, 37] on icon at bounding box center [8, 37] width 6 height 4
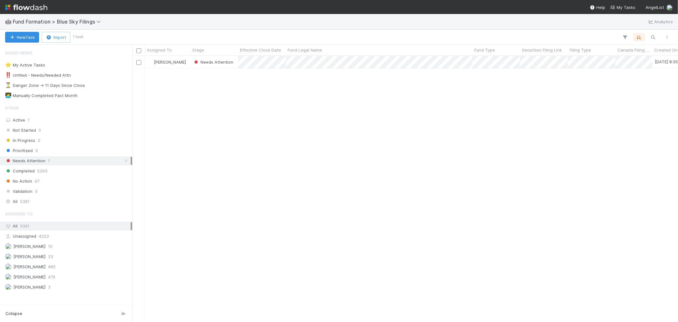
scroll to position [260, 541]
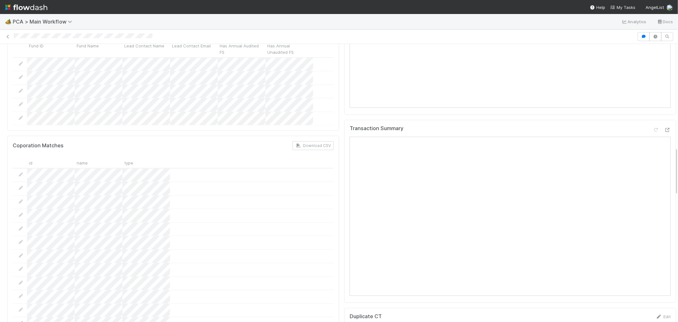
scroll to position [600, 0]
click at [665, 129] on icon at bounding box center [668, 131] width 6 height 4
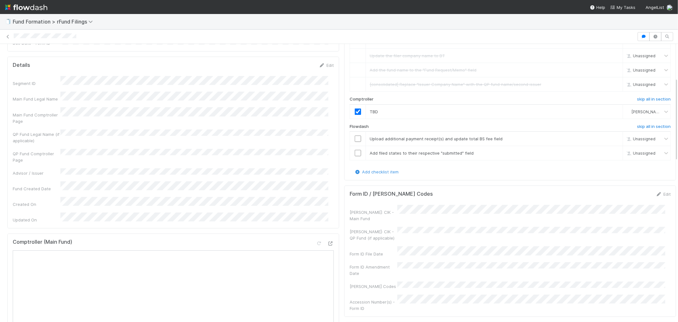
scroll to position [212, 0]
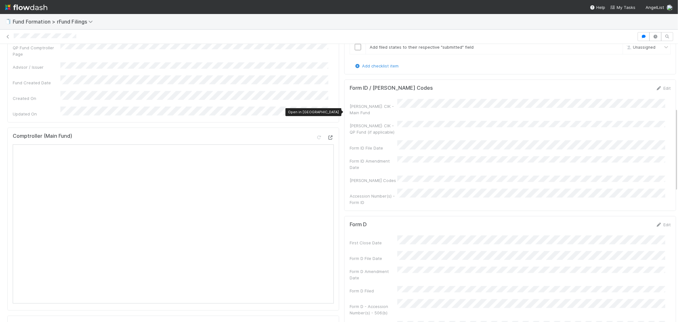
click at [327, 135] on icon at bounding box center [330, 137] width 6 height 4
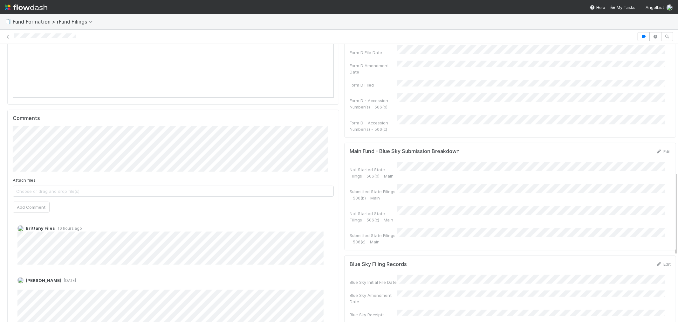
scroll to position [424, 0]
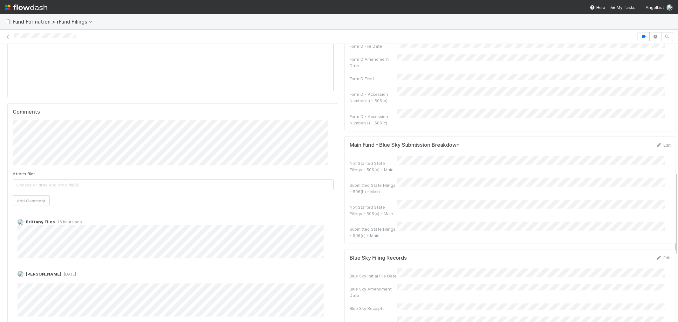
drag, startPoint x: 651, startPoint y: 213, endPoint x: 593, endPoint y: 222, distance: 58.9
click at [656, 255] on link "Edit" at bounding box center [663, 257] width 15 height 5
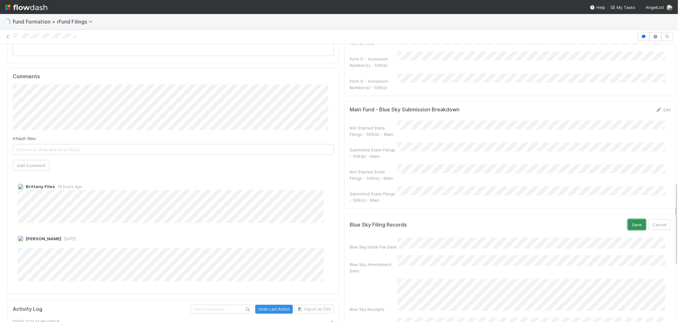
click at [628, 219] on button "Save" at bounding box center [637, 224] width 18 height 11
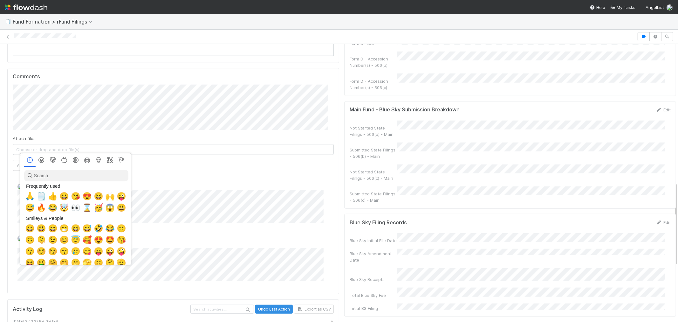
scroll to position [0, 3]
click at [27, 195] on span "🙏" at bounding box center [29, 196] width 10 height 9
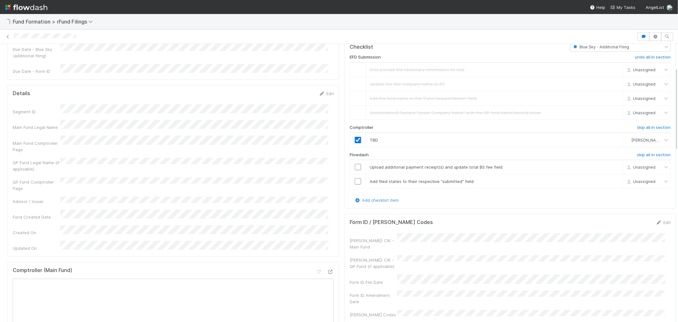
scroll to position [71, 0]
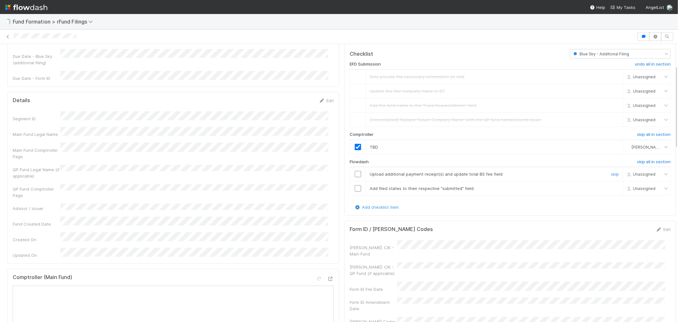
click at [355, 172] on input "checkbox" at bounding box center [358, 174] width 6 height 6
checkbox input "true"
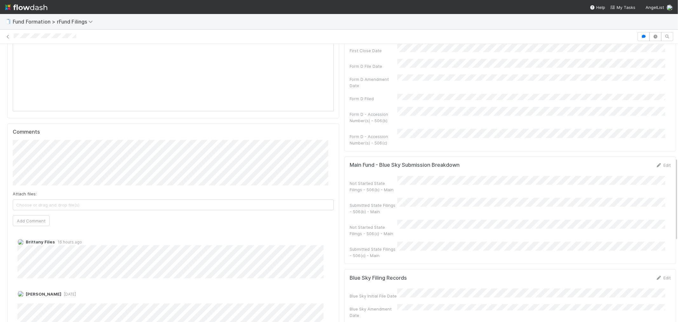
scroll to position [424, 0]
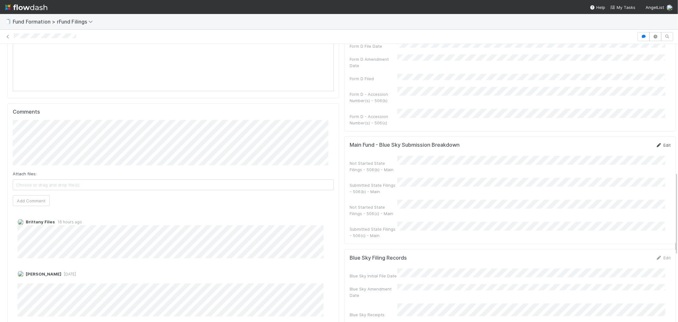
click at [656, 142] on link "Edit" at bounding box center [663, 144] width 15 height 5
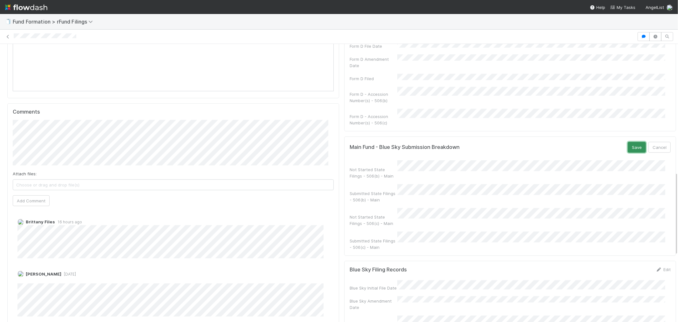
click at [628, 142] on button "Save" at bounding box center [637, 147] width 18 height 11
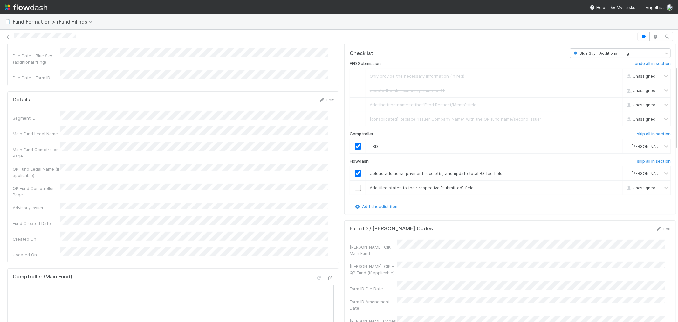
scroll to position [71, 0]
click at [355, 187] on input "checkbox" at bounding box center [358, 188] width 6 height 6
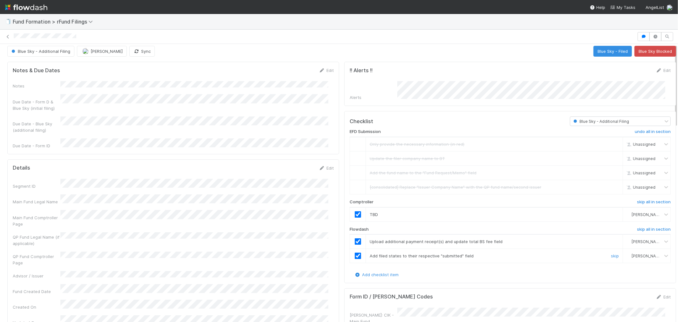
scroll to position [0, 0]
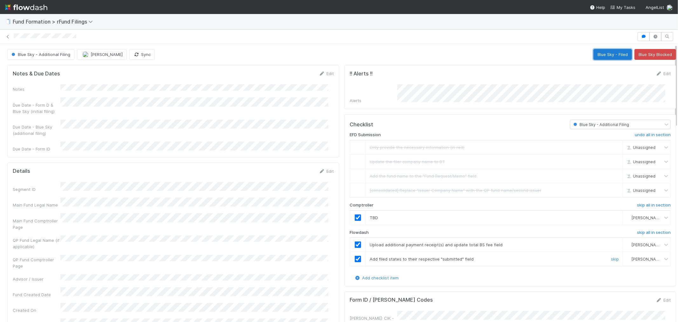
click at [594, 54] on button "Blue Sky - Filed" at bounding box center [613, 54] width 38 height 11
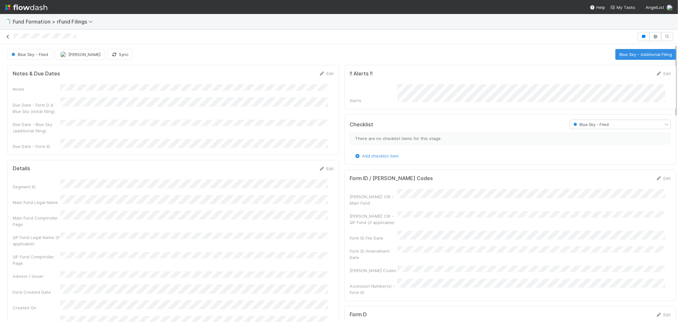
click at [8, 37] on icon at bounding box center [8, 37] width 6 height 4
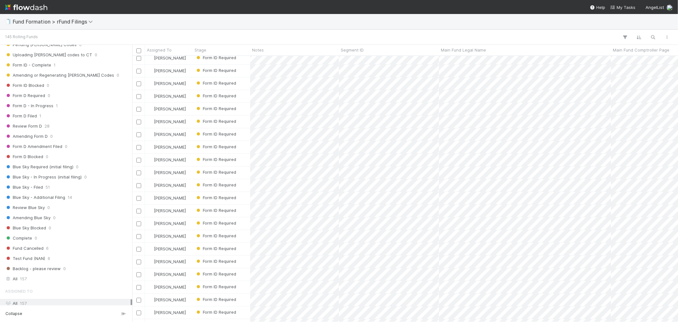
scroll to position [174, 0]
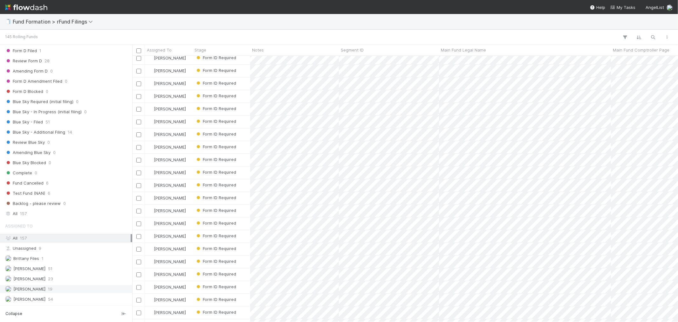
click at [68, 288] on div "[PERSON_NAME] 19" at bounding box center [68, 289] width 126 height 8
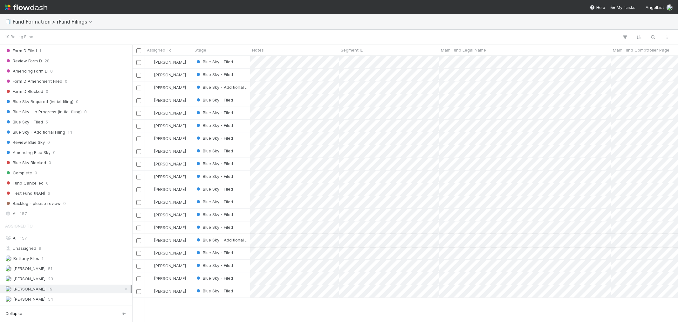
scroll to position [260, 541]
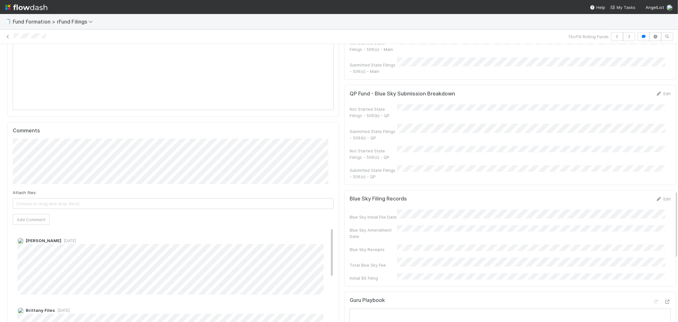
scroll to position [600, 0]
click at [7, 36] on icon at bounding box center [8, 37] width 6 height 4
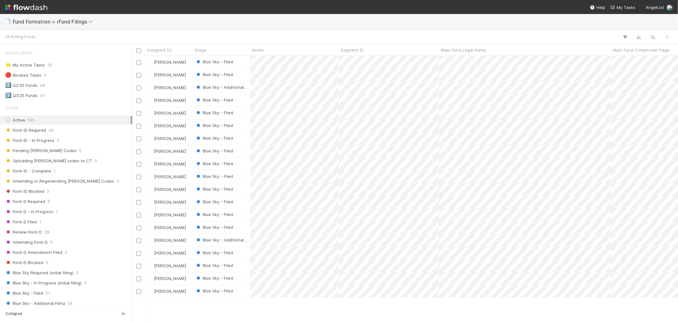
scroll to position [260, 541]
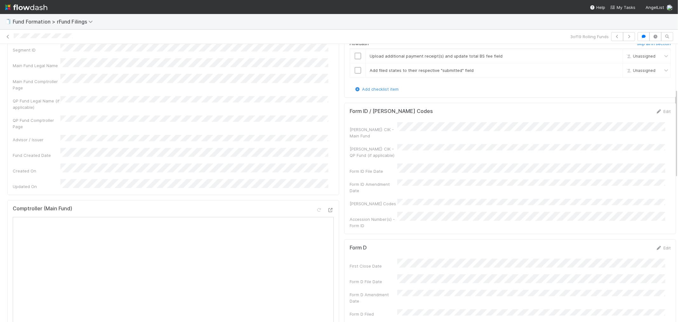
scroll to position [141, 0]
click at [327, 206] on icon at bounding box center [330, 208] width 6 height 4
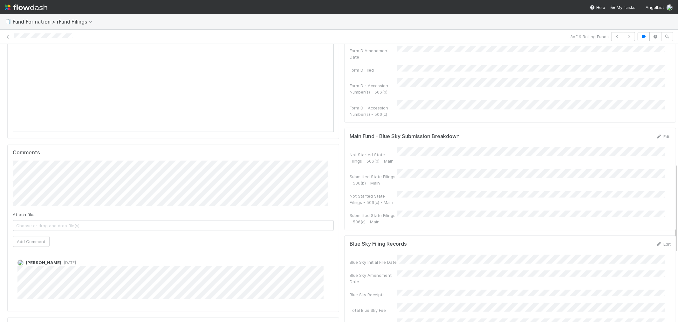
scroll to position [389, 0]
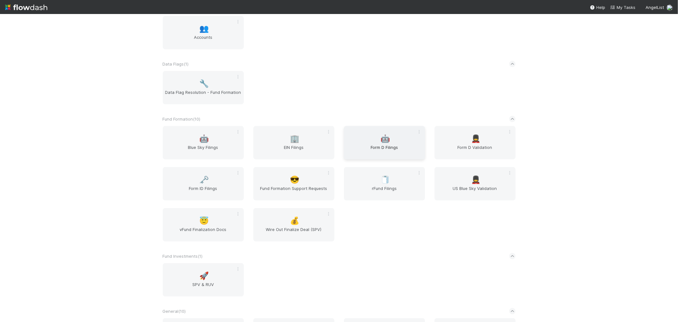
scroll to position [212, 0]
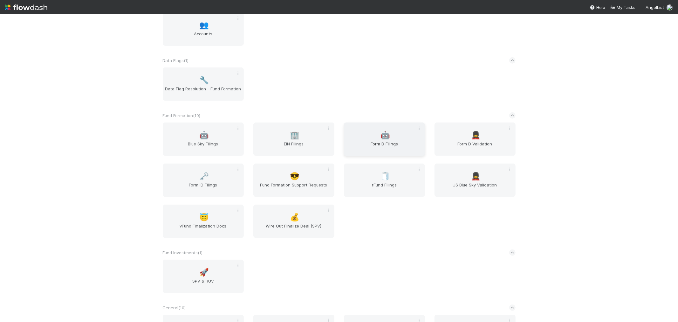
click at [408, 141] on span "Form D Filings" at bounding box center [385, 147] width 76 height 13
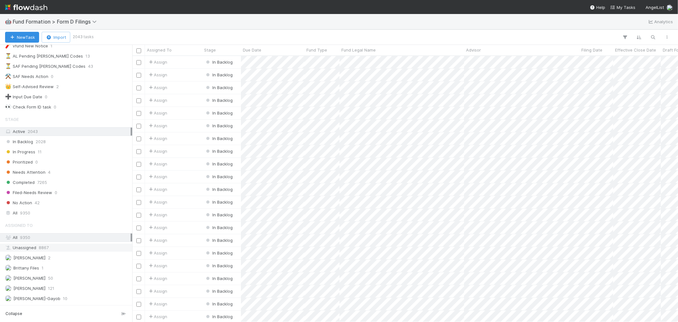
scroll to position [71, 0]
click at [60, 215] on div "All 9350" at bounding box center [68, 212] width 126 height 8
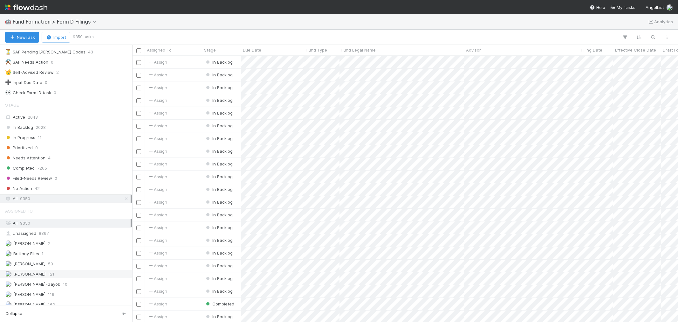
scroll to position [92, 0]
click at [39, 286] on span "[PERSON_NAME]" at bounding box center [25, 289] width 40 height 8
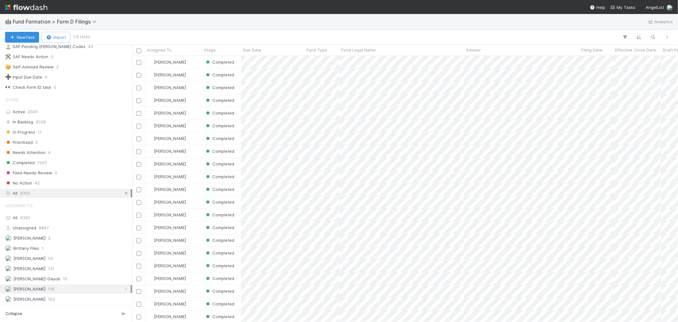
scroll to position [260, 541]
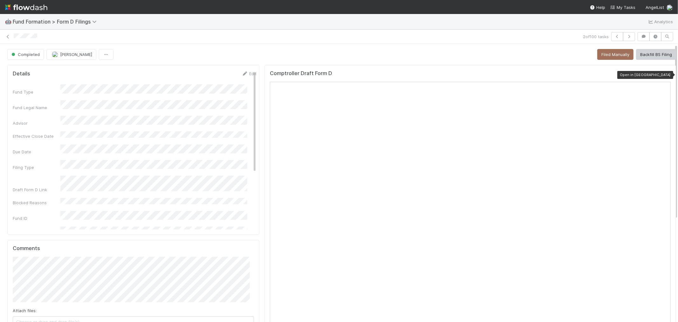
click at [665, 74] on icon at bounding box center [668, 75] width 6 height 4
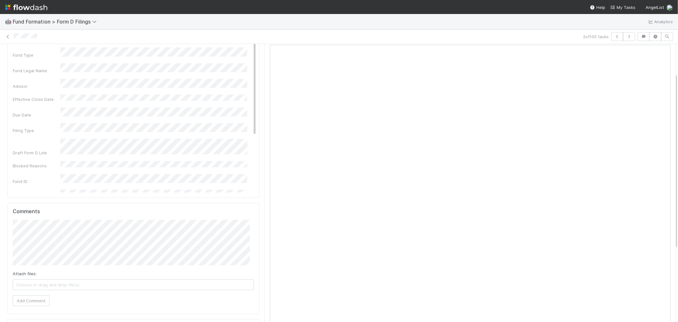
scroll to position [71, 0]
click at [614, 37] on icon "button" at bounding box center [617, 37] width 6 height 4
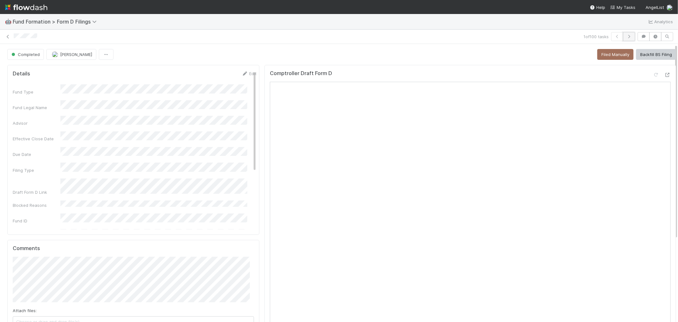
click at [626, 38] on icon "button" at bounding box center [629, 37] width 6 height 4
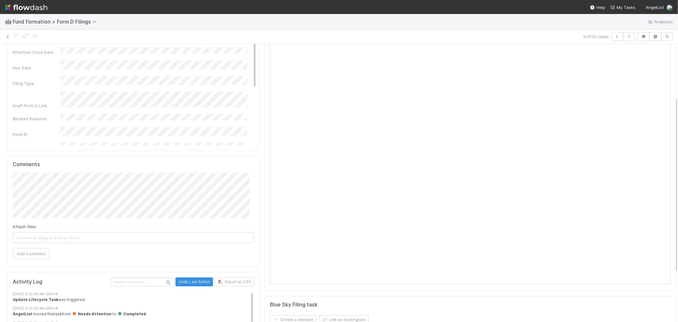
scroll to position [35, 0]
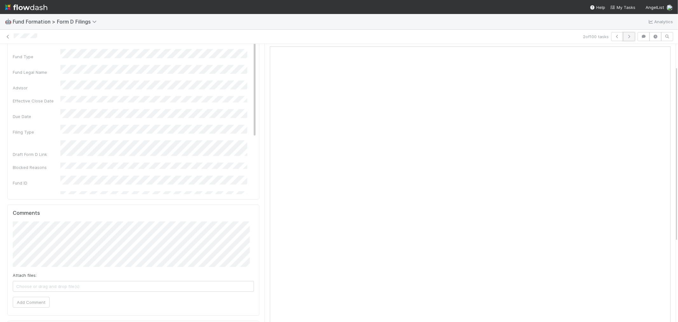
click at [626, 35] on icon "button" at bounding box center [629, 37] width 6 height 4
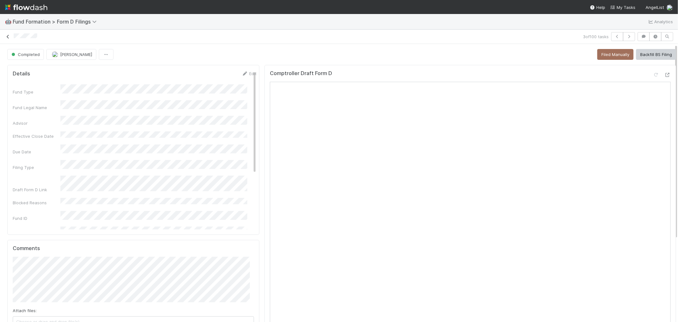
click at [9, 39] on icon at bounding box center [8, 37] width 6 height 4
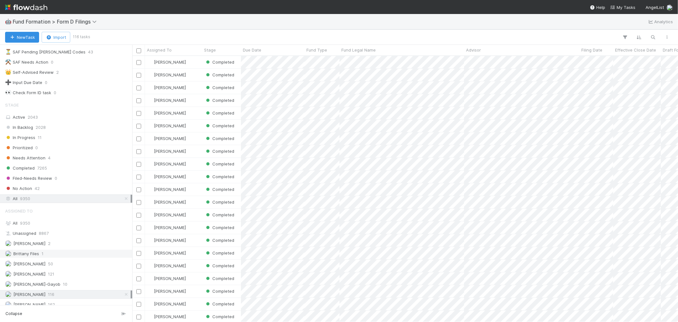
scroll to position [92, 0]
click at [40, 266] on span "[PERSON_NAME]" at bounding box center [29, 268] width 32 height 5
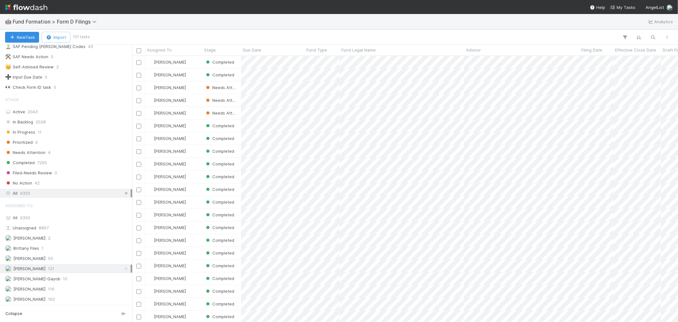
scroll to position [260, 541]
click at [123, 193] on icon at bounding box center [126, 193] width 6 height 4
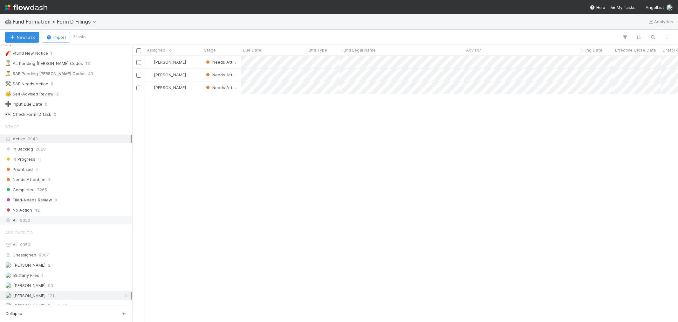
scroll to position [21, 0]
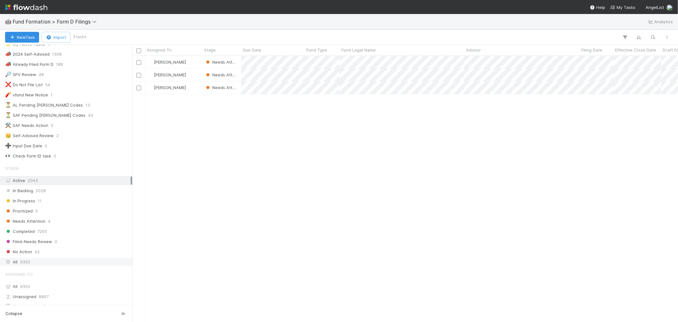
drag, startPoint x: 39, startPoint y: 261, endPoint x: 50, endPoint y: 262, distance: 10.8
click at [39, 262] on div "All 9350" at bounding box center [68, 262] width 126 height 8
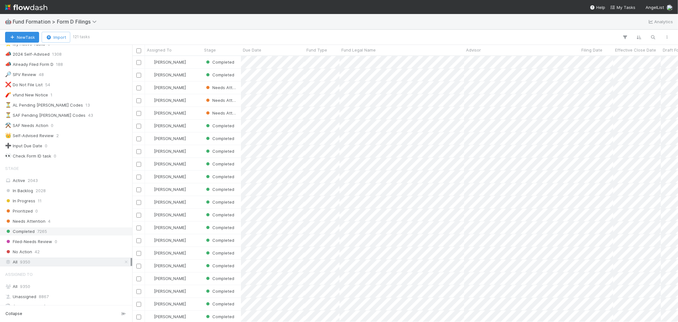
click at [56, 232] on div "Completed 7265" at bounding box center [68, 231] width 126 height 8
click at [596, 53] on span "Filing Date" at bounding box center [592, 50] width 21 height 6
click at [598, 68] on div "Sort Newest → Oldest" at bounding box center [618, 72] width 72 height 10
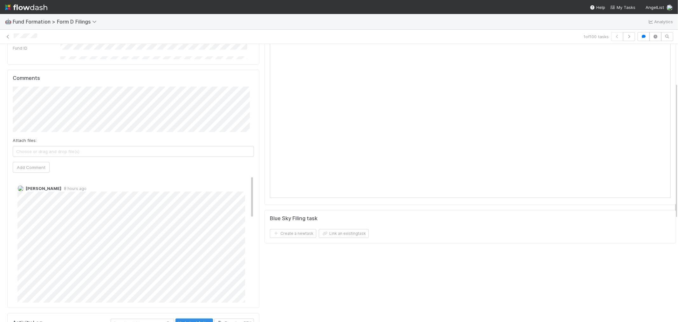
scroll to position [71, 0]
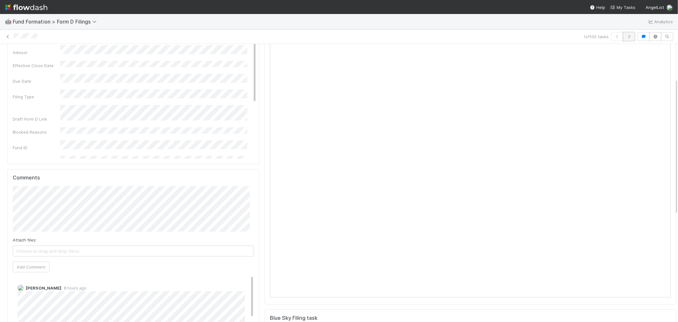
click at [626, 37] on icon "button" at bounding box center [629, 37] width 6 height 4
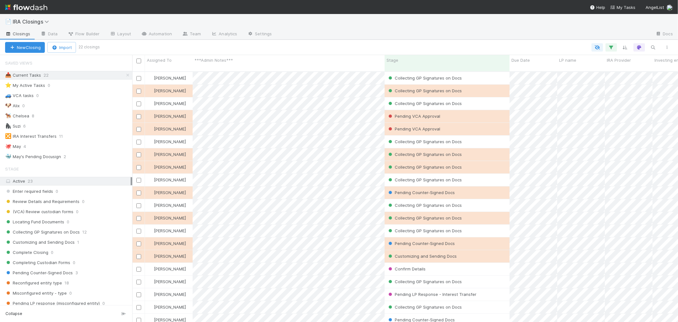
scroll to position [5, 5]
click at [72, 45] on button "Import" at bounding box center [61, 47] width 29 height 11
click at [73, 60] on div "Import from CSV" at bounding box center [52, 62] width 53 height 10
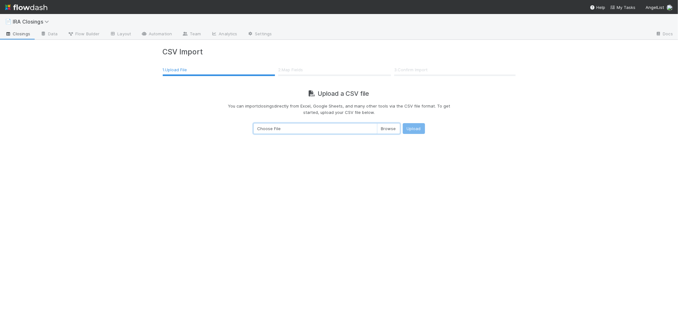
click at [385, 130] on input "Choose File" at bounding box center [326, 128] width 147 height 11
type input "C:\fakepath\IRA Closings - Daily Feed - Export.csv"
click at [415, 129] on button "Upload" at bounding box center [414, 128] width 22 height 11
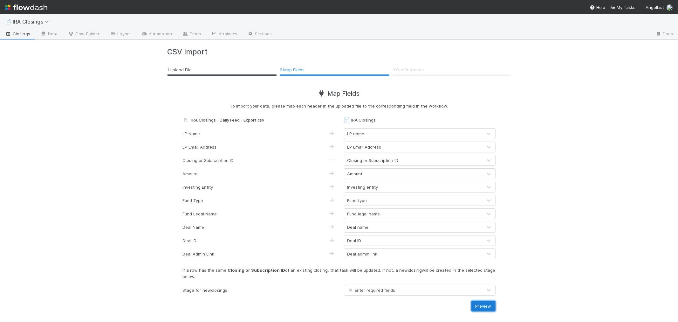
click at [492, 305] on button "Preview" at bounding box center [484, 305] width 24 height 11
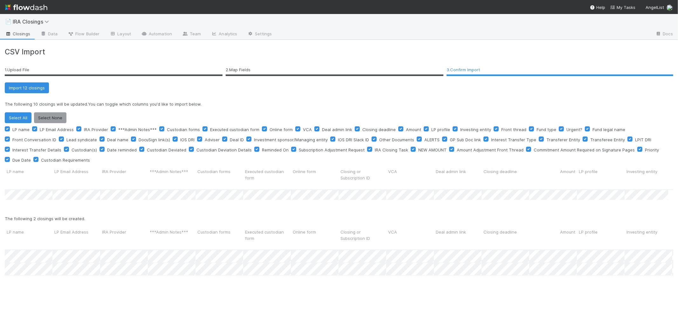
scroll to position [82, 663]
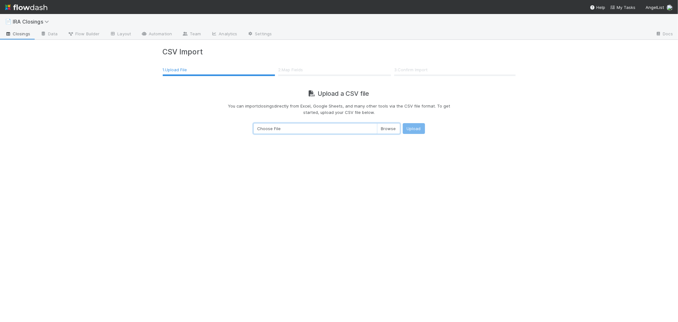
click at [393, 128] on input "Choose File" at bounding box center [326, 128] width 147 height 11
type input "C:\fakepath\IRA Closings - Daily Feed - Export.csv"
click at [421, 128] on button "Upload" at bounding box center [414, 128] width 22 height 11
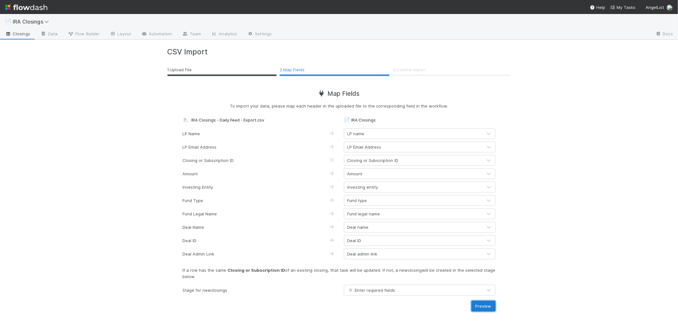
click at [481, 305] on button "Preview" at bounding box center [484, 305] width 24 height 11
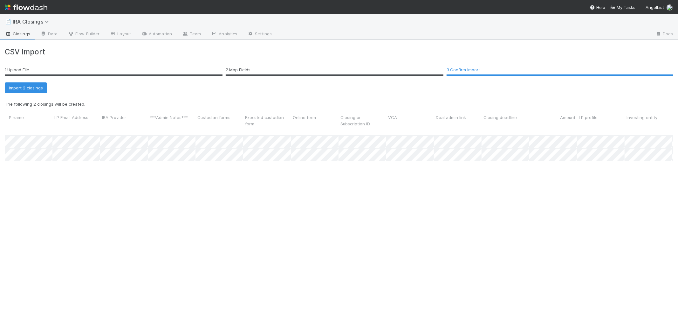
scroll to position [173, 663]
click at [31, 87] on button "Import 2 closings" at bounding box center [26, 87] width 42 height 11
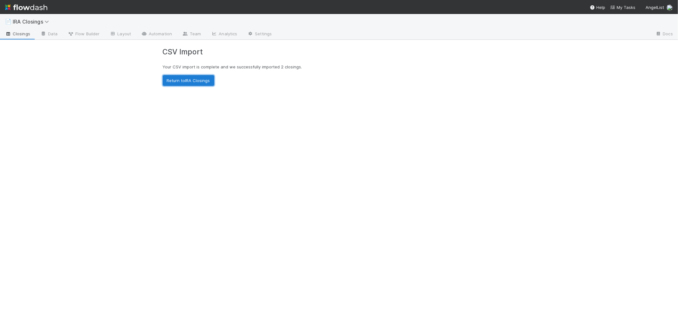
click at [189, 84] on link "Return to IRA Closings" at bounding box center [189, 80] width 52 height 11
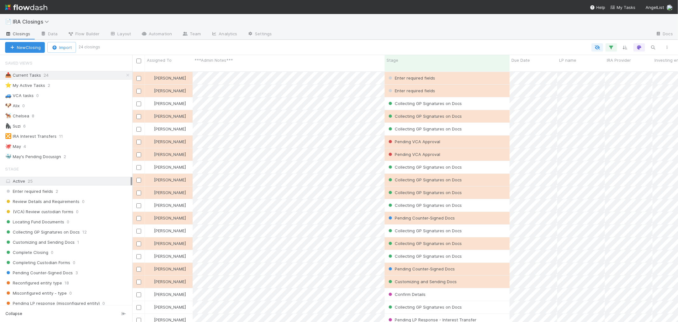
scroll to position [250, 541]
click at [35, 195] on span "Enter required fields" at bounding box center [29, 191] width 48 height 8
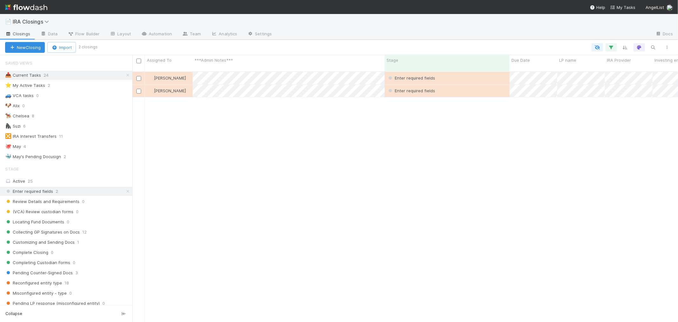
scroll to position [250, 541]
click at [184, 72] on div "[PERSON_NAME]" at bounding box center [169, 78] width 48 height 12
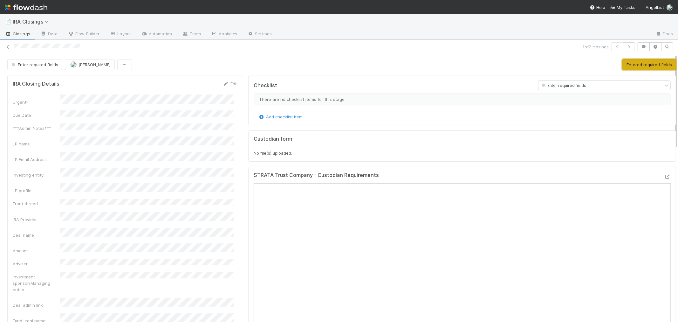
click at [635, 65] on button "Entered required fields" at bounding box center [650, 64] width 54 height 11
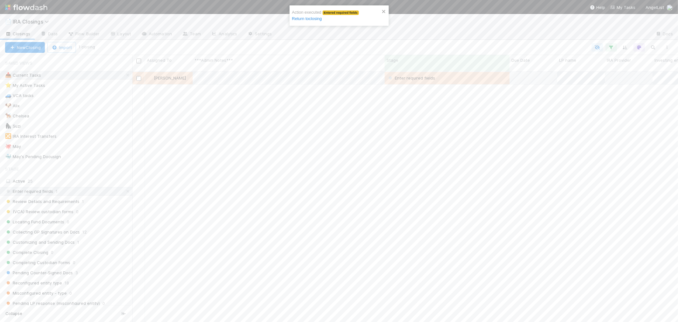
scroll to position [250, 541]
click at [313, 19] on link "Return to closing" at bounding box center [307, 18] width 30 height 5
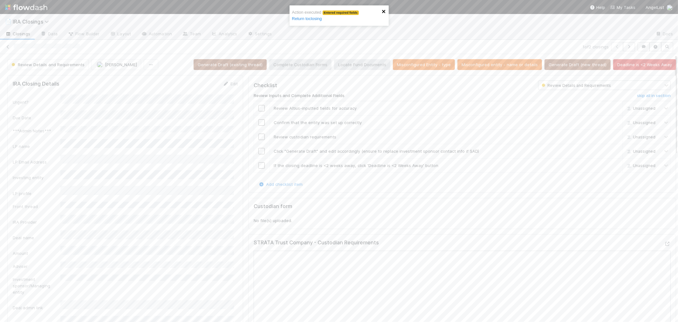
click at [383, 11] on icon "close" at bounding box center [384, 11] width 4 height 5
click at [626, 47] on icon "button" at bounding box center [629, 47] width 6 height 4
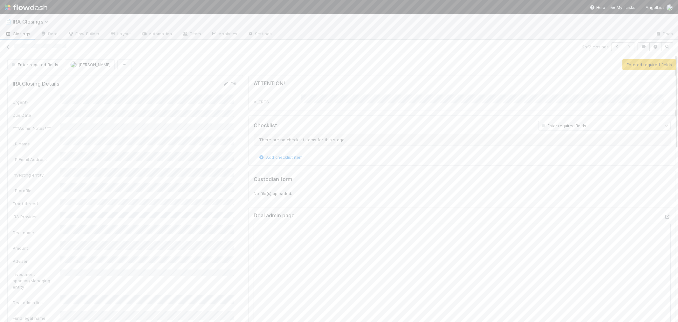
scroll to position [124, 216]
click at [627, 65] on button "Entered required fields" at bounding box center [650, 64] width 54 height 11
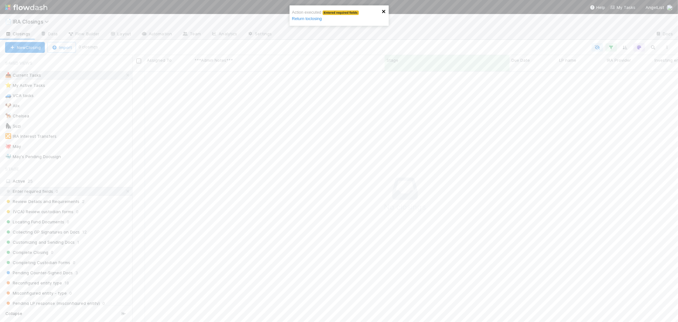
scroll to position [245, 535]
click at [383, 13] on icon "close" at bounding box center [383, 11] width 3 height 3
